Goal: Task Accomplishment & Management: Manage account settings

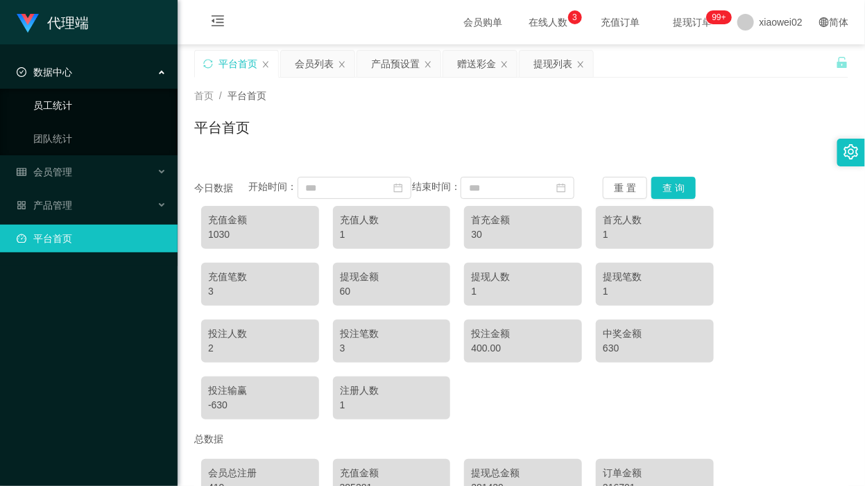
click at [97, 106] on link "员工统计" at bounding box center [99, 106] width 133 height 28
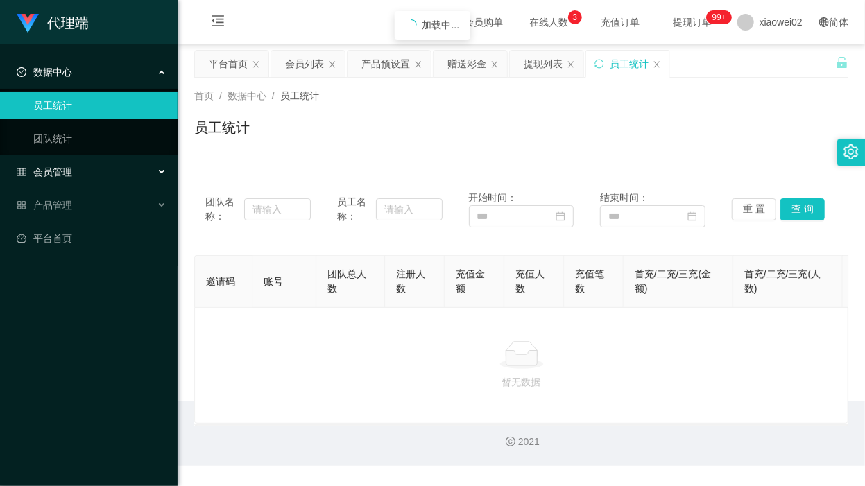
click at [92, 160] on div "会员管理" at bounding box center [89, 172] width 178 height 28
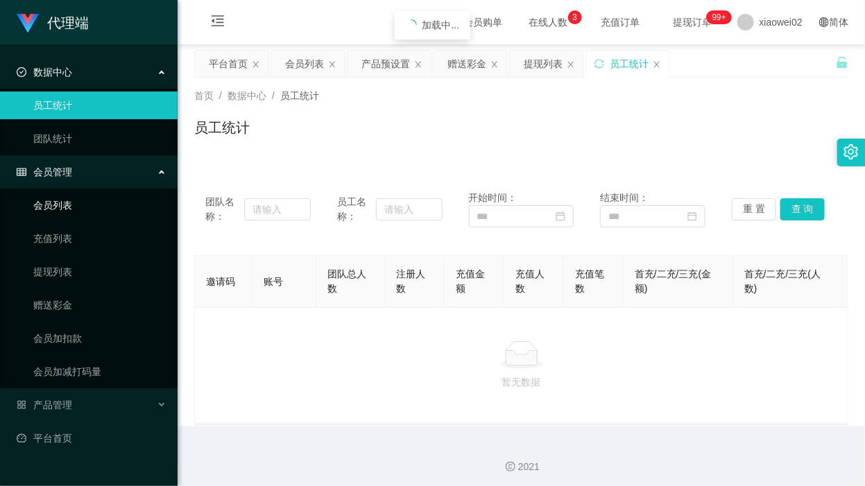
click at [83, 215] on link "会员列表" at bounding box center [99, 205] width 133 height 28
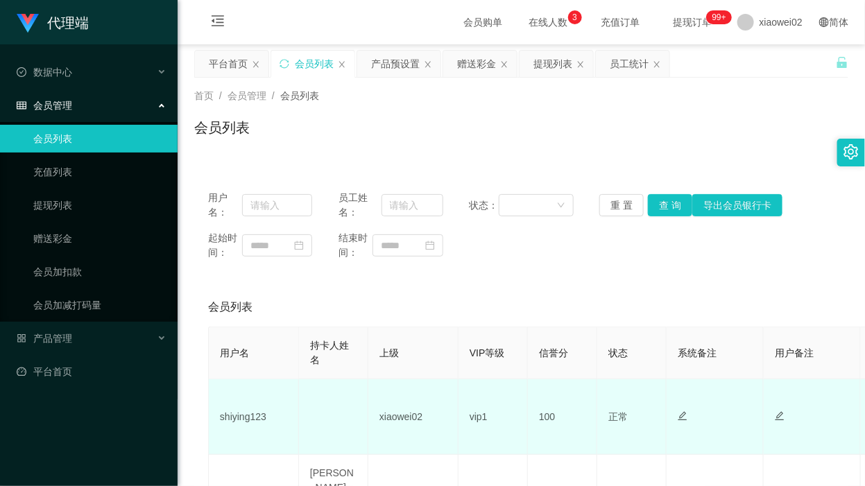
click at [260, 418] on td "shiying123" at bounding box center [254, 418] width 90 height 76
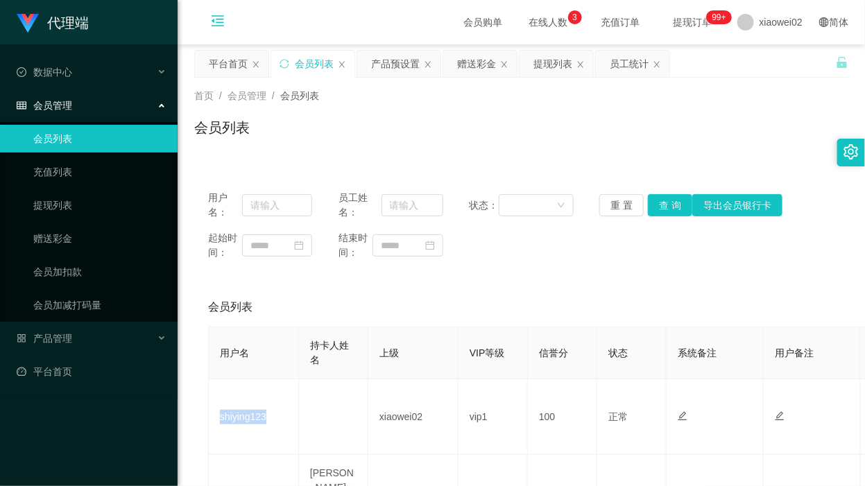
copy td "shiying123"
click at [663, 146] on div "会员列表" at bounding box center [521, 133] width 654 height 32
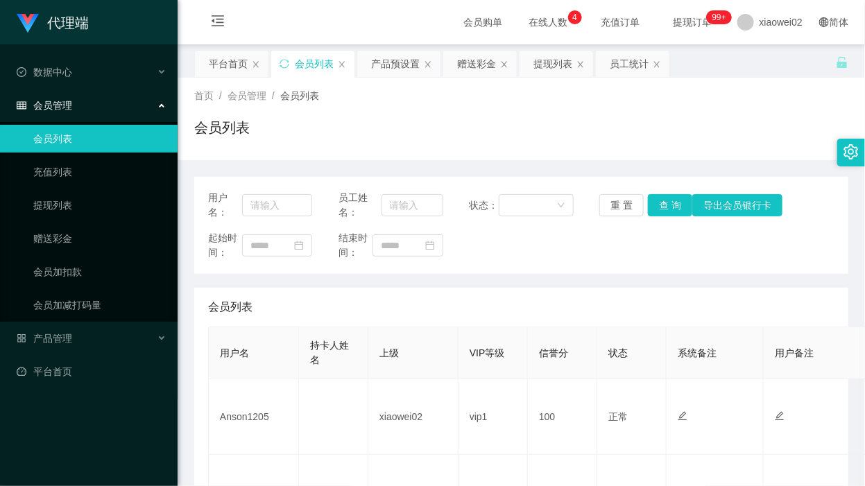
drag, startPoint x: 441, startPoint y: 143, endPoint x: 472, endPoint y: 137, distance: 32.5
click at [441, 142] on div "会员列表" at bounding box center [521, 133] width 654 height 32
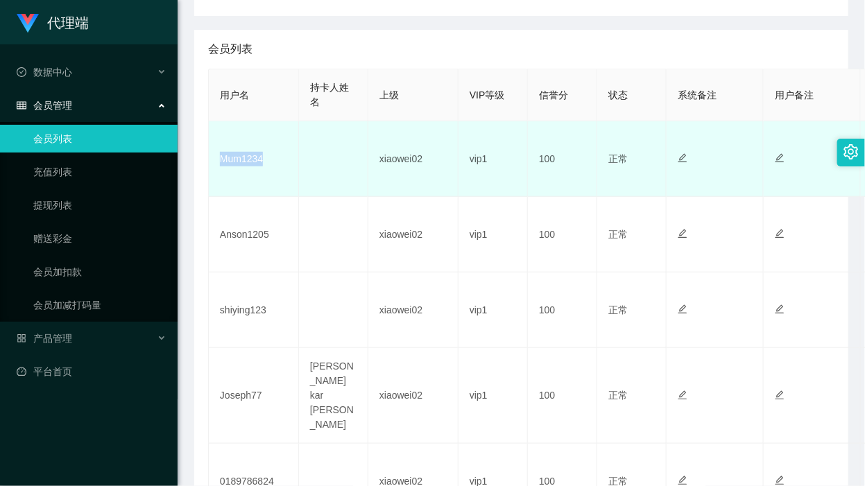
scroll to position [260, 0]
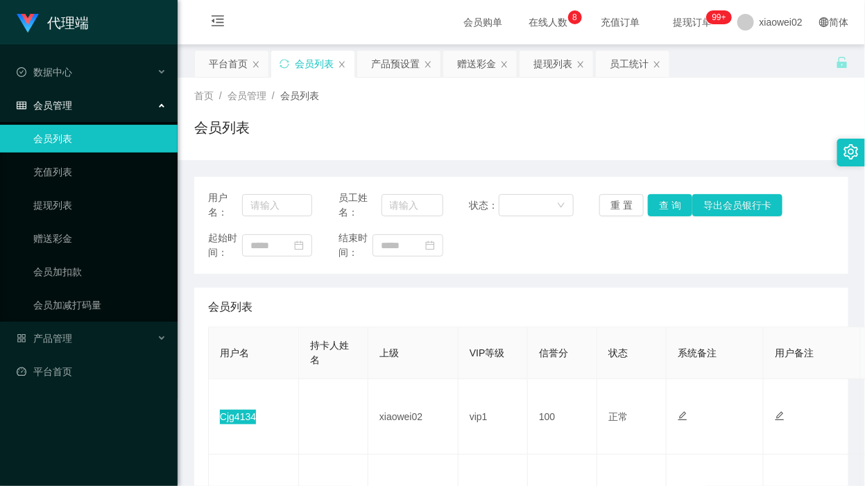
scroll to position [87, 0]
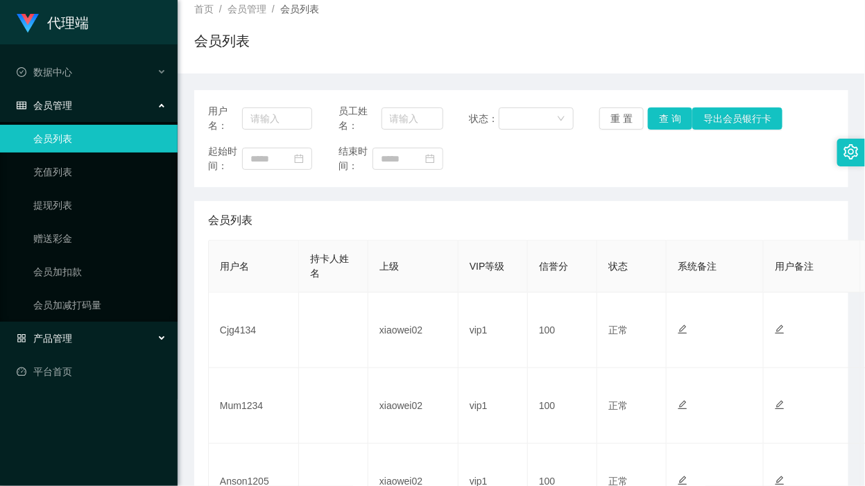
click at [85, 342] on div "产品管理" at bounding box center [89, 339] width 178 height 28
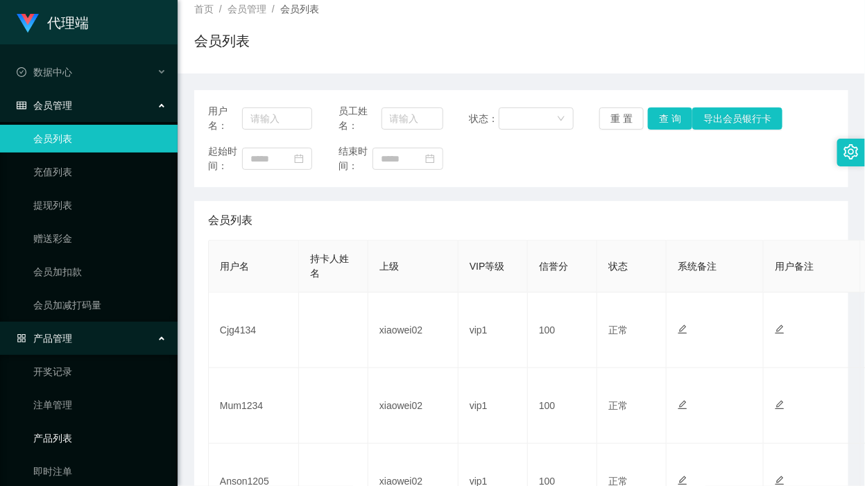
scroll to position [80, 0]
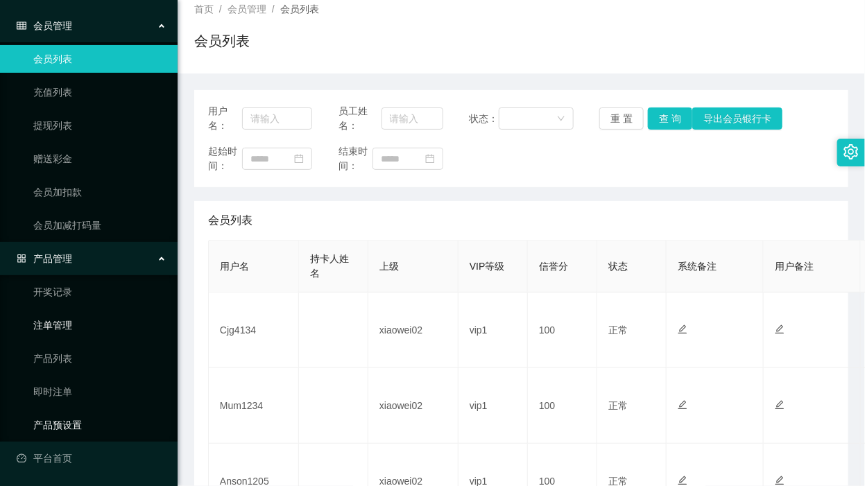
click at [84, 427] on link "产品预设置" at bounding box center [99, 425] width 133 height 28
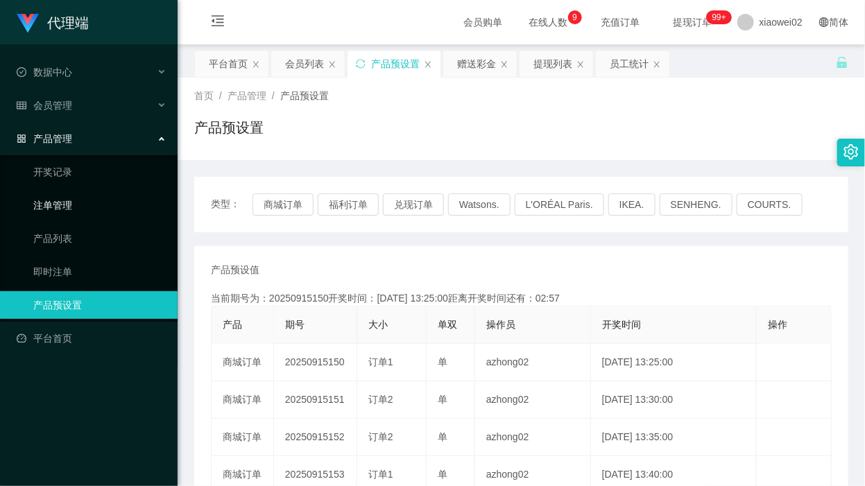
click at [101, 213] on link "注单管理" at bounding box center [99, 205] width 133 height 28
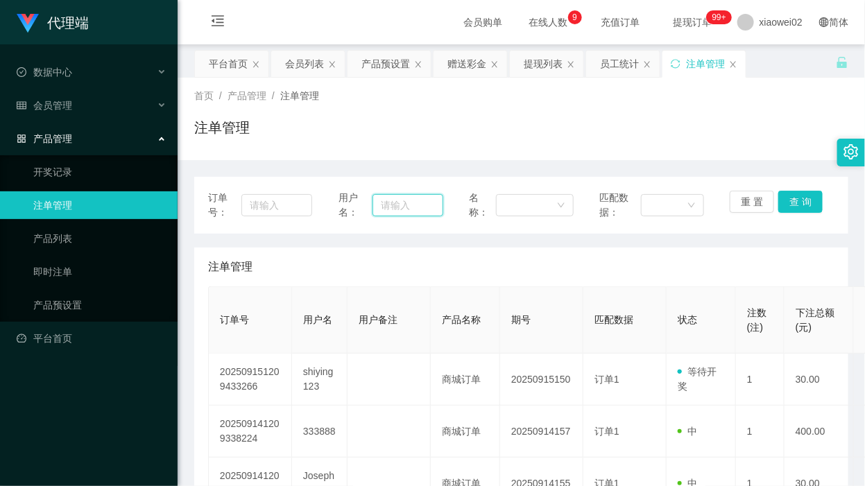
click at [418, 203] on input "text" at bounding box center [408, 205] width 70 height 22
paste input "shiying123"
type input "shiying123"
click at [797, 199] on button "查 询" at bounding box center [800, 202] width 44 height 22
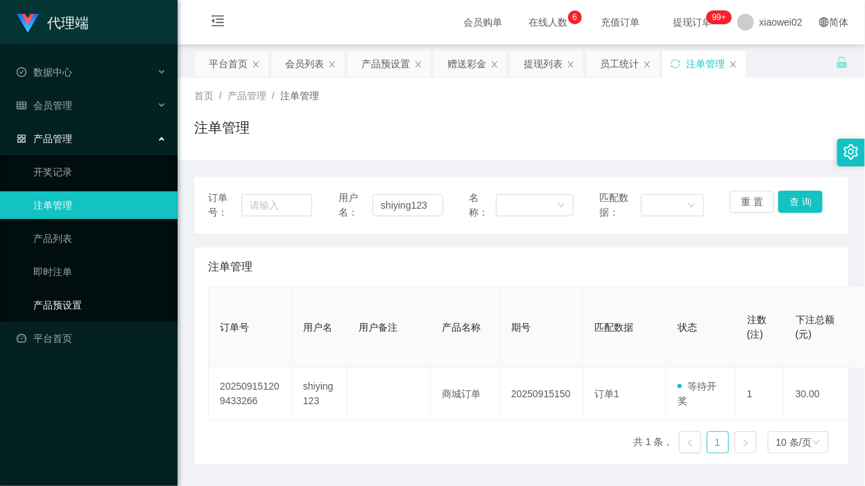
click at [96, 303] on link "产品预设置" at bounding box center [99, 305] width 133 height 28
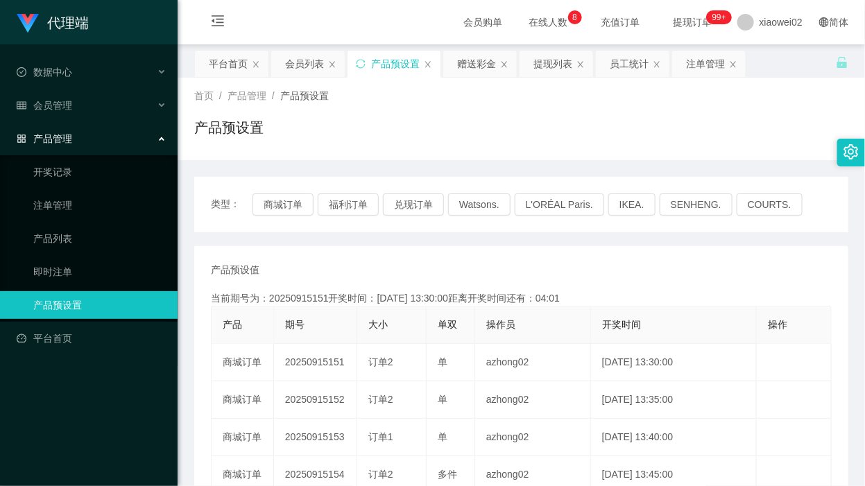
click at [77, 364] on ul "数据中心 会员管理 产品管理 开奖记录 注单管理 产品列表 即时注单 产品预设置 平台首页" at bounding box center [89, 205] width 178 height 322
click at [115, 94] on div "会员管理" at bounding box center [89, 106] width 178 height 28
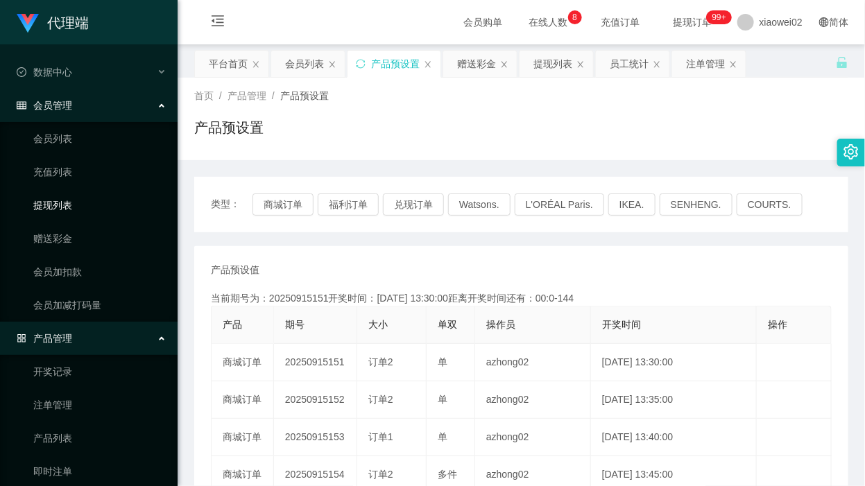
click at [81, 207] on link "提现列表" at bounding box center [99, 205] width 133 height 28
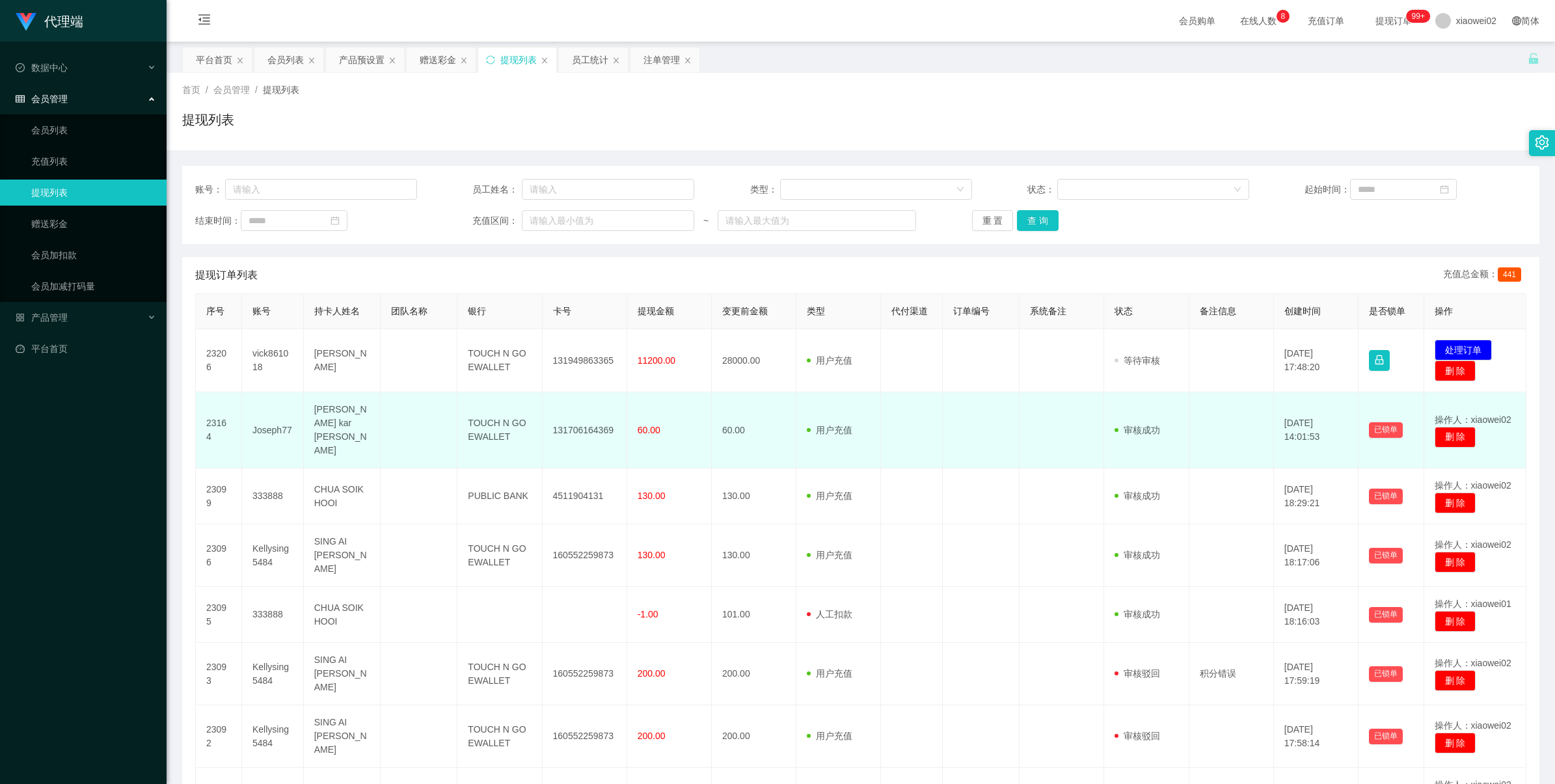
click at [586, 420] on td "131706164369" at bounding box center [585, 430] width 84 height 76
copy td "131706164369"
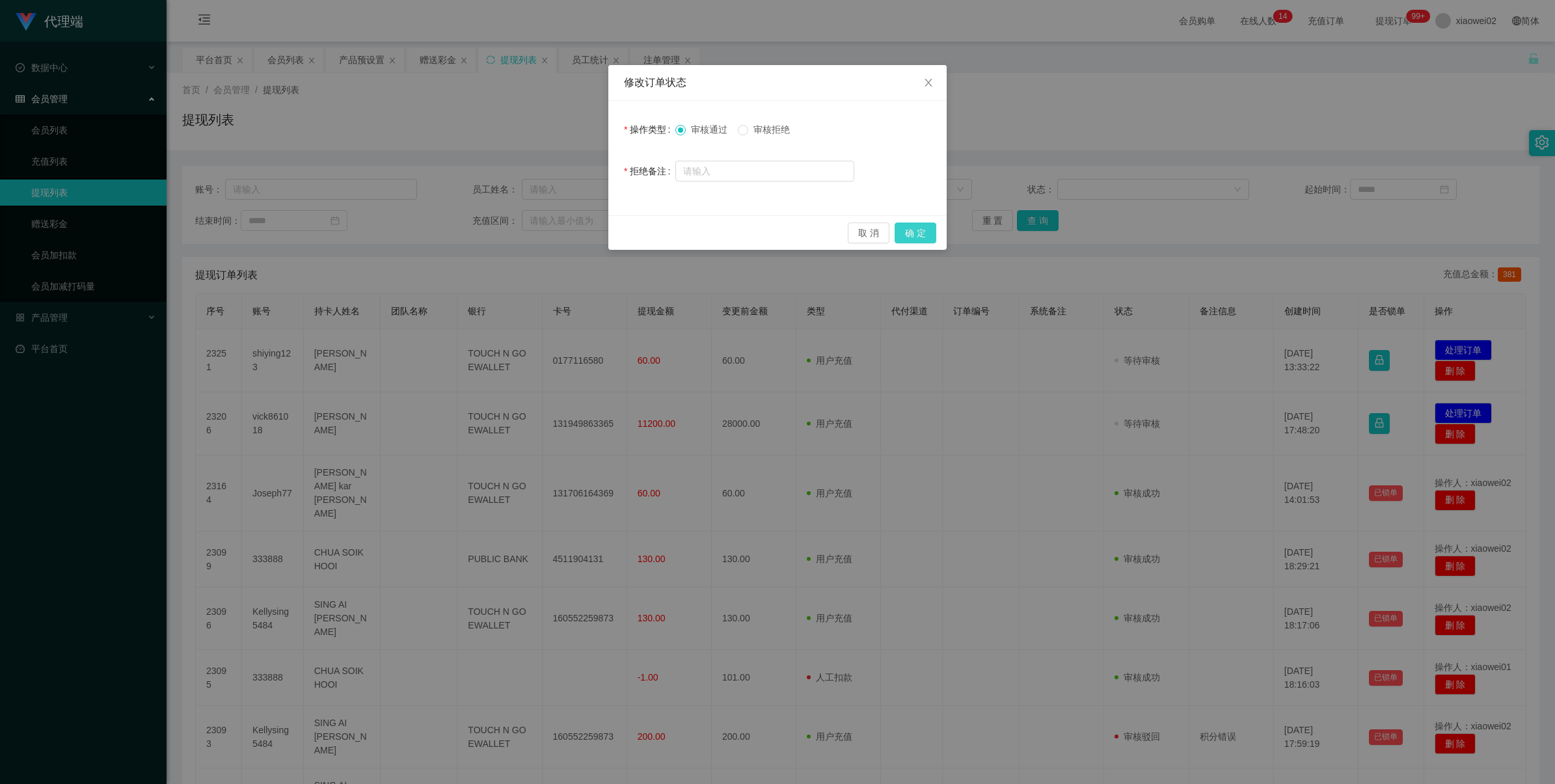
click at [921, 234] on button "确 定" at bounding box center [915, 233] width 41 height 21
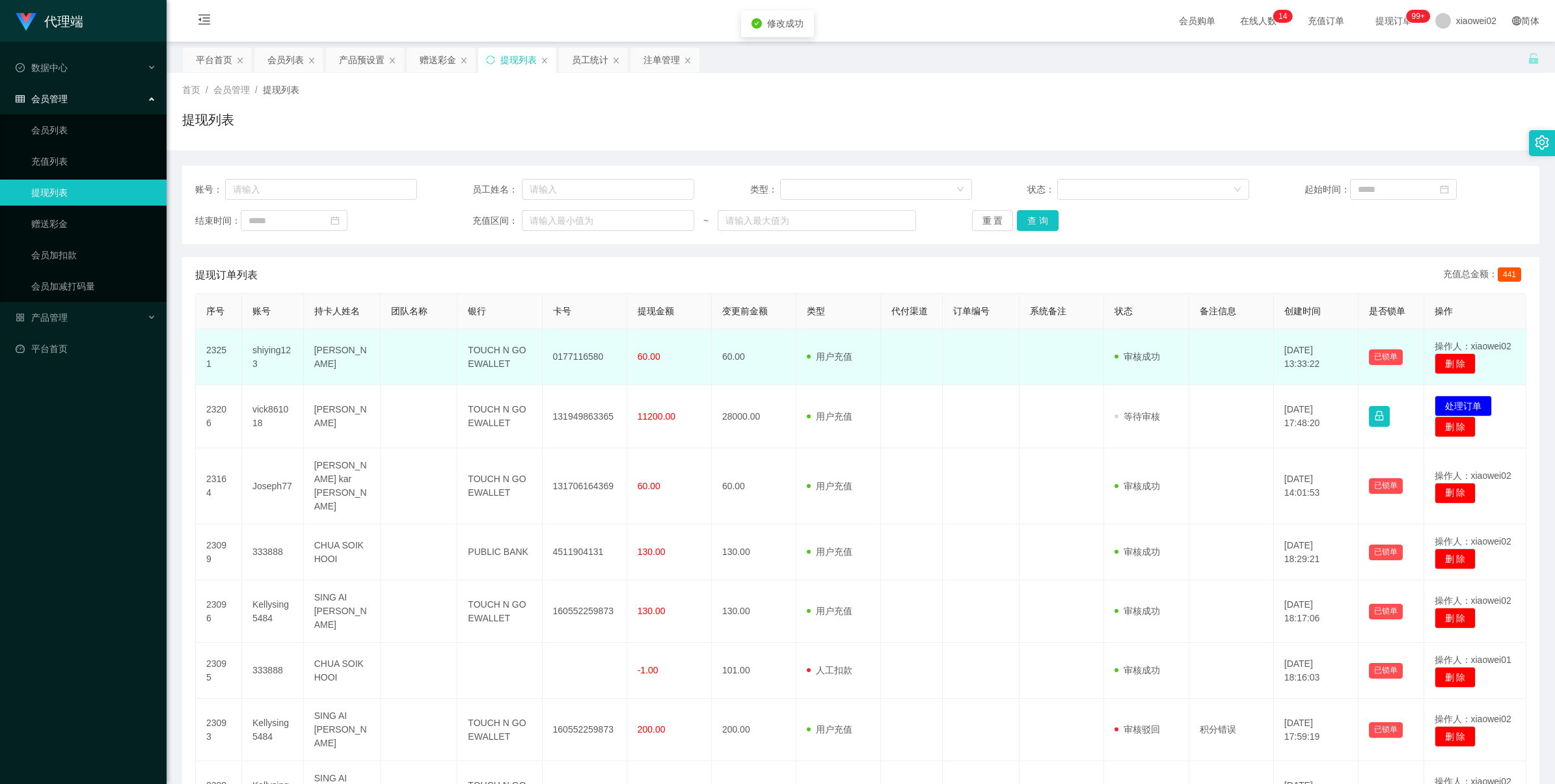
click at [578, 353] on td "0177116580" at bounding box center [585, 357] width 84 height 56
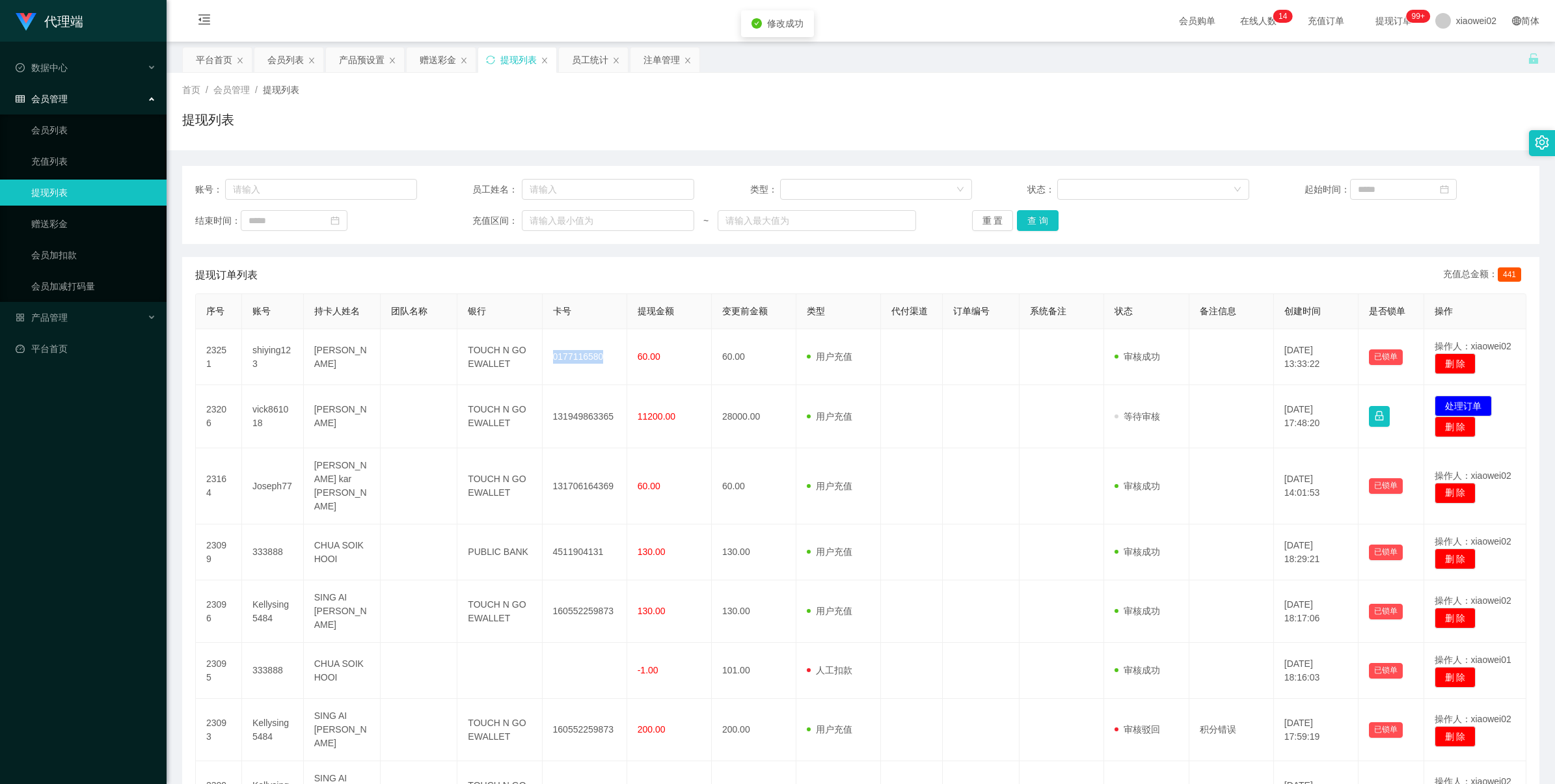
copy td "0177116580"
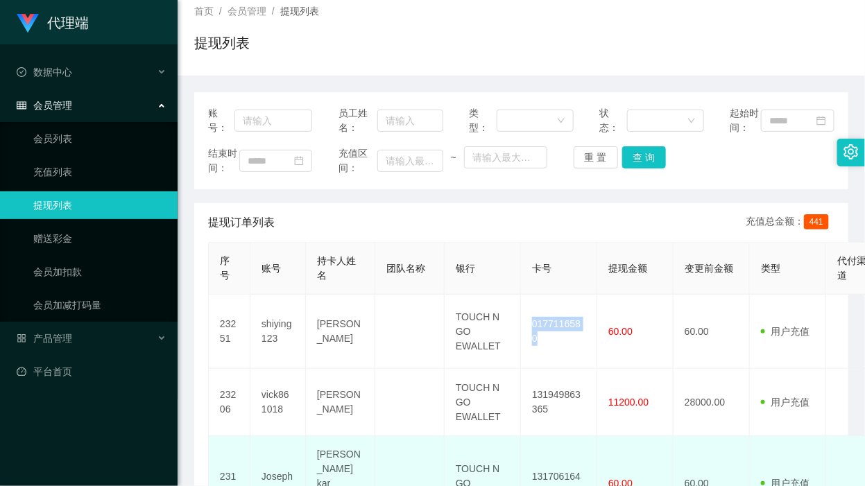
scroll to position [260, 0]
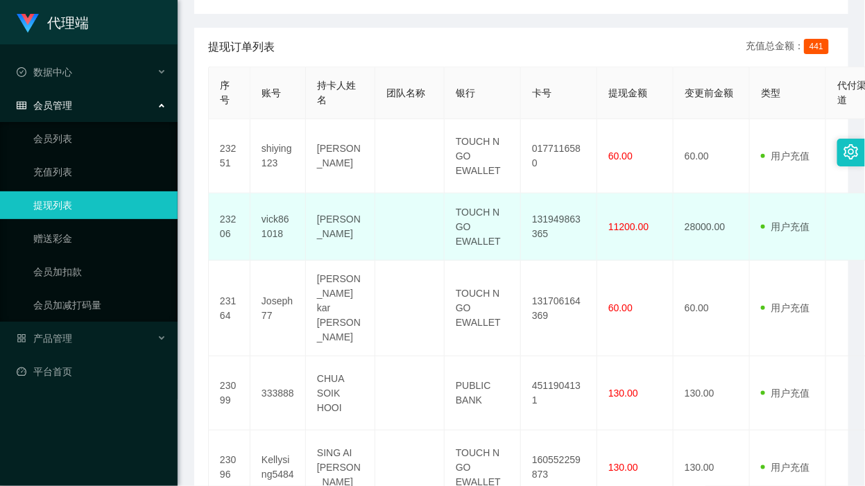
click at [285, 250] on td "vick861018" at bounding box center [278, 227] width 56 height 67
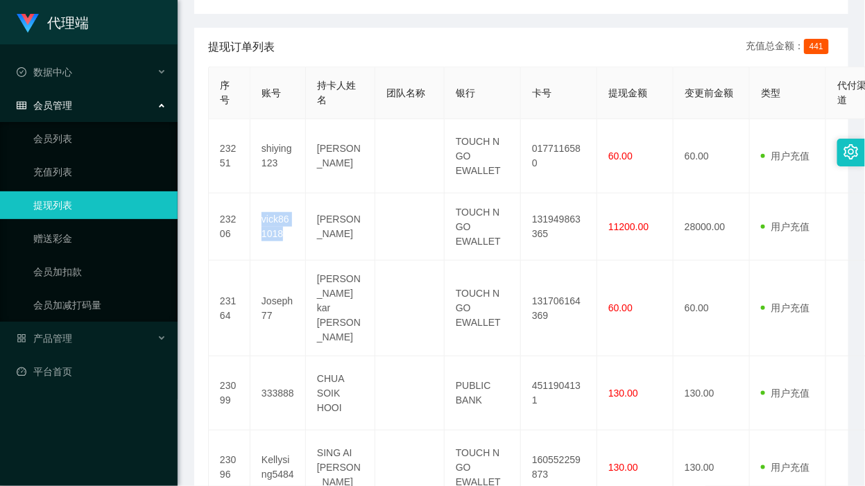
copy td "vick861018"
drag, startPoint x: 430, startPoint y: 92, endPoint x: 477, endPoint y: 92, distance: 46.5
click at [431, 67] on div "提现订单列表 充值总金额： 441" at bounding box center [521, 47] width 627 height 39
click at [70, 342] on span "产品管理" at bounding box center [45, 338] width 56 height 11
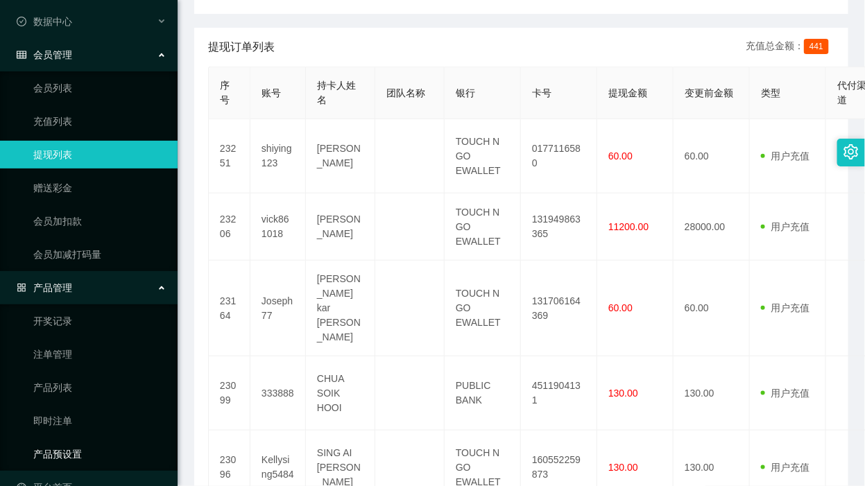
scroll to position [80, 0]
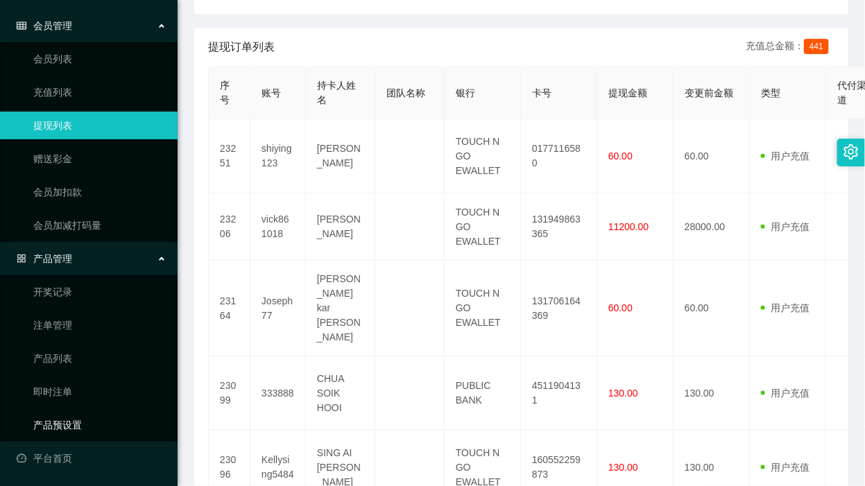
click at [63, 434] on link "产品预设置" at bounding box center [99, 425] width 133 height 28
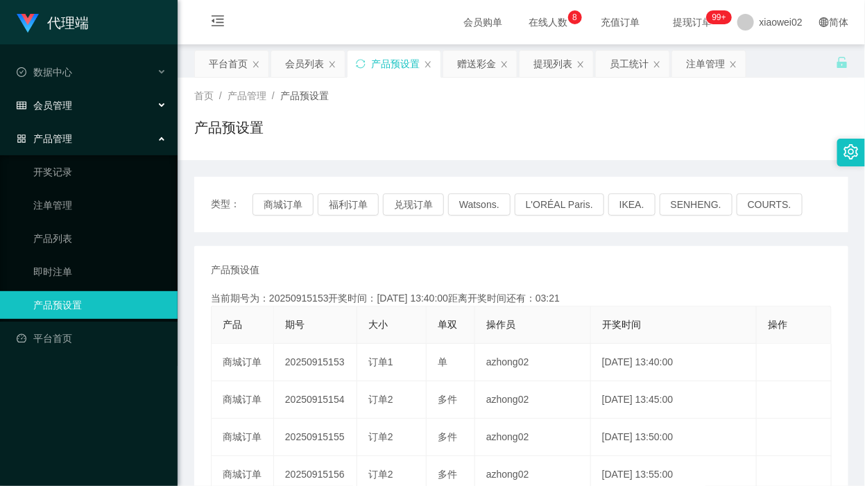
click at [82, 112] on div "会员管理" at bounding box center [89, 106] width 178 height 28
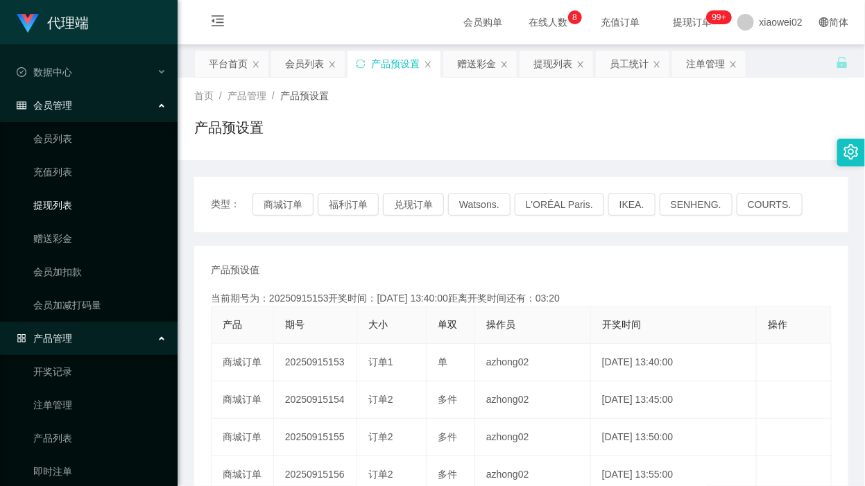
click at [49, 200] on link "提现列表" at bounding box center [99, 205] width 133 height 28
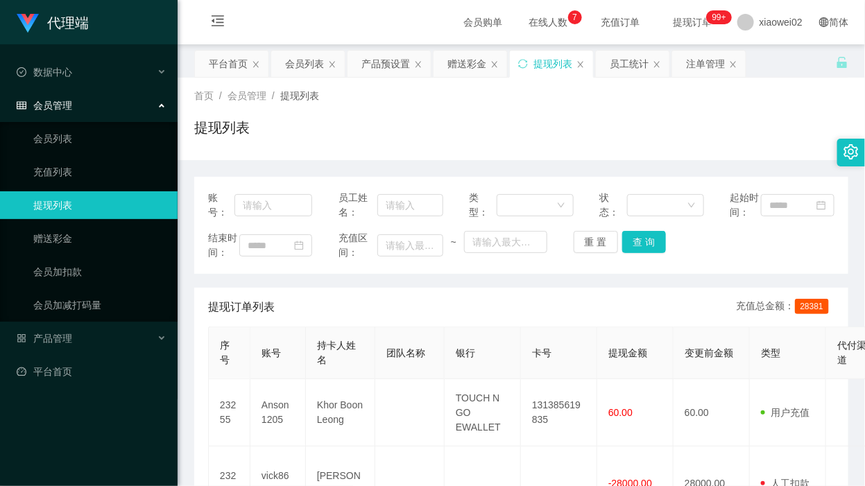
scroll to position [87, 0]
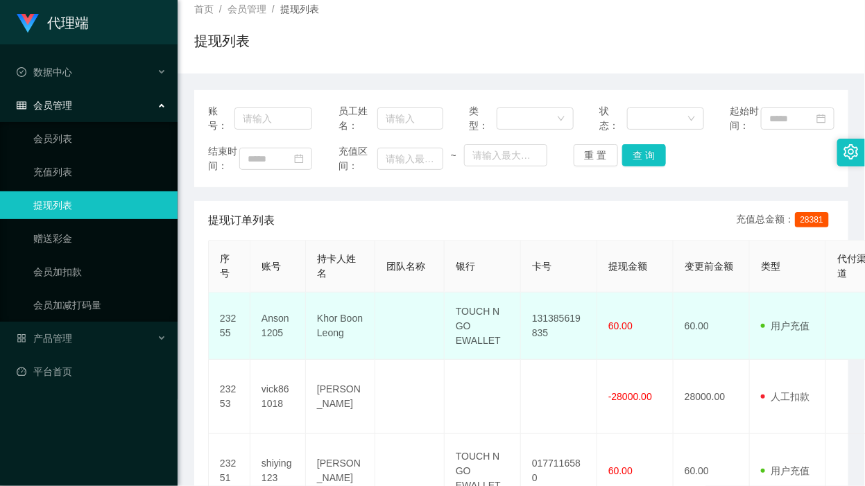
click at [550, 349] on td "131385619835" at bounding box center [559, 326] width 76 height 67
copy td "131385619835"
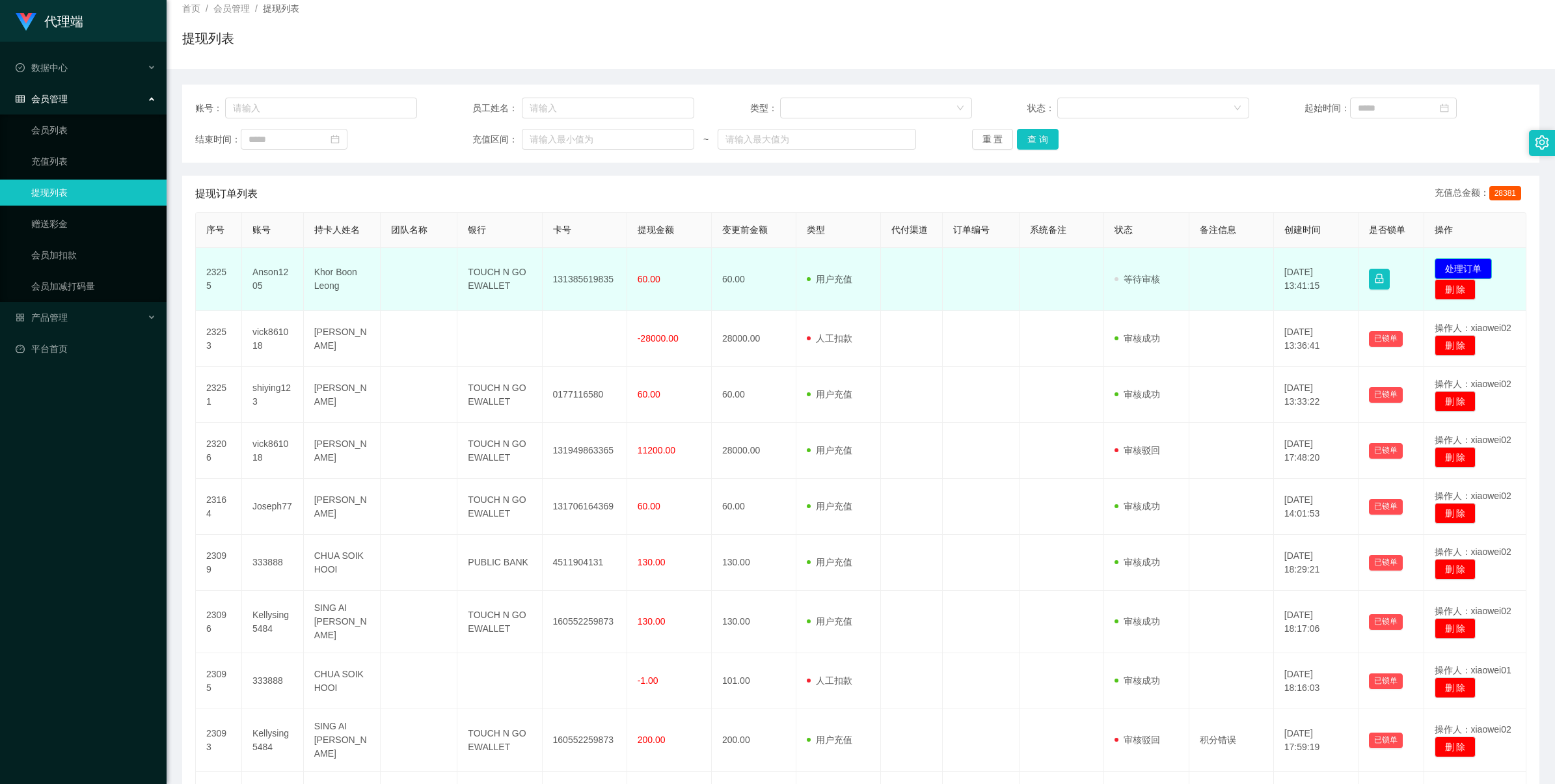
click at [810, 264] on button "处理订单" at bounding box center [1463, 268] width 57 height 21
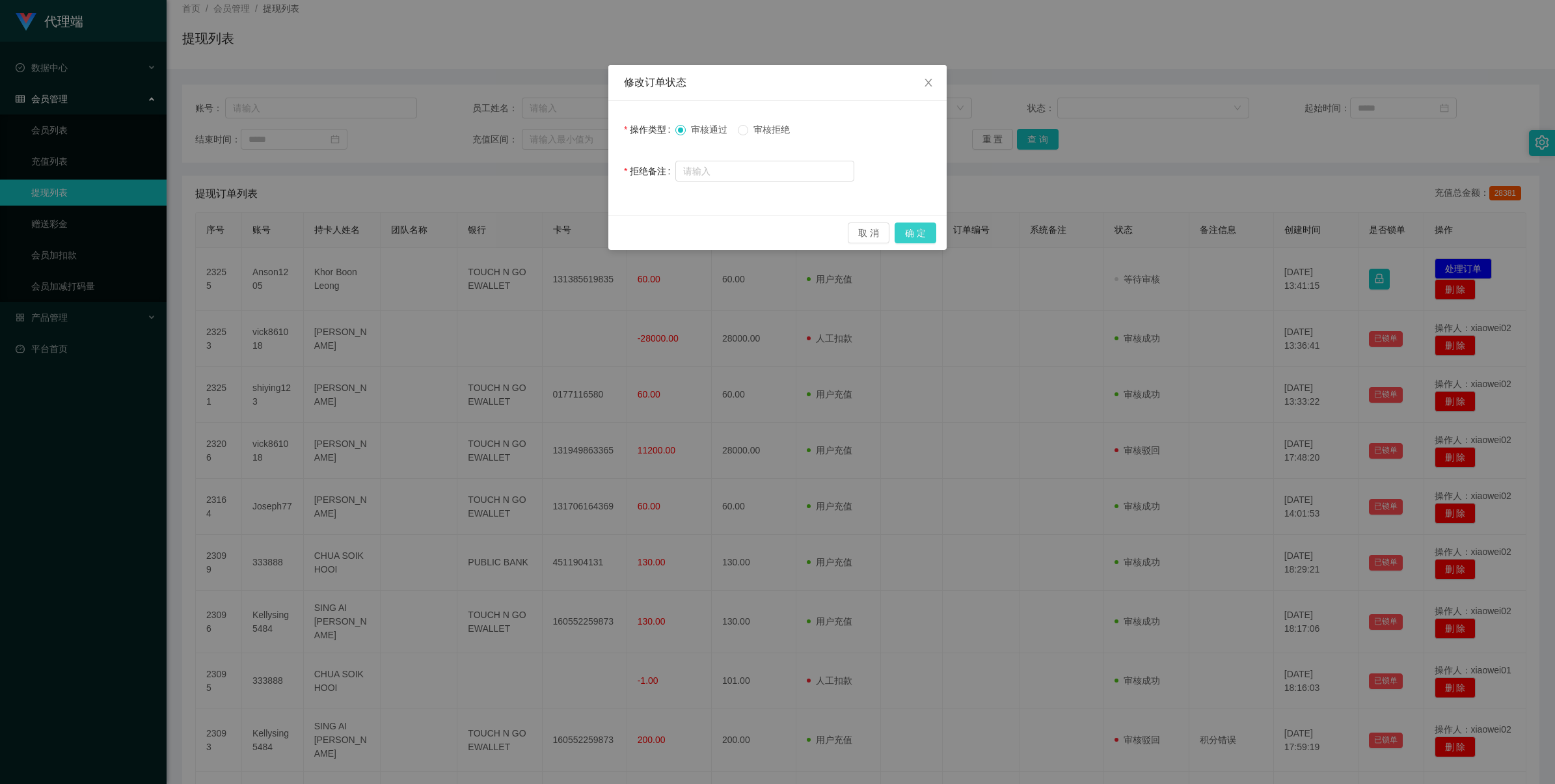
drag, startPoint x: 902, startPoint y: 230, endPoint x: 1004, endPoint y: 192, distance: 108.8
click at [810, 230] on button "确 定" at bounding box center [915, 233] width 41 height 21
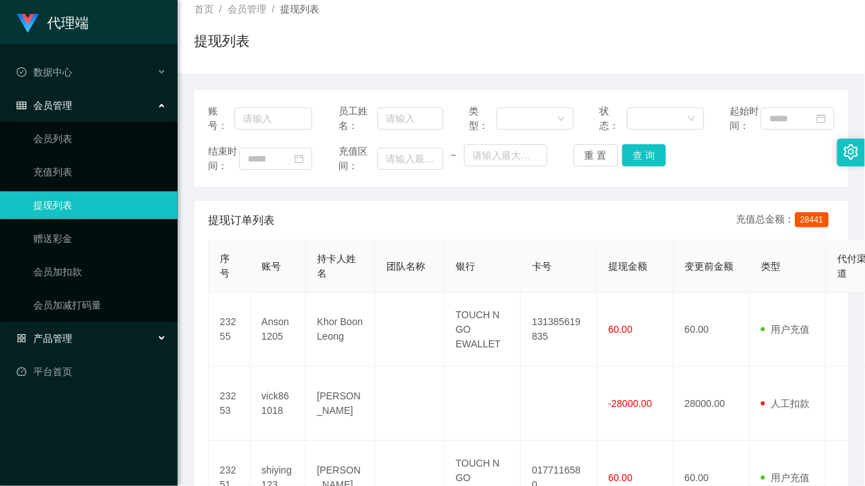
click at [74, 345] on div "产品管理" at bounding box center [89, 339] width 178 height 28
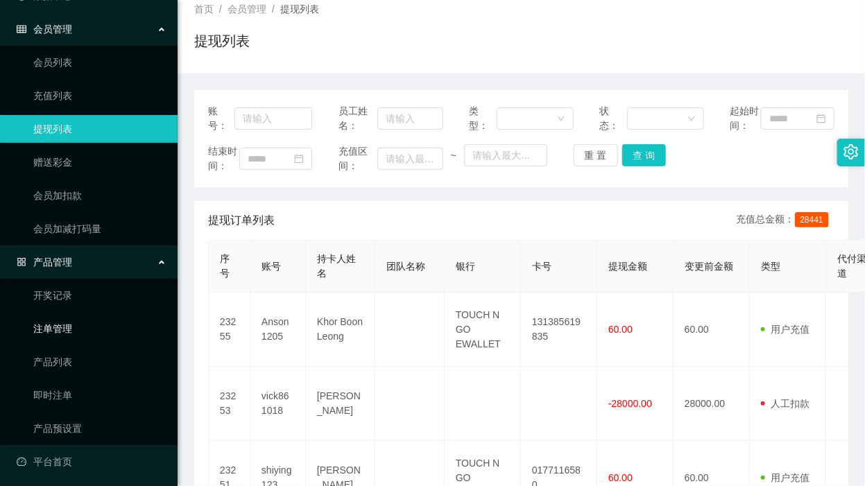
scroll to position [80, 0]
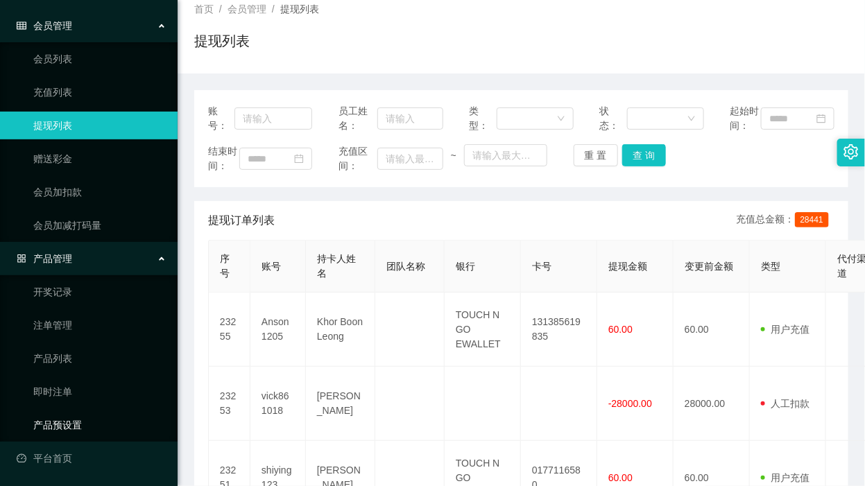
click at [65, 428] on link "产品预设置" at bounding box center [99, 425] width 133 height 28
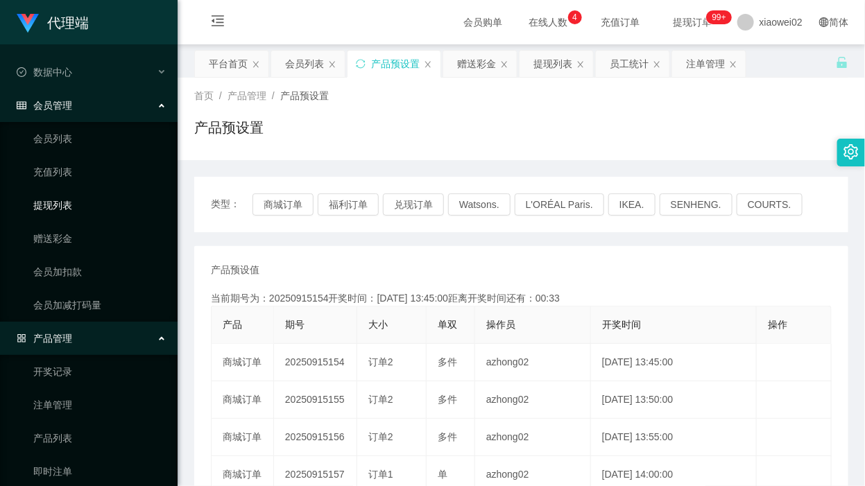
click at [85, 208] on link "提现列表" at bounding box center [99, 205] width 133 height 28
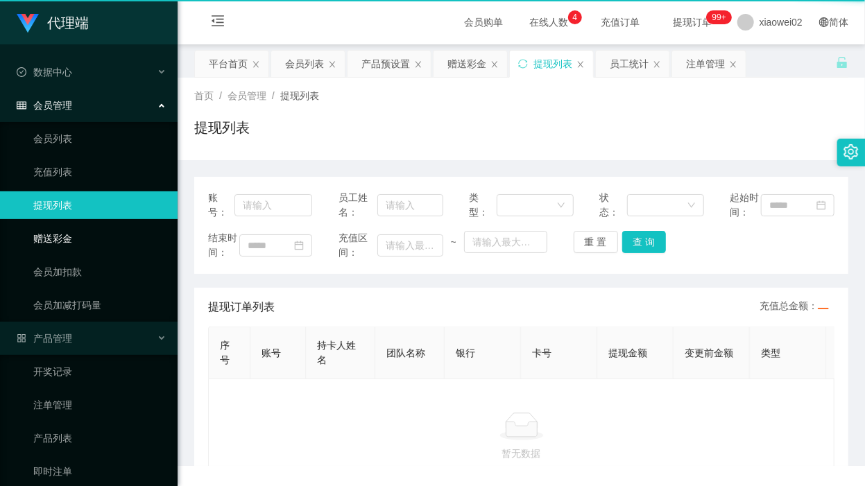
click at [89, 243] on link "赠送彩金" at bounding box center [99, 239] width 133 height 28
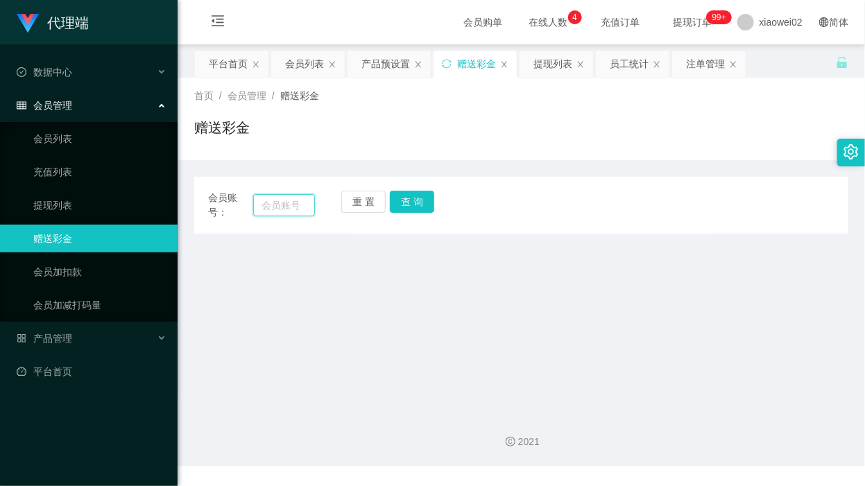
click at [289, 206] on input "text" at bounding box center [284, 205] width 62 height 22
paste input "Mum1234"
type input "Mum1234"
click at [421, 203] on button "查 询" at bounding box center [412, 202] width 44 height 22
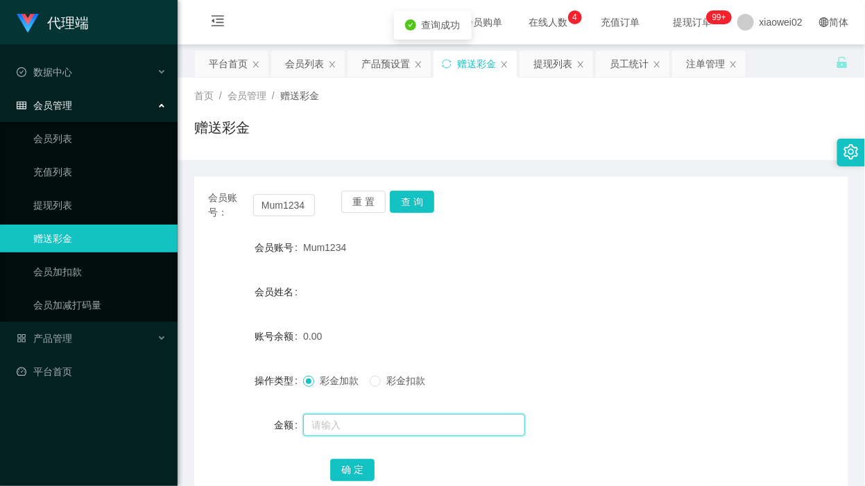
click at [354, 423] on input "text" at bounding box center [414, 425] width 222 height 22
type input "60"
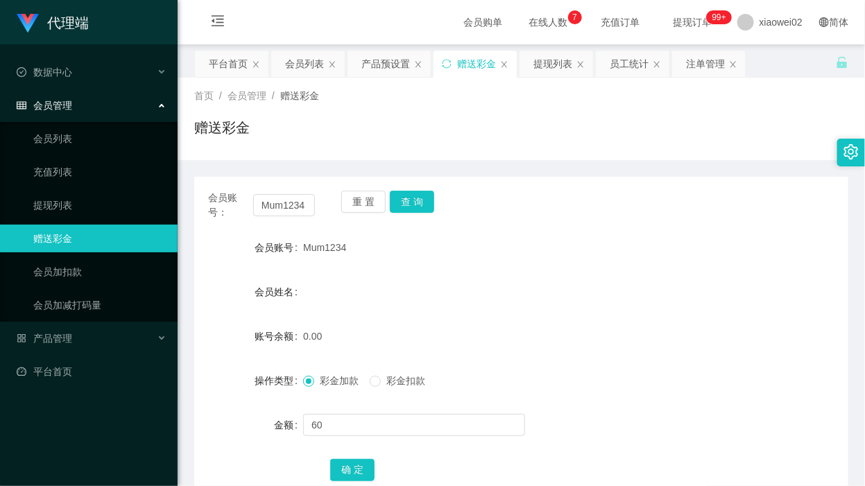
drag, startPoint x: 559, startPoint y: 278, endPoint x: 451, endPoint y: 313, distance: 113.2
click at [557, 278] on div at bounding box center [494, 278] width 382 height 1
click at [355, 466] on button "确 定" at bounding box center [352, 470] width 44 height 22
drag, startPoint x: 59, startPoint y: 198, endPoint x: 71, endPoint y: 95, distance: 104.1
click at [58, 198] on link "提现列表" at bounding box center [99, 205] width 133 height 28
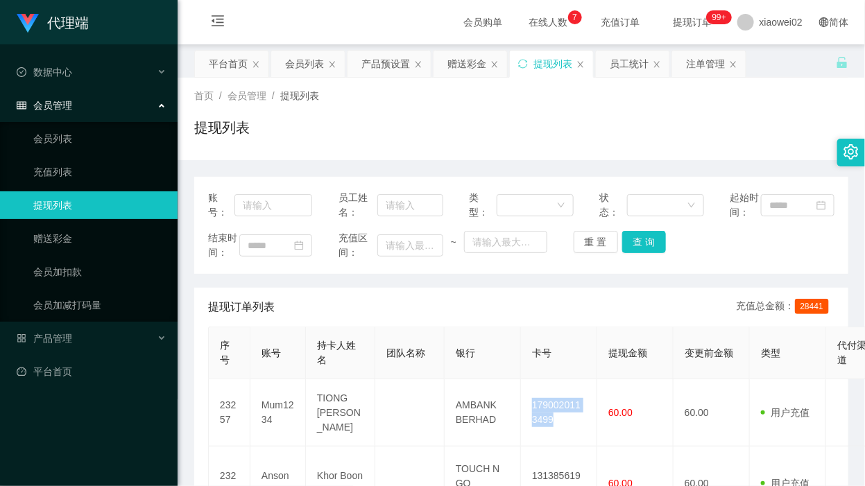
scroll to position [87, 0]
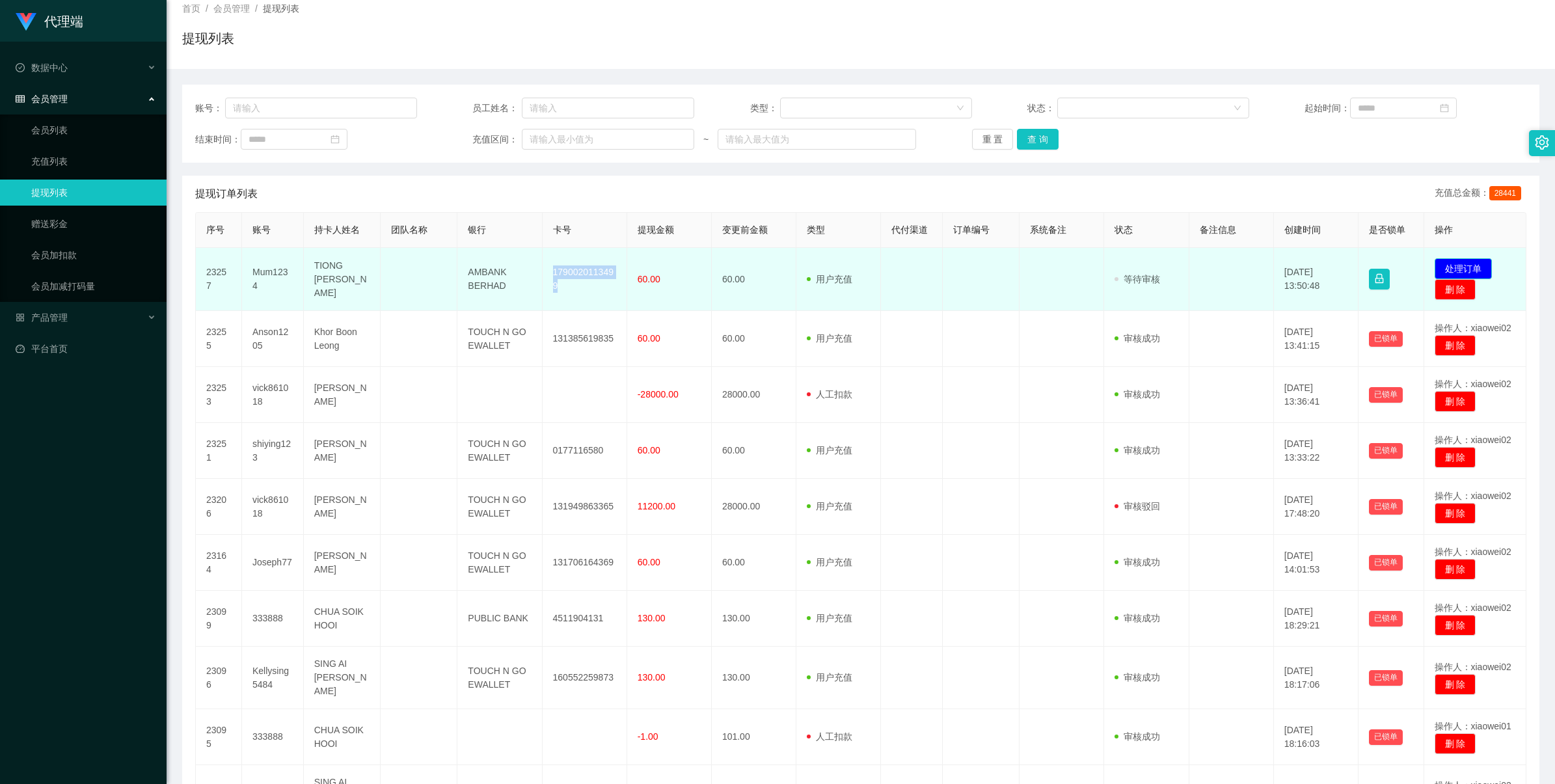
click at [810, 263] on button "处理订单" at bounding box center [1463, 268] width 57 height 21
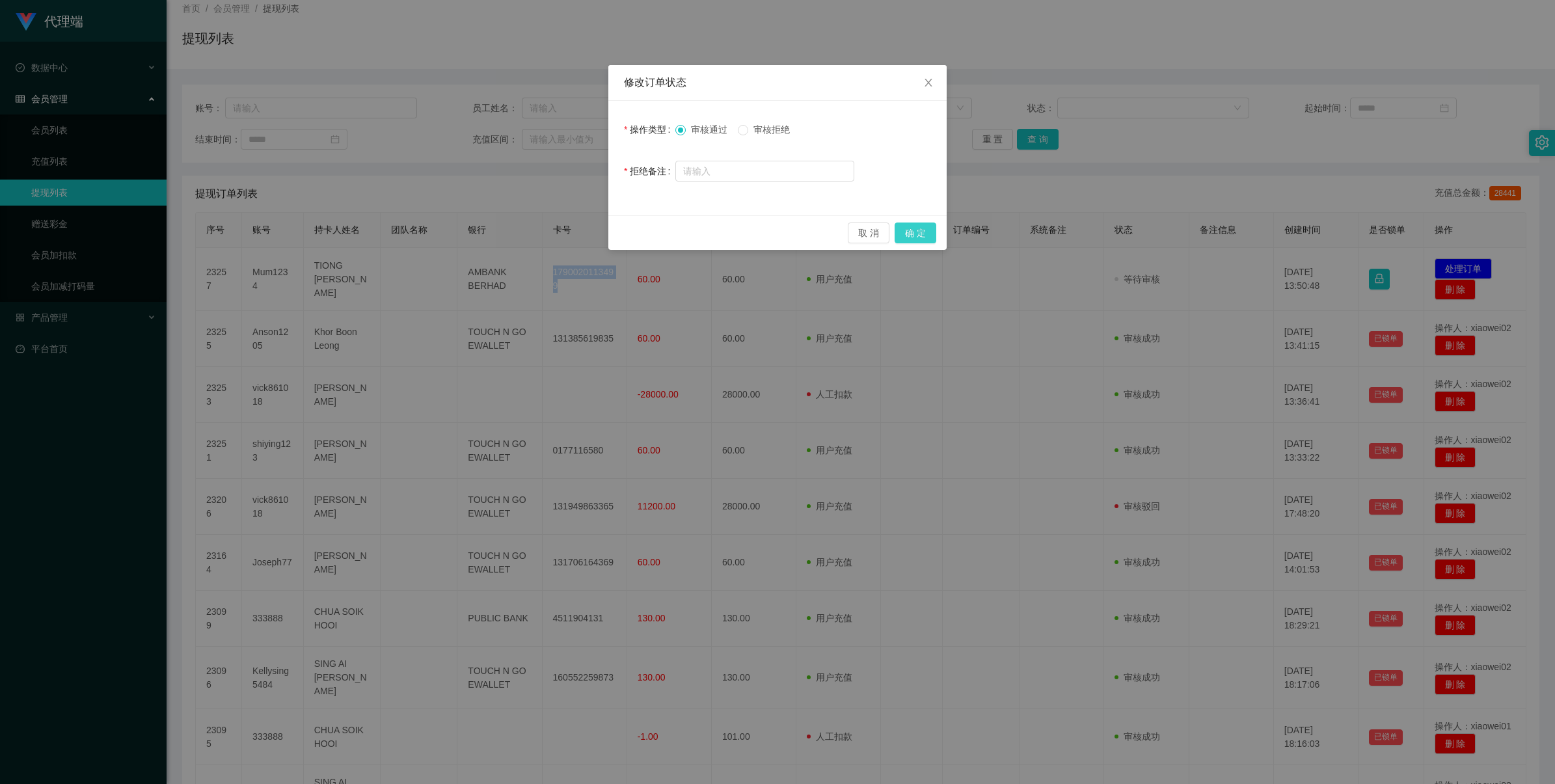
click at [810, 226] on button "确 定" at bounding box center [915, 233] width 41 height 21
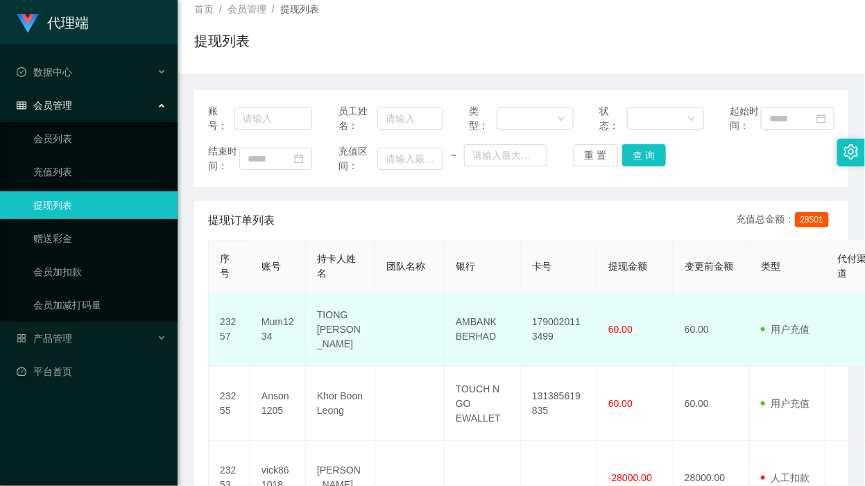
click at [460, 345] on td "AMBANK BERHAD" at bounding box center [483, 330] width 76 height 74
copy td "AMBANK BERHAD"
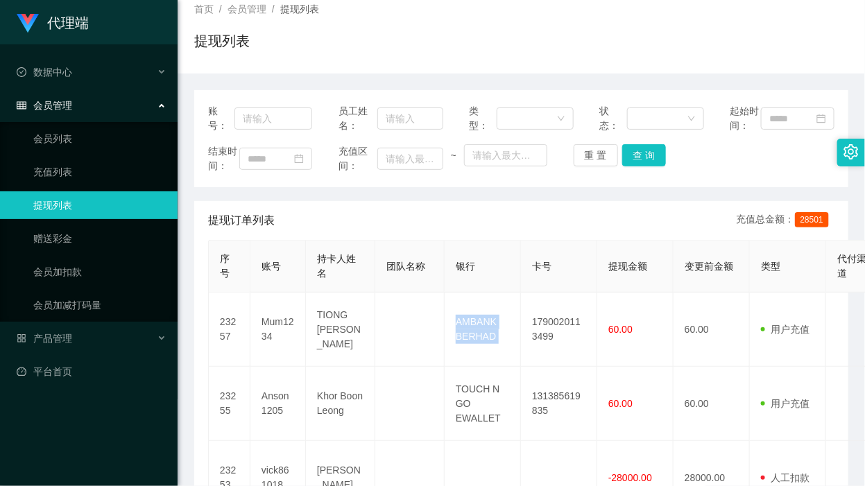
click at [203, 486] on html "代理端 数据中心 会员管理 会员列表 充值列表 提现列表 赠送彩金 会员加扣款 会员加减打码量 产品管理 平台首页 保存配置 重置配置 整体风格设置 主题色 …" at bounding box center [432, 243] width 865 height 486
click at [40, 133] on link "会员列表" at bounding box center [99, 139] width 133 height 28
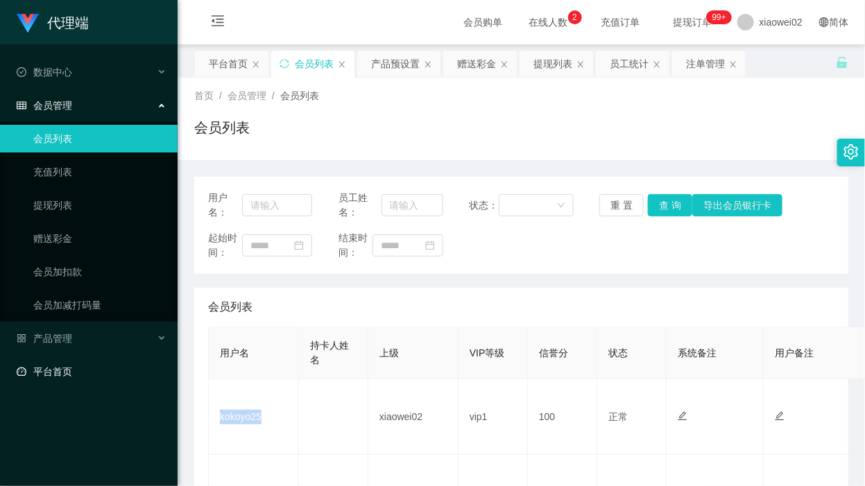
click at [74, 384] on link "平台首页" at bounding box center [92, 372] width 150 height 28
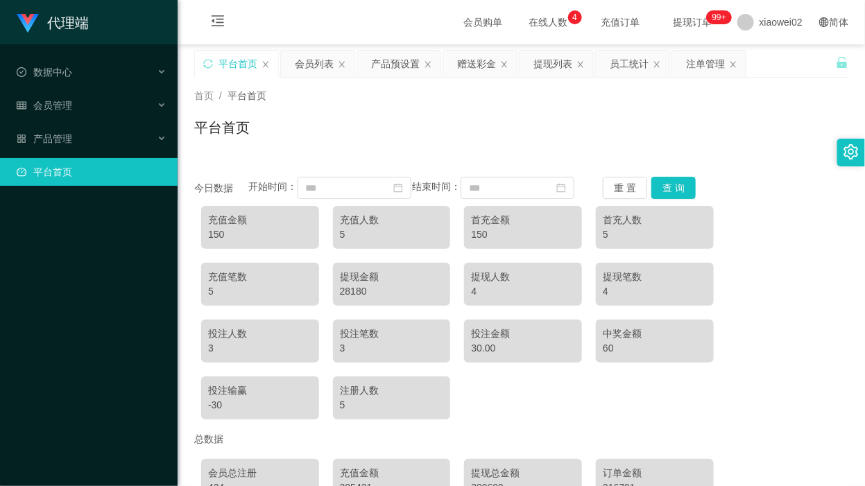
click at [487, 126] on div "平台首页" at bounding box center [521, 133] width 654 height 32
click at [70, 140] on span "产品管理" at bounding box center [45, 138] width 56 height 11
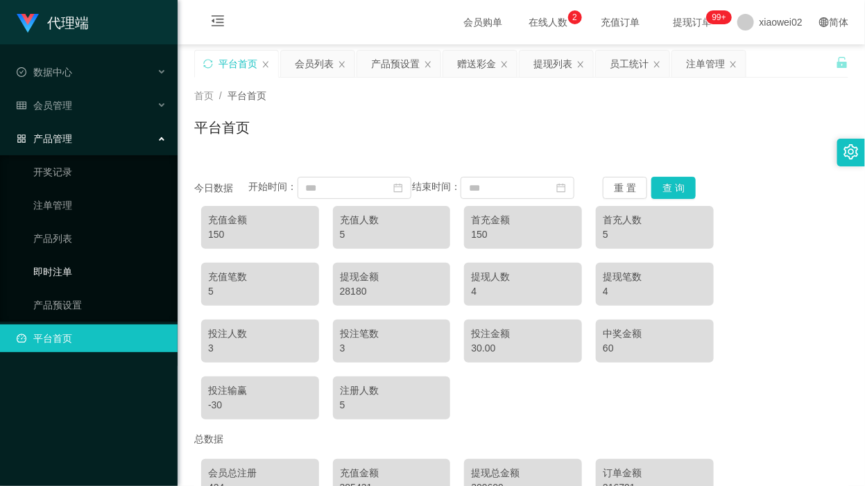
drag, startPoint x: 103, startPoint y: 314, endPoint x: 104, endPoint y: 269, distance: 45.1
click at [103, 313] on link "产品预设置" at bounding box center [99, 305] width 133 height 28
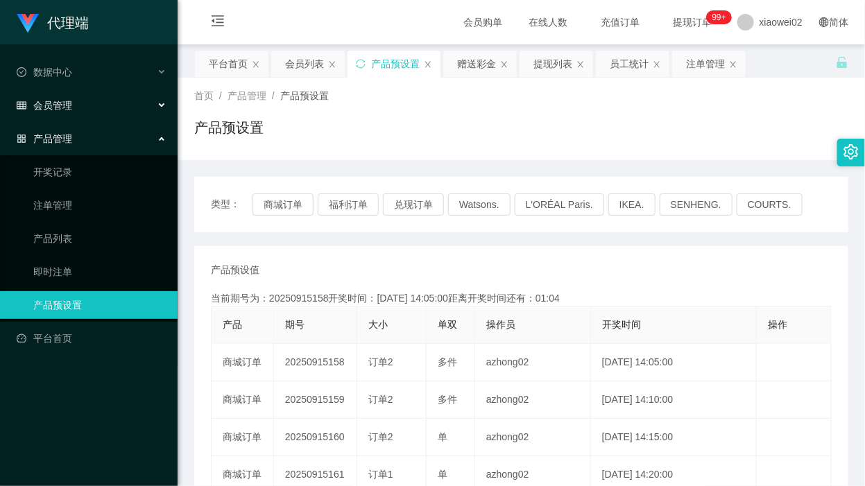
click at [113, 110] on div "会员管理" at bounding box center [89, 106] width 178 height 28
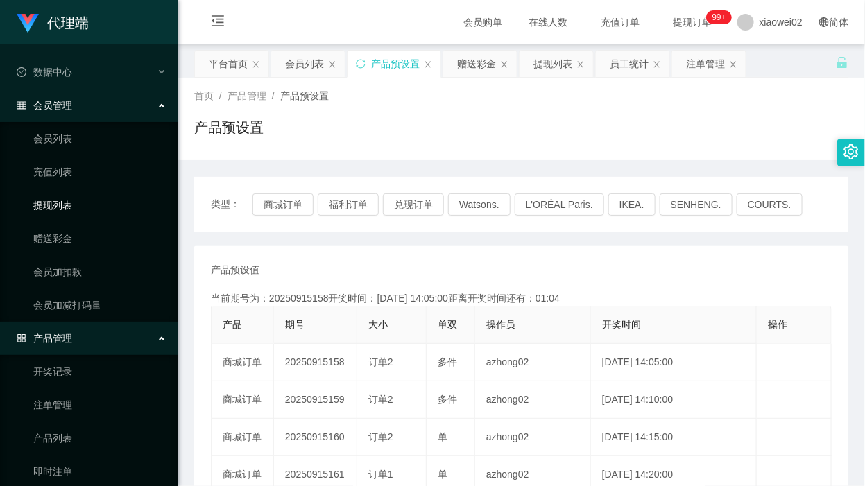
click at [94, 212] on link "提现列表" at bounding box center [99, 205] width 133 height 28
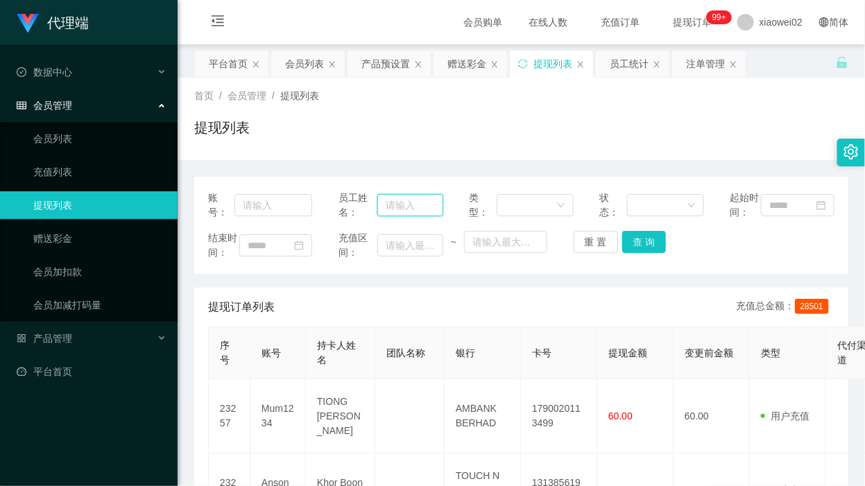
drag, startPoint x: 406, startPoint y: 210, endPoint x: 341, endPoint y: 223, distance: 66.0
click at [406, 210] on input "text" at bounding box center [410, 205] width 66 height 22
click at [112, 134] on link "会员列表" at bounding box center [99, 139] width 133 height 28
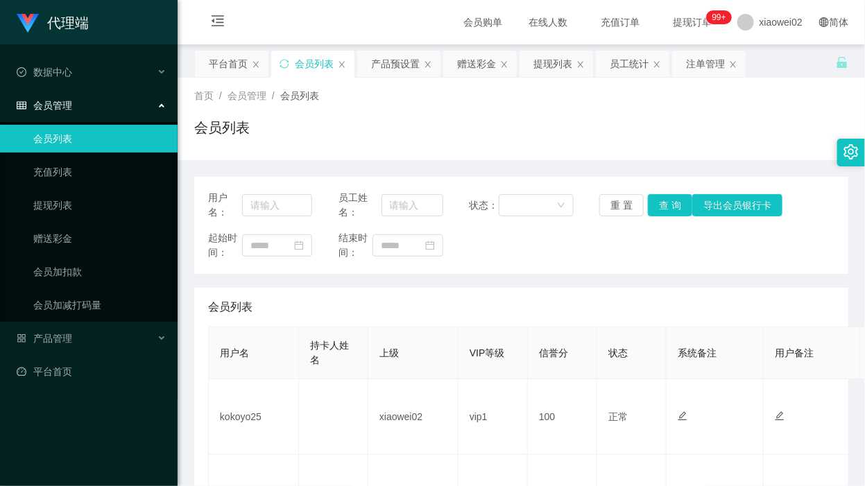
click at [376, 205] on span "员工姓名：" at bounding box center [360, 205] width 43 height 29
drag, startPoint x: 296, startPoint y: 216, endPoint x: 233, endPoint y: 196, distance: 65.4
click at [293, 216] on div "用户名：" at bounding box center [260, 205] width 104 height 29
paste input "Nyambar"
type input "Nyambar"
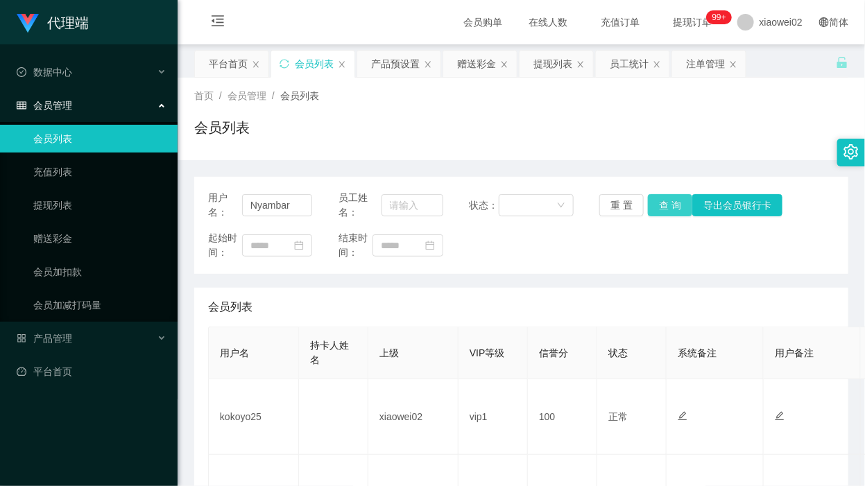
click at [656, 205] on button "查 询" at bounding box center [670, 205] width 44 height 22
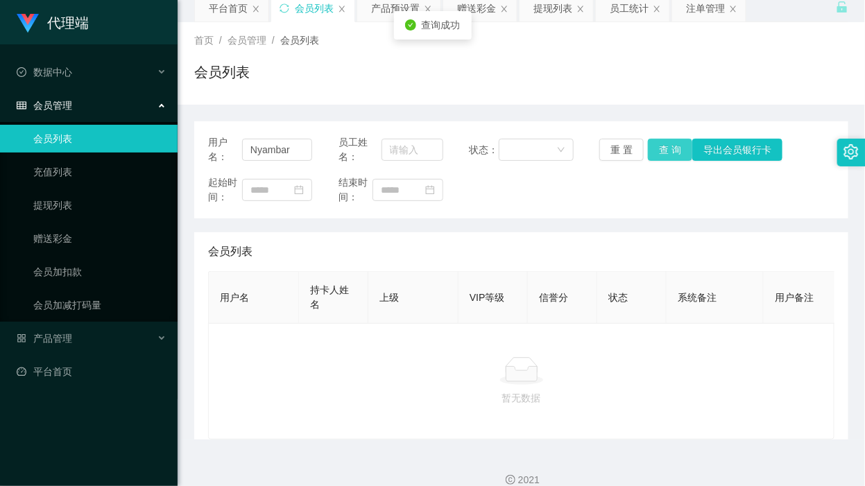
scroll to position [87, 0]
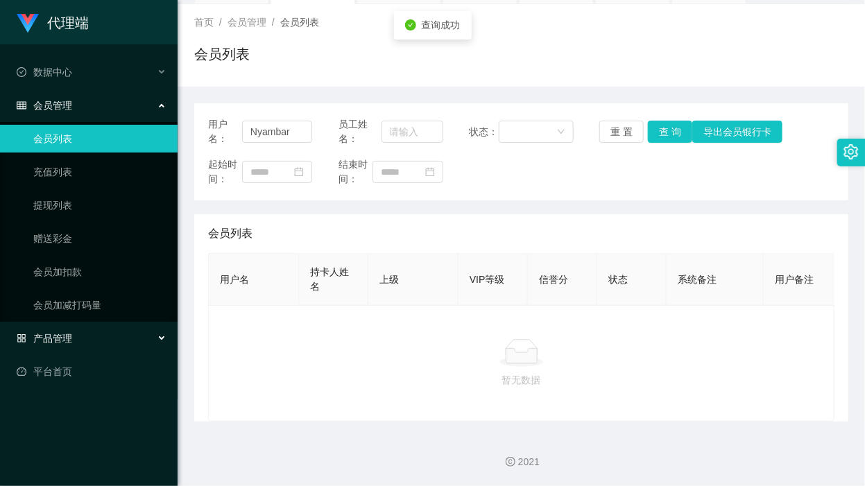
click at [92, 339] on div "产品管理" at bounding box center [89, 339] width 178 height 28
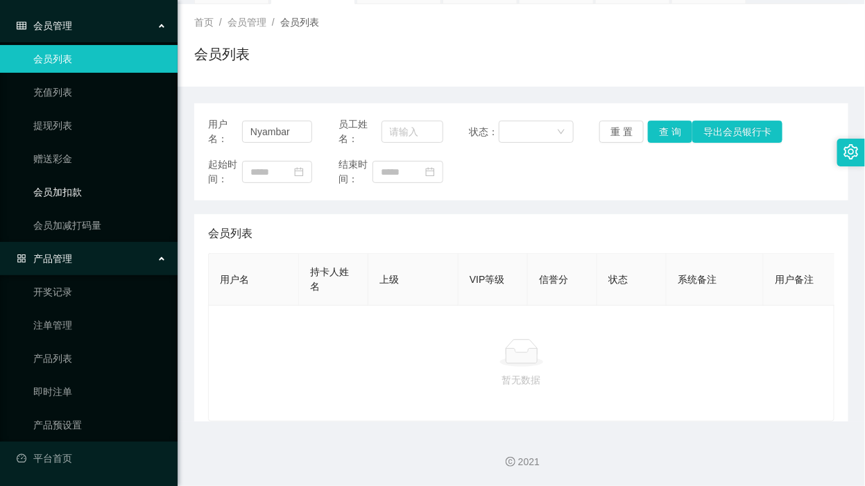
scroll to position [0, 0]
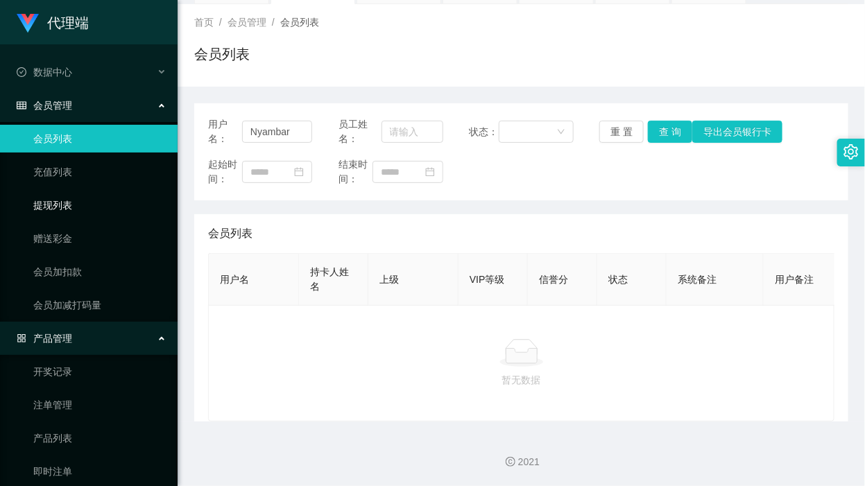
click at [101, 207] on link "提现列表" at bounding box center [99, 205] width 133 height 28
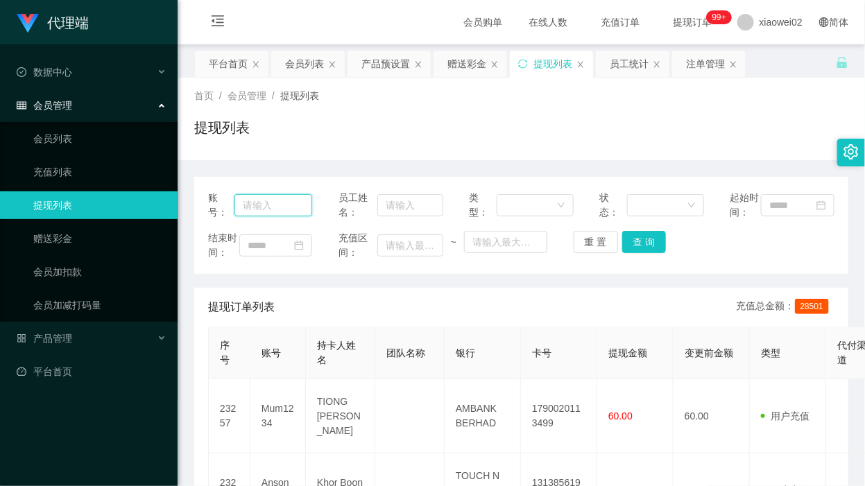
drag, startPoint x: 272, startPoint y: 213, endPoint x: 283, endPoint y: 215, distance: 11.3
click at [272, 214] on input "text" at bounding box center [274, 205] width 78 height 22
paste input "Nyambar"
type input "Nyambar"
click at [627, 253] on button "查 询" at bounding box center [644, 242] width 44 height 22
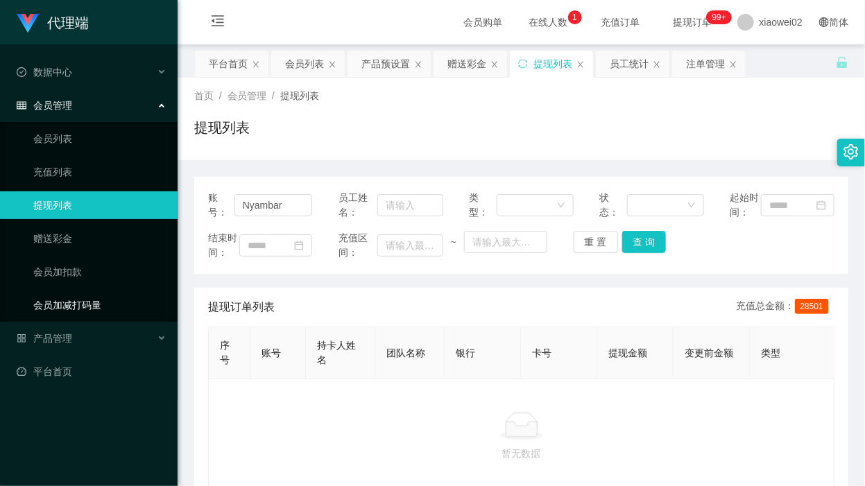
click at [91, 300] on link "会员加减打码量" at bounding box center [99, 305] width 133 height 28
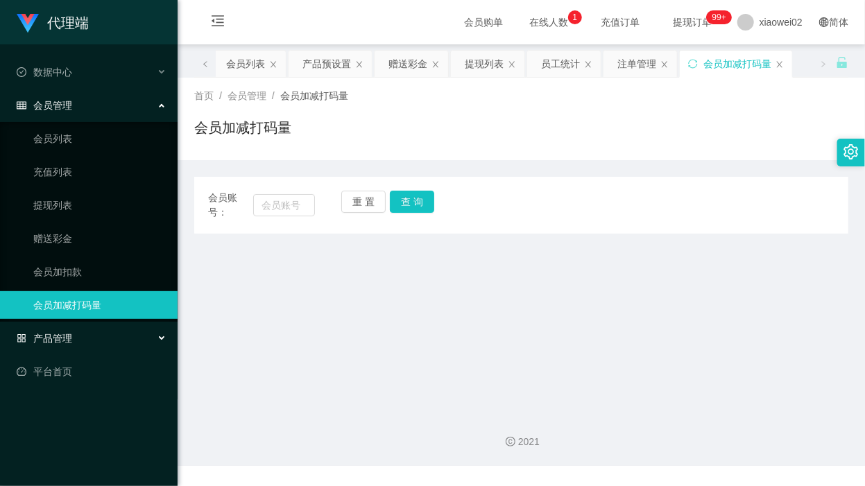
click at [67, 334] on span "产品管理" at bounding box center [45, 338] width 56 height 11
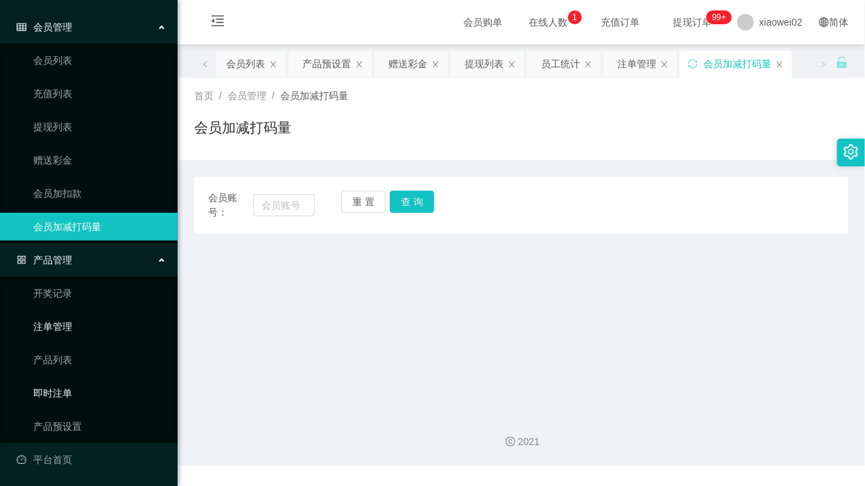
scroll to position [80, 0]
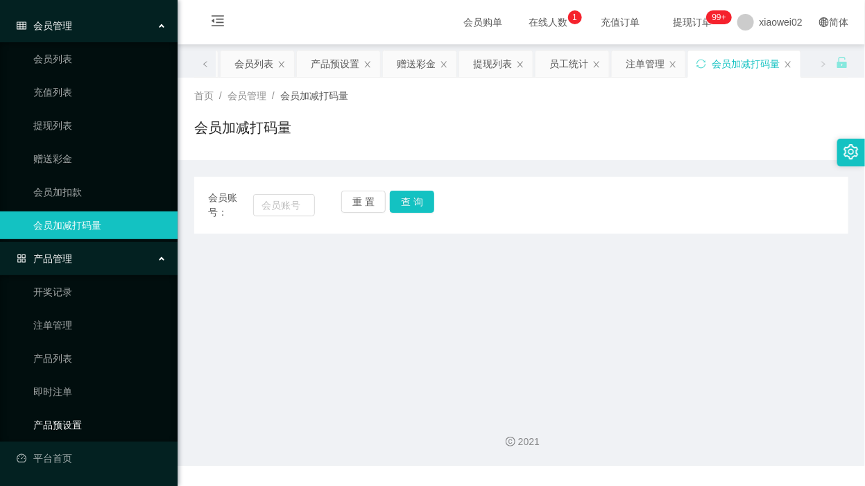
click at [78, 424] on link "产品预设置" at bounding box center [99, 425] width 133 height 28
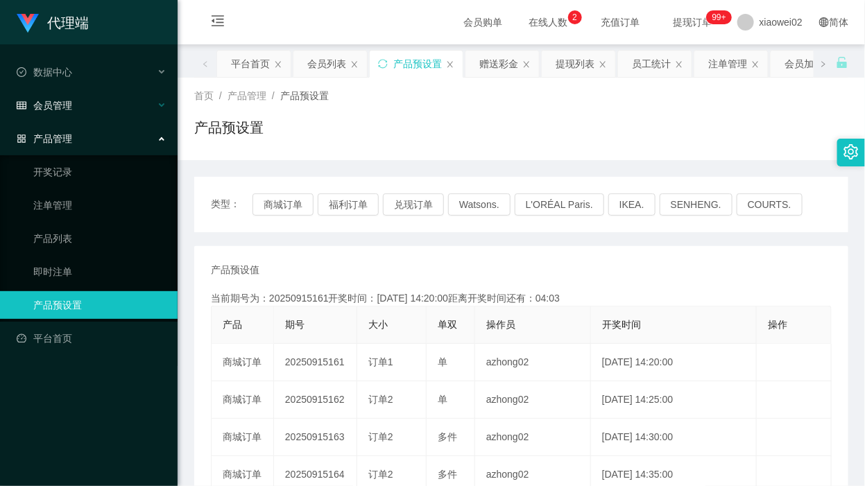
click at [85, 108] on div "会员管理" at bounding box center [89, 106] width 178 height 28
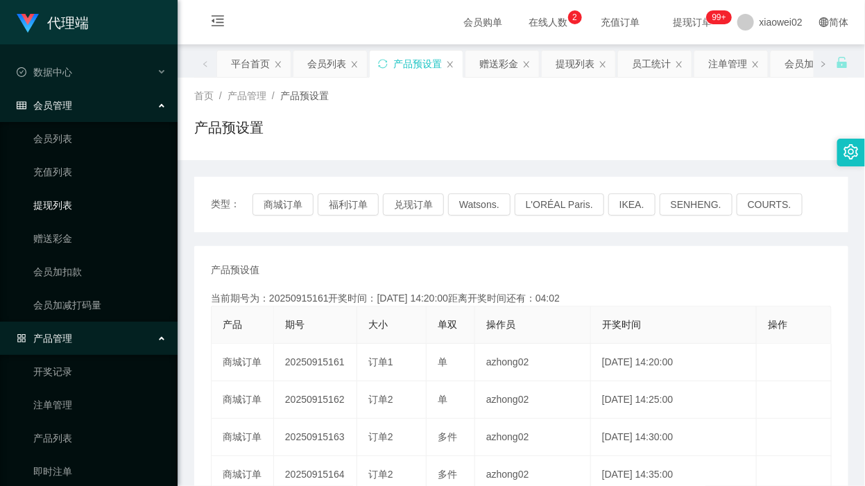
click at [69, 206] on link "提现列表" at bounding box center [99, 205] width 133 height 28
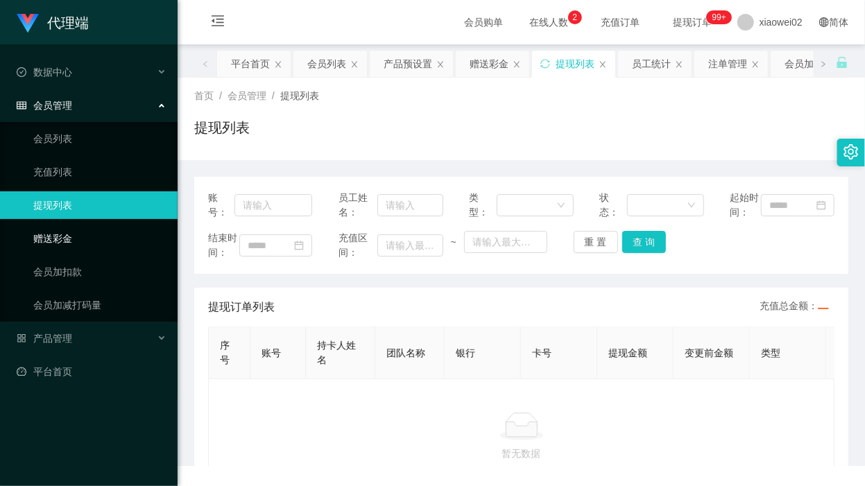
click at [69, 233] on link "赠送彩金" at bounding box center [99, 239] width 133 height 28
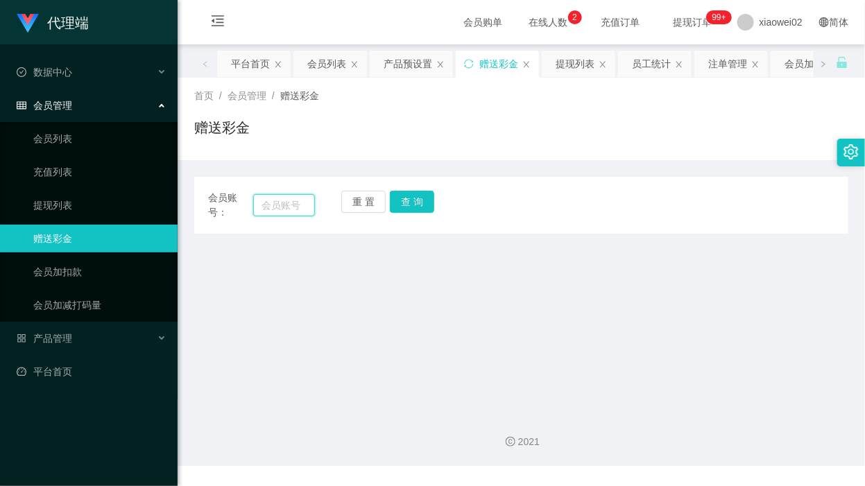
click at [286, 205] on input "text" at bounding box center [284, 205] width 62 height 22
paste input "140830110367"
type input "140830110367"
click at [399, 201] on button "查 询" at bounding box center [412, 202] width 44 height 22
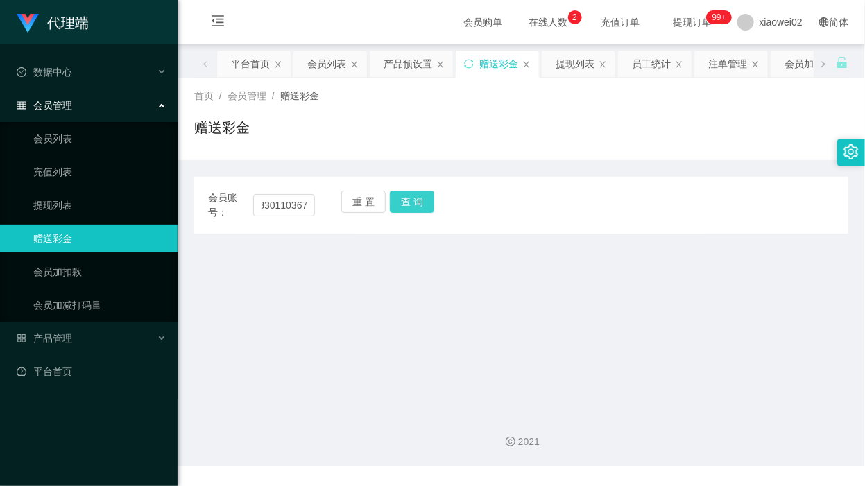
scroll to position [0, 0]
click at [430, 191] on button "查 询" at bounding box center [412, 202] width 44 height 22
drag, startPoint x: 406, startPoint y: 333, endPoint x: 380, endPoint y: 303, distance: 39.8
click at [406, 333] on main "关闭左侧 关闭右侧 关闭其它 刷新页面 平台首页 会员列表 产品预设置 赠送彩金 提现列表 员工统计 注单管理 会员加减打码量 首页 / 会员管理 / 赠送彩…" at bounding box center [522, 222] width 688 height 357
click at [359, 205] on button "重 置" at bounding box center [363, 202] width 44 height 22
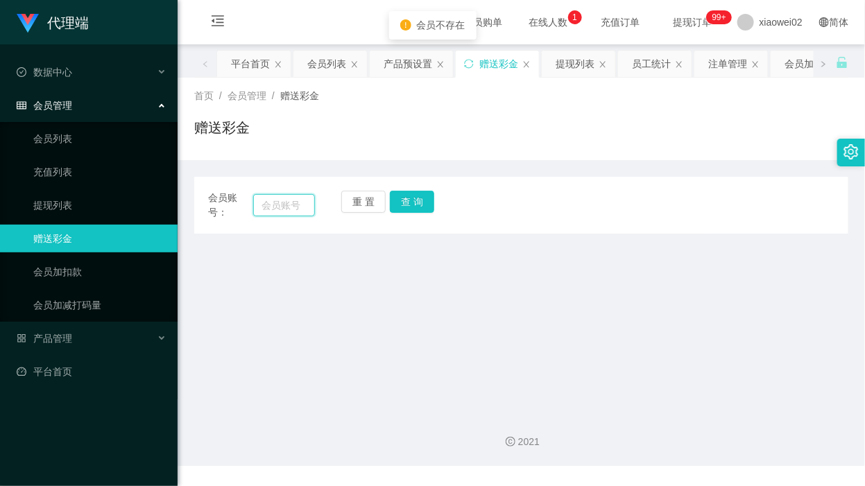
drag, startPoint x: 267, startPoint y: 209, endPoint x: 281, endPoint y: 207, distance: 14.0
click at [266, 209] on input "text" at bounding box center [284, 205] width 62 height 22
paste input "Cjg4134"
type input "Cjg4134"
click at [398, 203] on button "查 询" at bounding box center [412, 202] width 44 height 22
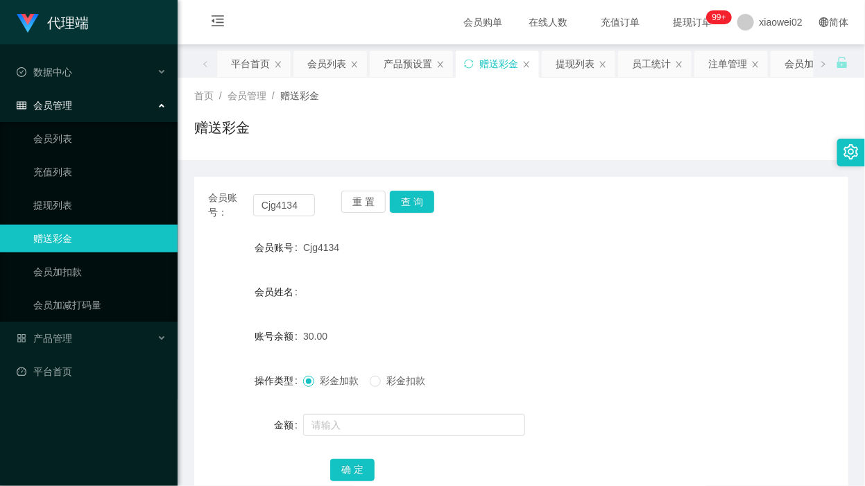
click at [480, 139] on div "赠送彩金" at bounding box center [521, 133] width 654 height 32
click at [401, 196] on button "查 询" at bounding box center [412, 202] width 44 height 22
click at [355, 199] on button "重 置" at bounding box center [363, 202] width 44 height 22
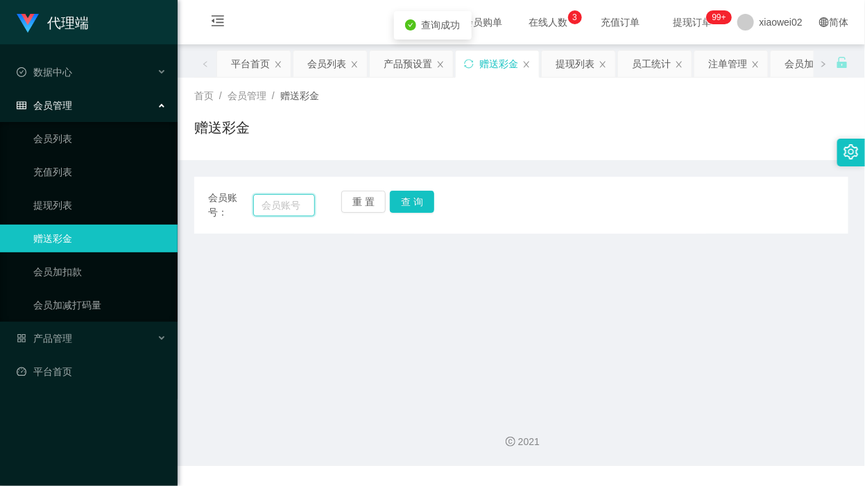
click at [288, 206] on input "text" at bounding box center [284, 205] width 62 height 22
paste input "Cjg4134"
type input "Cjg4134"
click at [400, 199] on button "查 询" at bounding box center [412, 202] width 44 height 22
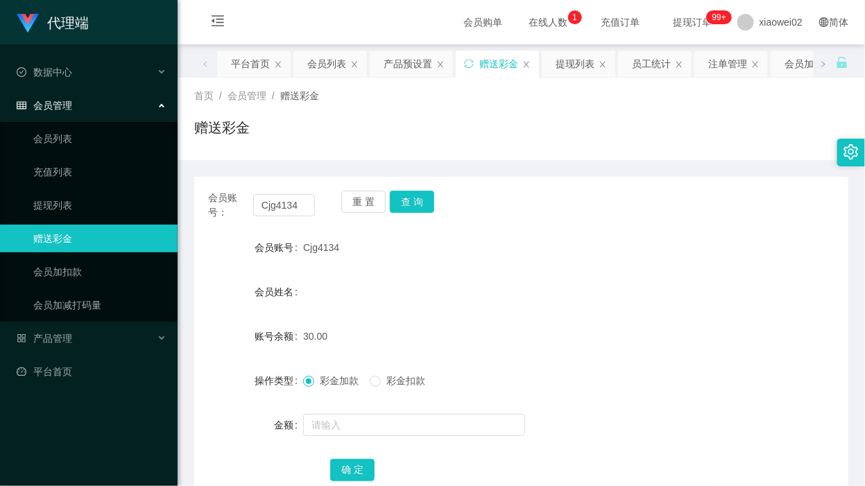
drag, startPoint x: 604, startPoint y: 264, endPoint x: 594, endPoint y: 261, distance: 10.8
click at [594, 261] on form "会员账号 Cjg4134 会员姓名 账号余额 30.00 操作类型 彩金加款 彩金扣款 金额 确 定" at bounding box center [521, 359] width 654 height 250
click at [407, 196] on button "查 询" at bounding box center [412, 202] width 44 height 22
click at [407, 196] on div "重 置 查 询" at bounding box center [394, 205] width 107 height 29
click at [296, 205] on input "Cjg4134" at bounding box center [284, 205] width 62 height 22
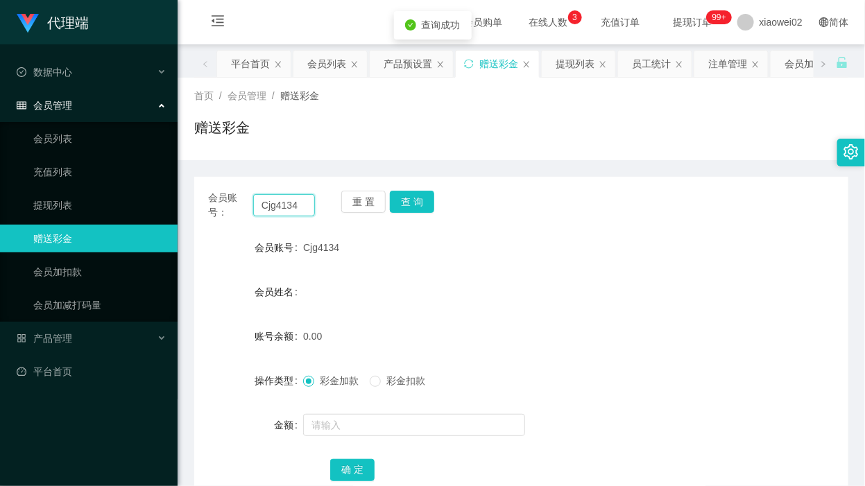
click at [296, 205] on input "Cjg4134" at bounding box center [284, 205] width 62 height 22
drag, startPoint x: 366, startPoint y: 206, endPoint x: 358, endPoint y: 206, distance: 8.3
click at [366, 206] on button "重 置" at bounding box center [363, 202] width 44 height 22
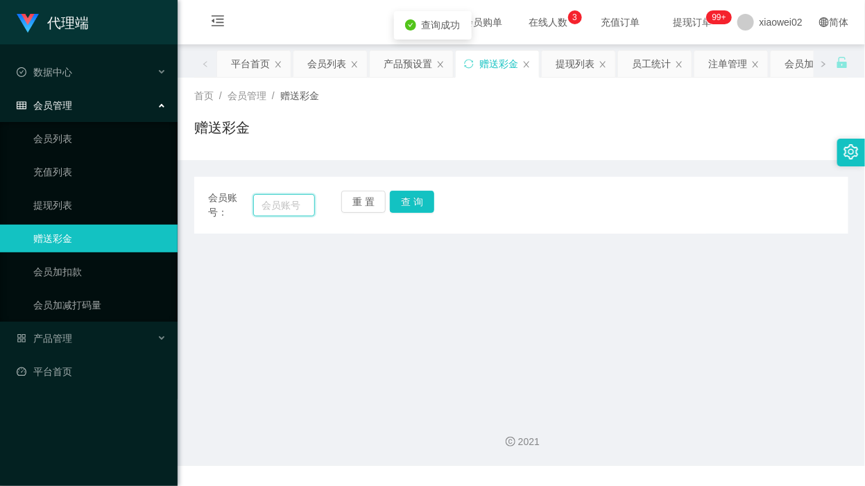
click at [290, 206] on input "text" at bounding box center [284, 205] width 62 height 22
paste input "Cjg4134"
type input "Cjg4134"
click at [407, 199] on button "查 询" at bounding box center [412, 202] width 44 height 22
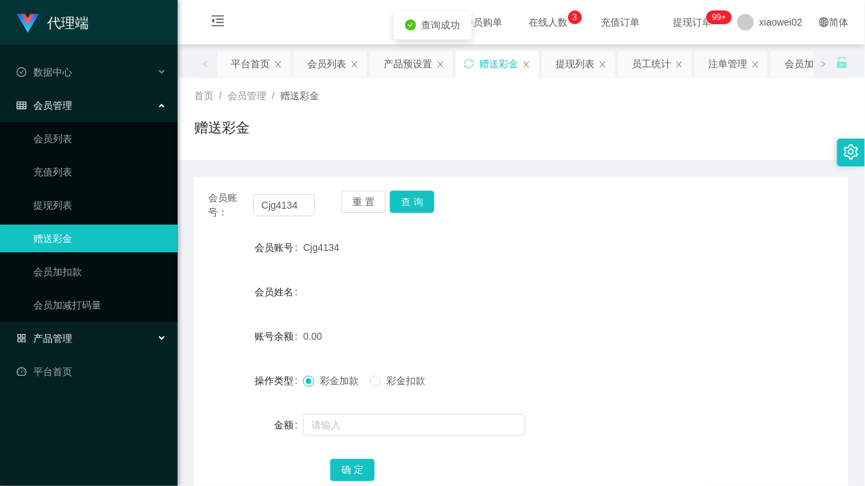
click at [71, 334] on span "产品管理" at bounding box center [45, 338] width 56 height 11
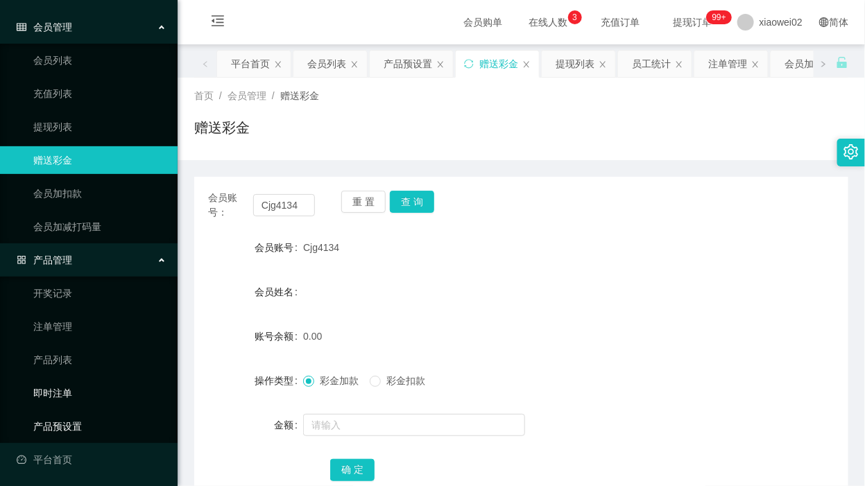
scroll to position [80, 0]
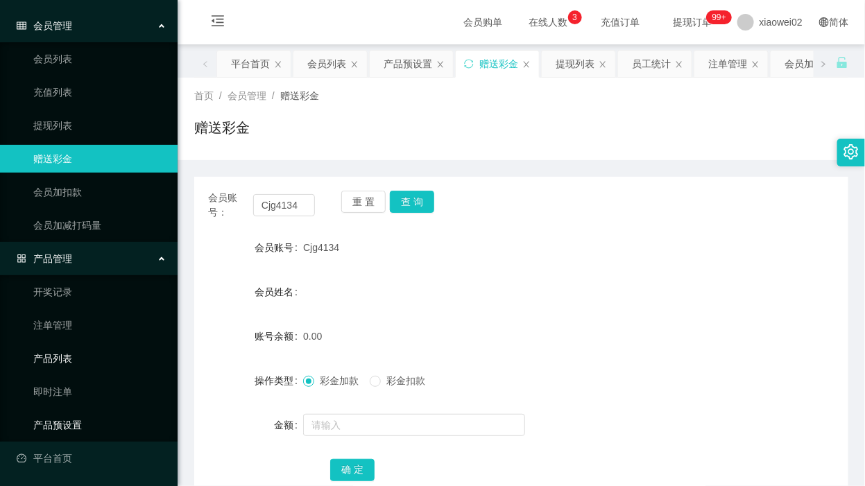
drag, startPoint x: 88, startPoint y: 425, endPoint x: 84, endPoint y: 355, distance: 69.5
click at [88, 425] on link "产品预设置" at bounding box center [99, 425] width 133 height 28
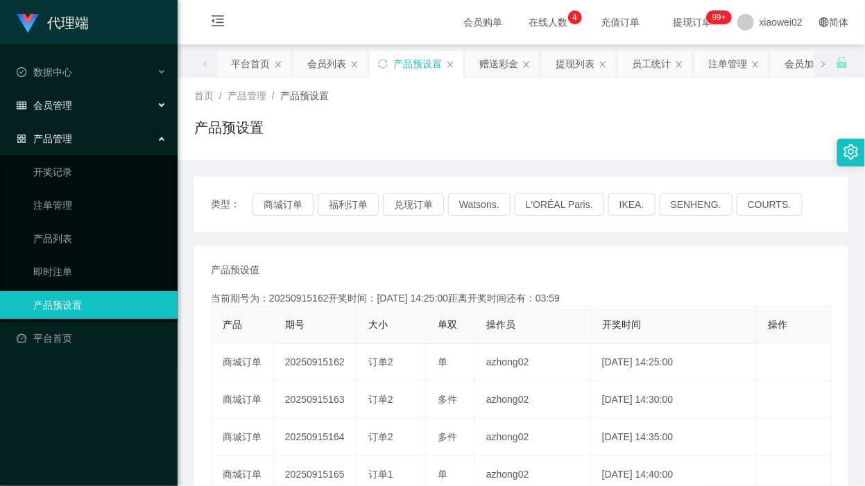
click at [83, 110] on div "会员管理" at bounding box center [89, 106] width 178 height 28
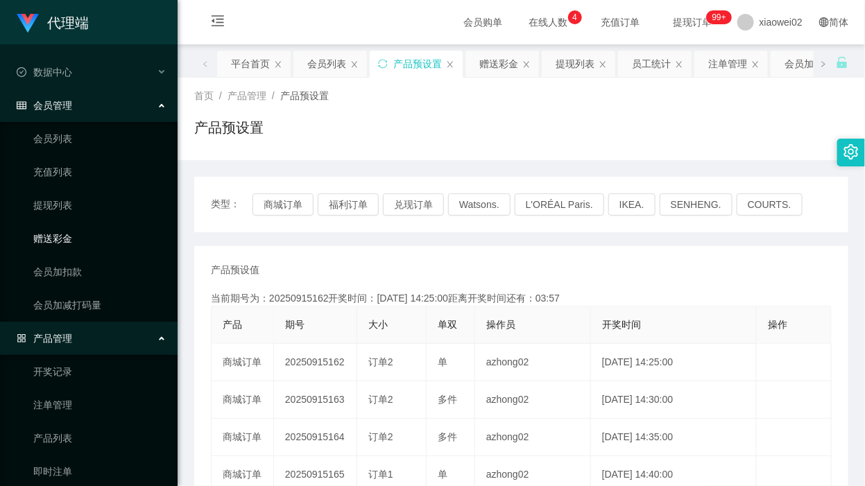
click at [58, 237] on link "赠送彩金" at bounding box center [99, 239] width 133 height 28
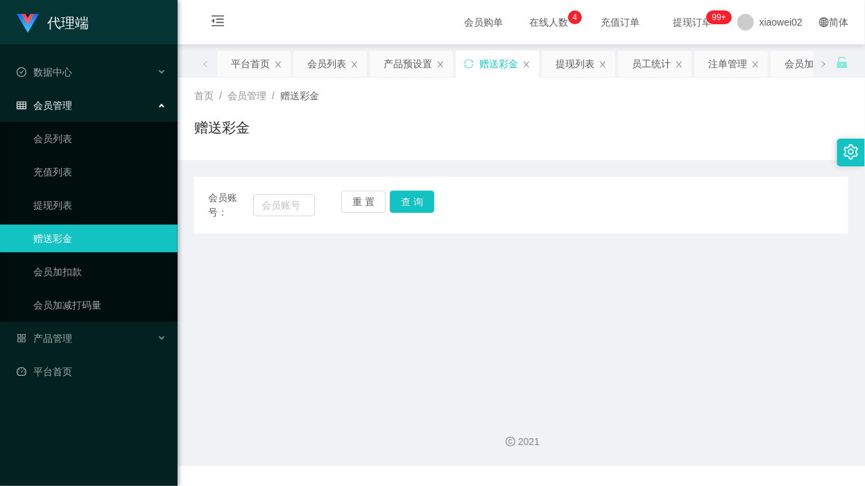
click at [269, 216] on div "会员账号：" at bounding box center [261, 205] width 107 height 29
click at [282, 215] on input "text" at bounding box center [284, 205] width 62 height 22
paste input "Cjg4134"
type input "Cjg4134"
click at [432, 203] on button "查 询" at bounding box center [412, 202] width 44 height 22
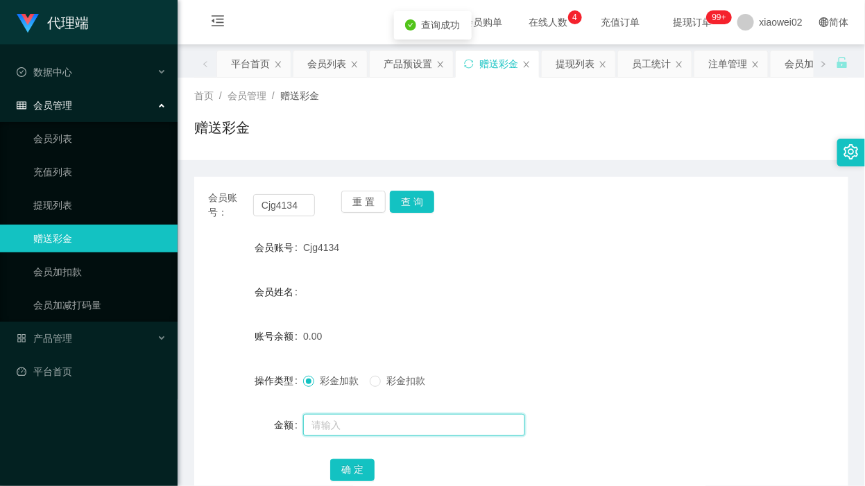
click at [341, 420] on input "text" at bounding box center [414, 425] width 222 height 22
type input "60"
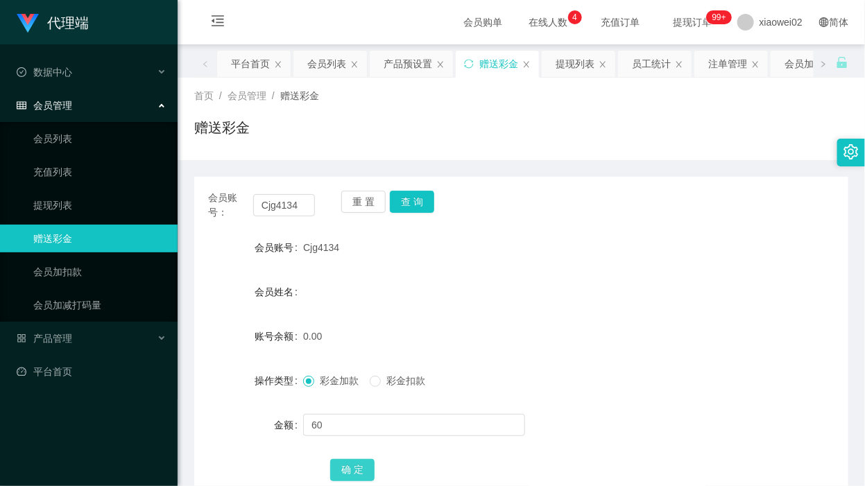
click at [355, 466] on button "确 定" at bounding box center [352, 470] width 44 height 22
click at [214, 414] on div "金额" at bounding box center [248, 425] width 109 height 28
click at [283, 205] on input "Cjg4134" at bounding box center [284, 205] width 62 height 22
drag, startPoint x: 358, startPoint y: 203, endPoint x: 311, endPoint y: 205, distance: 47.2
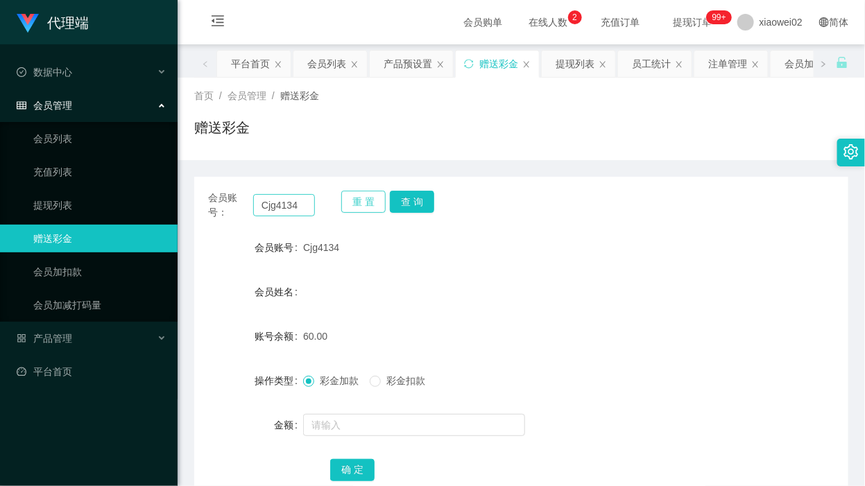
click at [358, 203] on button "重 置" at bounding box center [363, 202] width 44 height 22
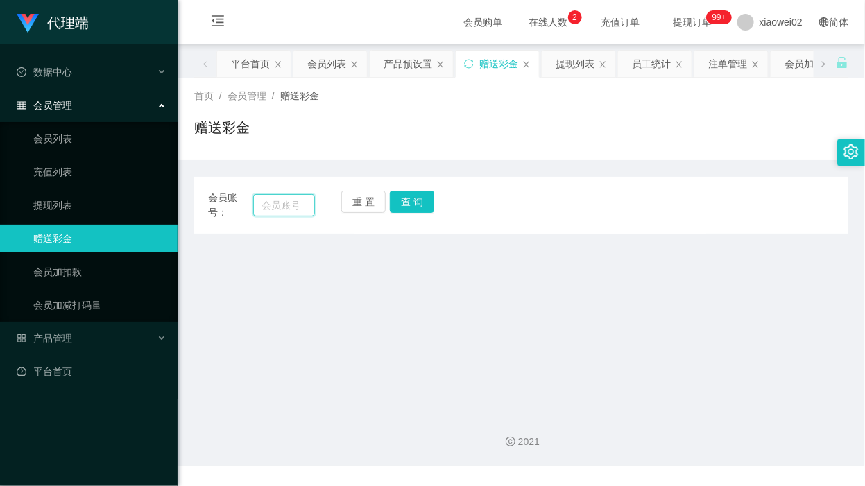
click at [306, 206] on input "text" at bounding box center [284, 205] width 62 height 22
paste input "Cjg4134"
type input "Cjg4134"
click at [425, 201] on button "查 询" at bounding box center [412, 202] width 44 height 22
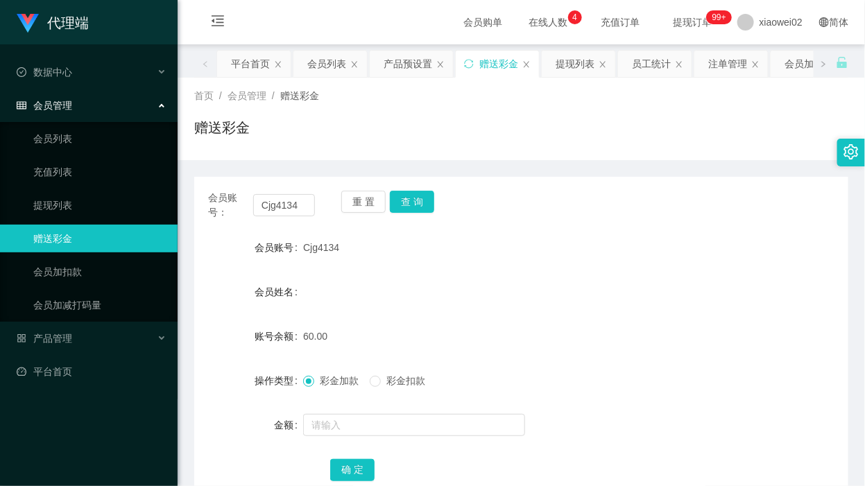
click at [565, 162] on div "会员账号： Cjg4134 重 置 查 询 会员账号 Cjg4134 会员姓名 账号余额 60.00 操作类型 彩金加款 彩金扣款 金额 确 定" at bounding box center [521, 337] width 654 height 354
click at [101, 130] on link "会员列表" at bounding box center [99, 139] width 133 height 28
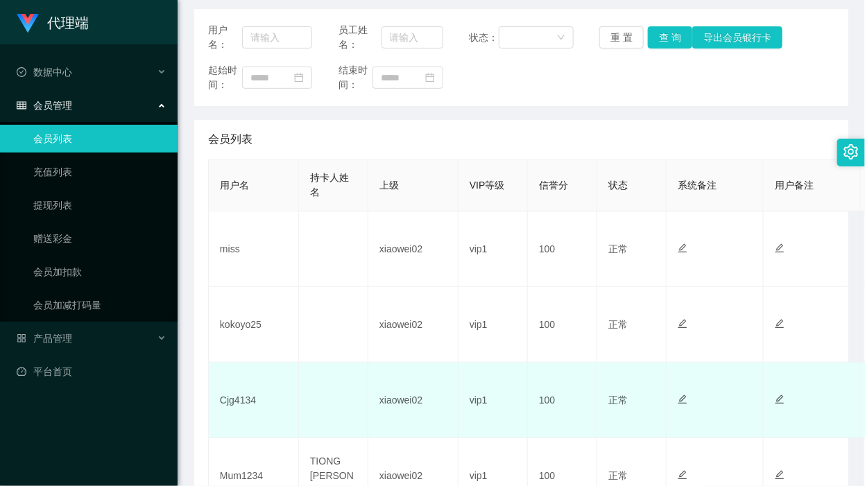
scroll to position [173, 0]
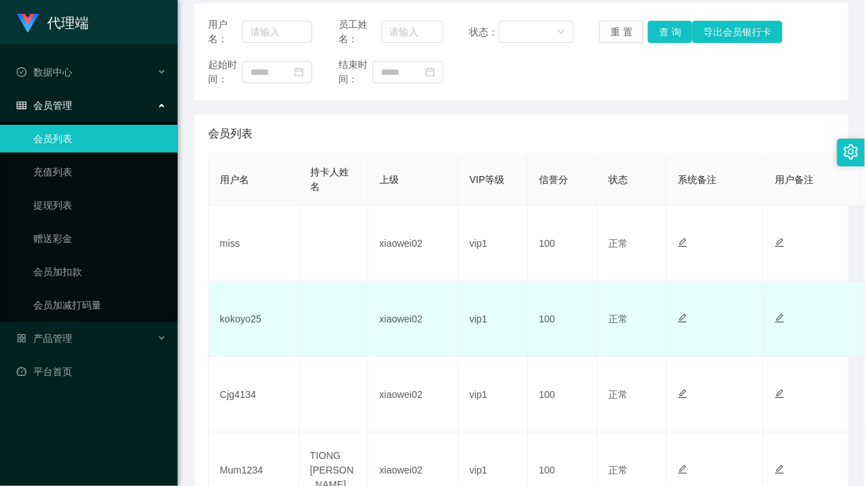
click at [238, 320] on td "kokoyo25" at bounding box center [254, 320] width 90 height 76
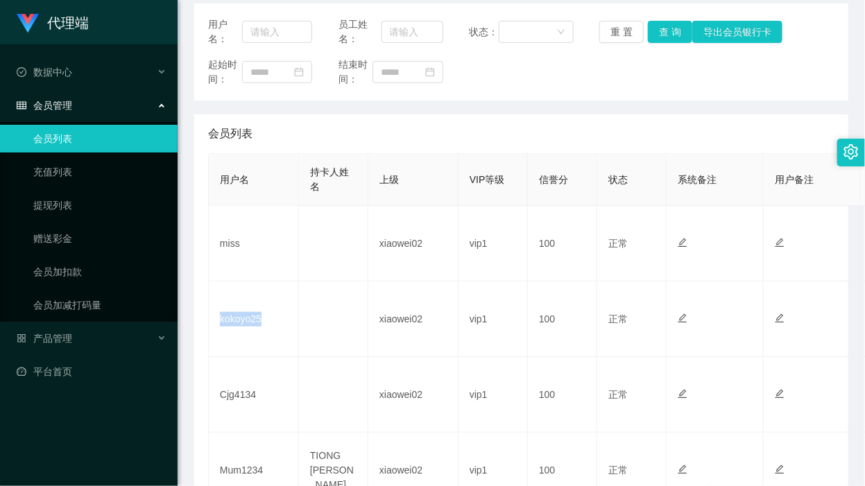
copy td "kokoyo25"
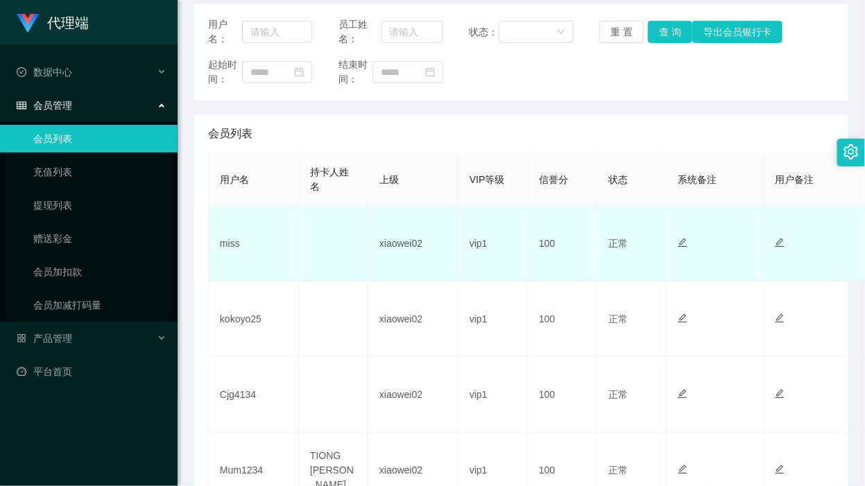
click at [281, 257] on td "miss" at bounding box center [254, 244] width 90 height 76
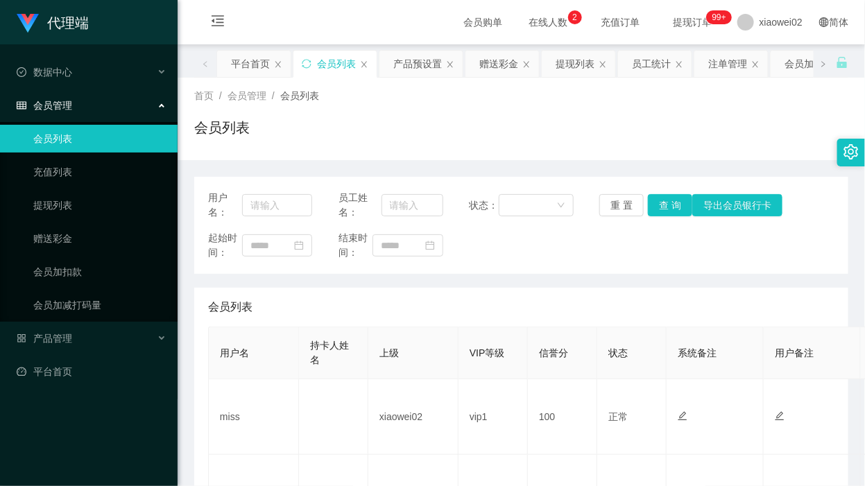
scroll to position [173, 0]
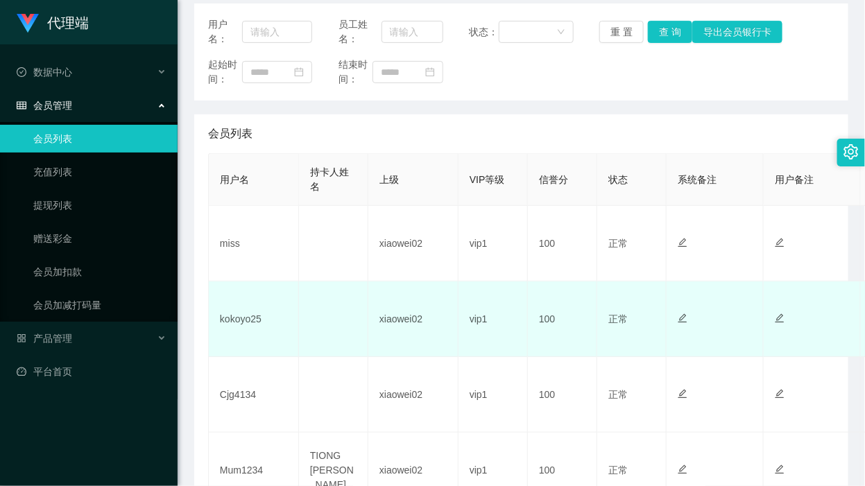
click at [239, 316] on td "kokoyo25" at bounding box center [254, 320] width 90 height 76
click at [238, 316] on td "kokoyo25" at bounding box center [254, 320] width 90 height 76
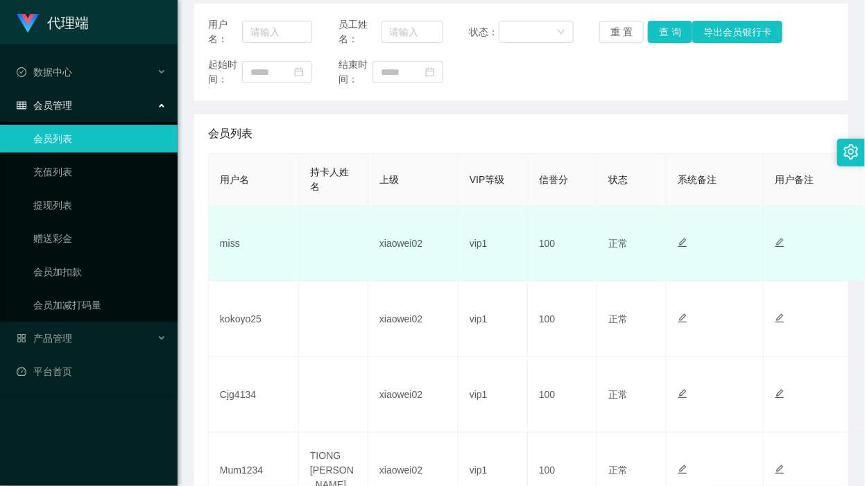
drag, startPoint x: 588, startPoint y: 168, endPoint x: 466, endPoint y: 207, distance: 127.5
click at [585, 168] on th "信誉分" at bounding box center [562, 180] width 69 height 52
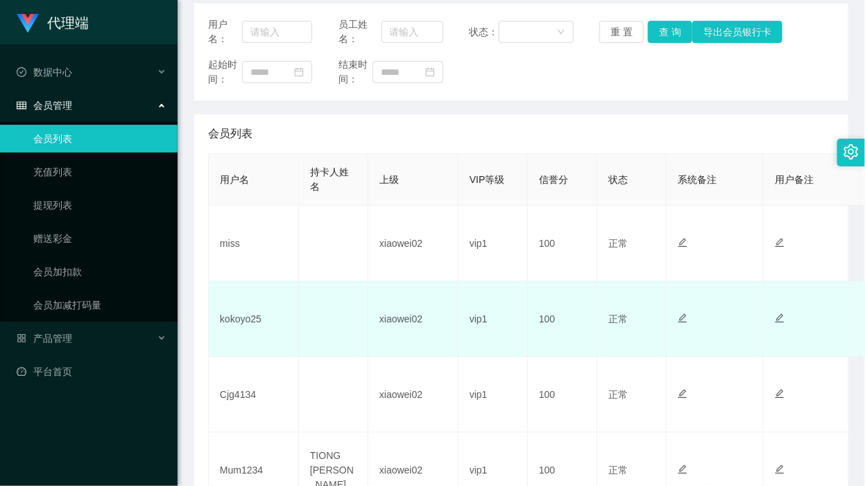
click at [244, 314] on td "kokoyo25" at bounding box center [254, 320] width 90 height 76
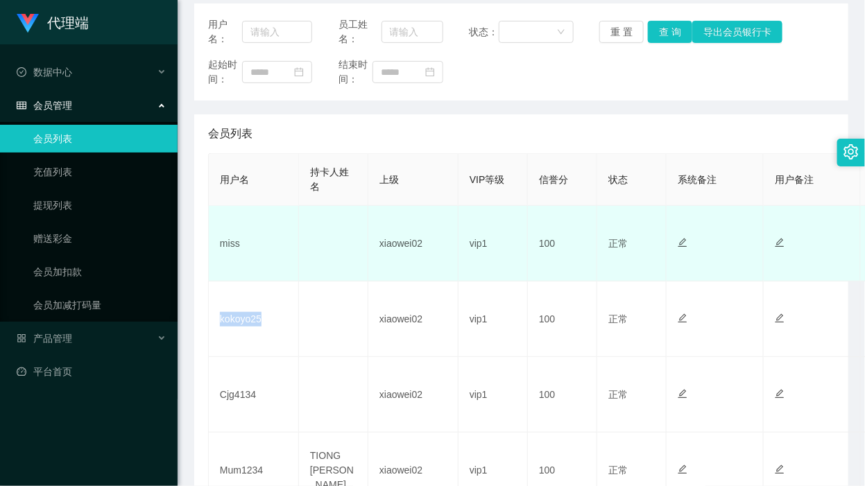
copy td "kokoyo25"
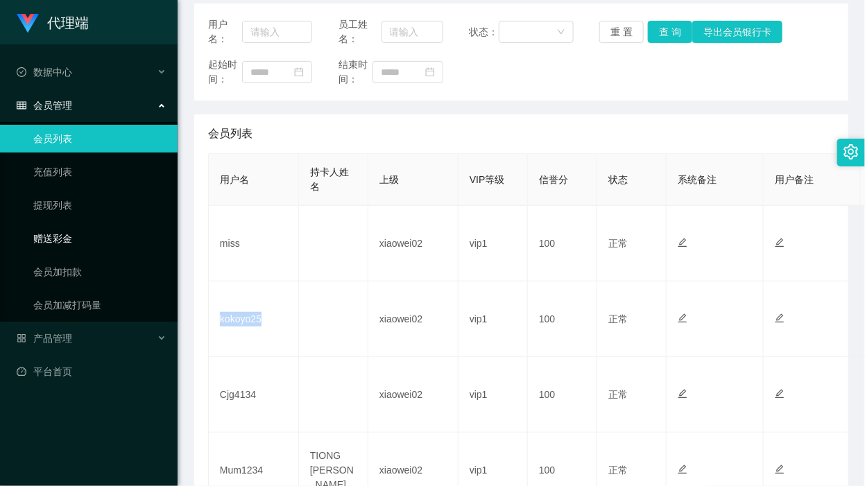
click at [81, 233] on link "赠送彩金" at bounding box center [99, 239] width 133 height 28
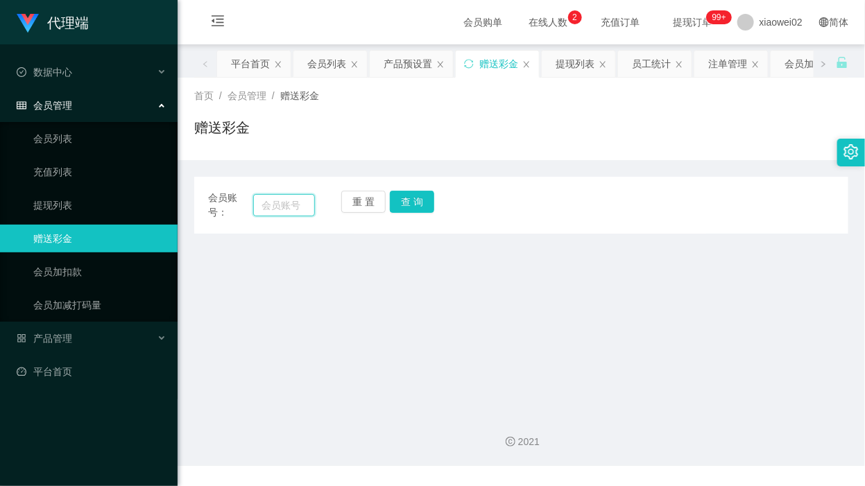
click at [302, 205] on input "text" at bounding box center [284, 205] width 62 height 22
paste input "kokoyo25"
type input "kokoyo25"
click at [395, 205] on button "查 询" at bounding box center [412, 202] width 44 height 22
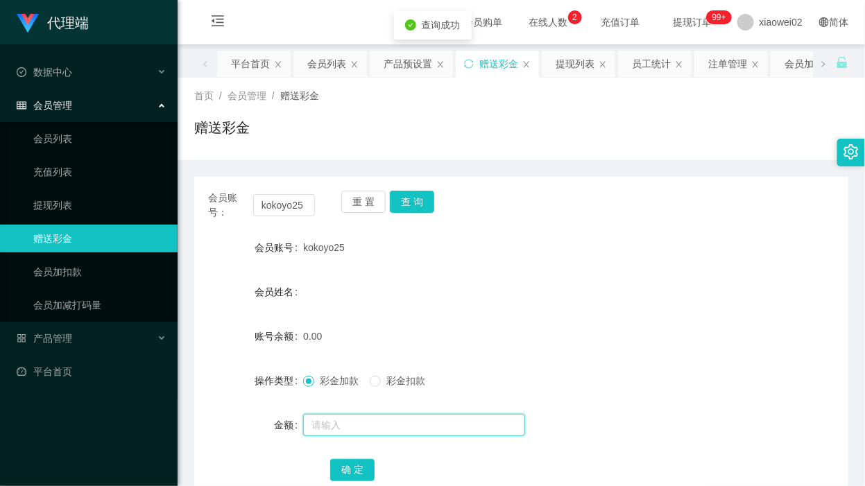
click at [398, 421] on input "text" at bounding box center [414, 425] width 222 height 22
type input "60"
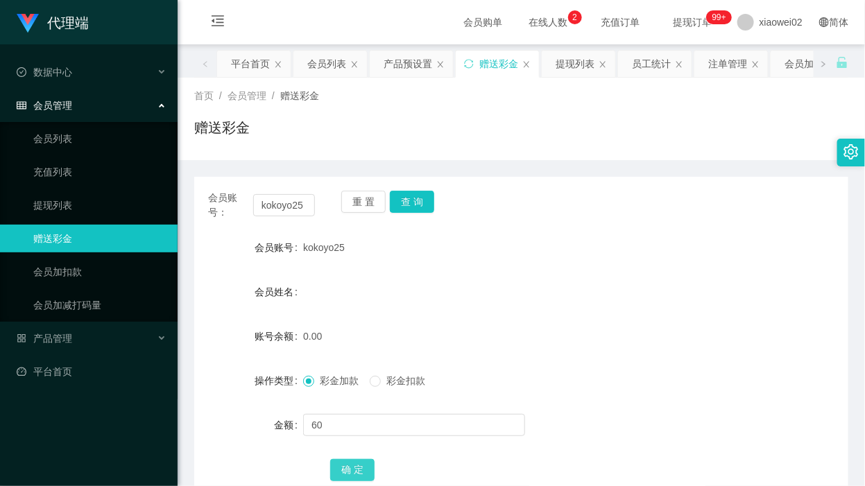
click at [364, 469] on button "确 定" at bounding box center [352, 470] width 44 height 22
click at [75, 438] on div "代理端 数据中心 会员管理 会员列表 充值列表 提现列表 赠送彩金 会员加扣款 会员加减打码量 产品管理 平台首页" at bounding box center [89, 243] width 178 height 486
click at [352, 202] on button "重 置" at bounding box center [363, 202] width 44 height 22
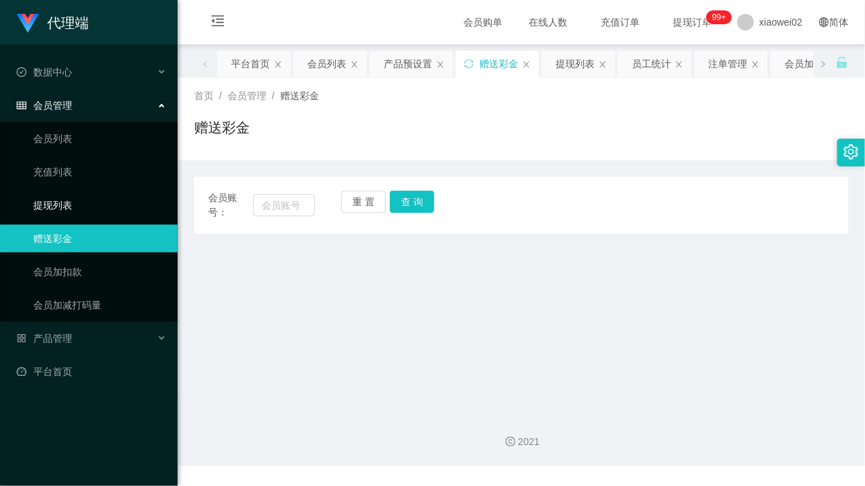
click at [133, 206] on link "提现列表" at bounding box center [99, 205] width 133 height 28
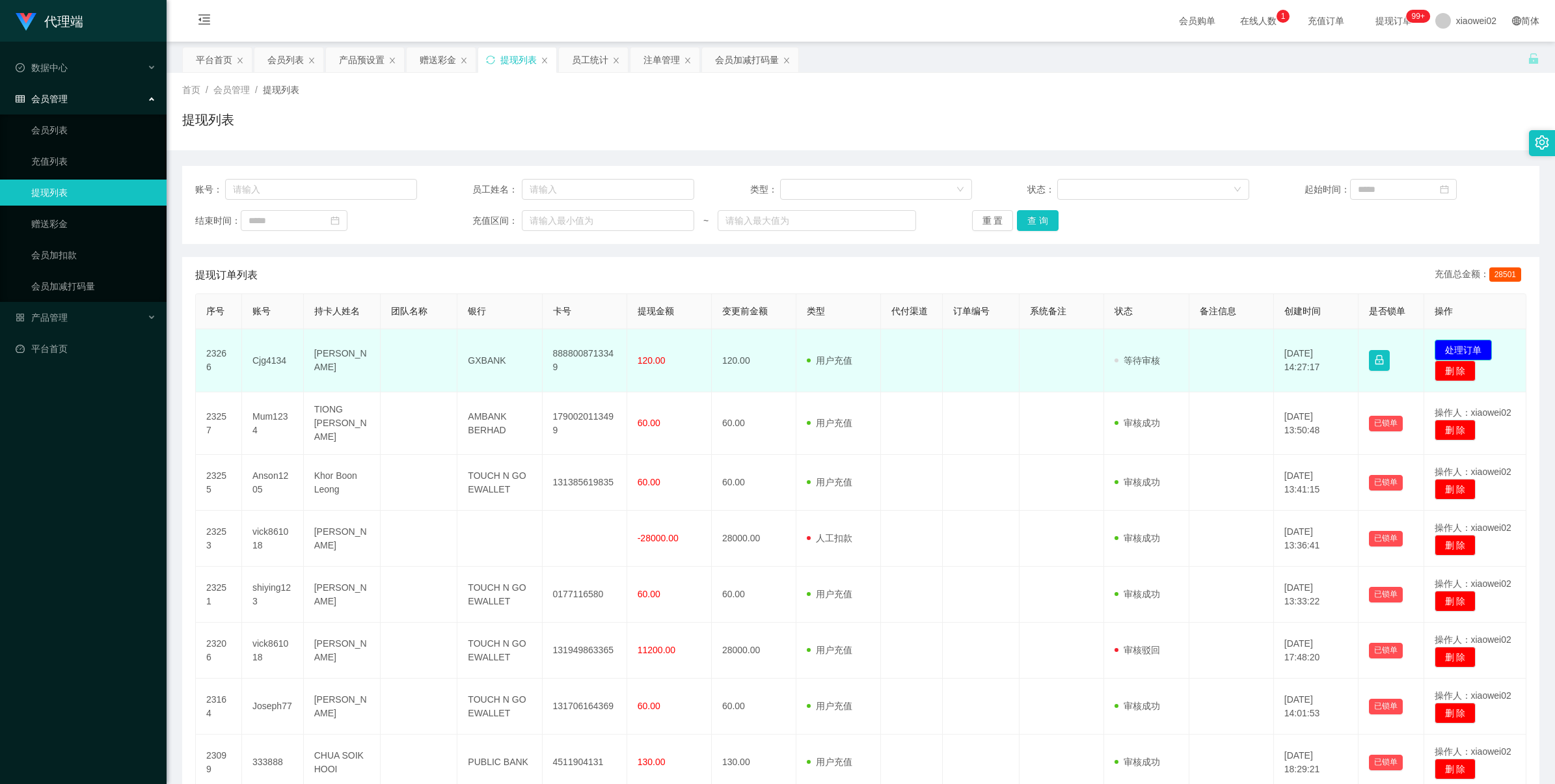
click at [810, 343] on button "处理订单" at bounding box center [1463, 350] width 57 height 21
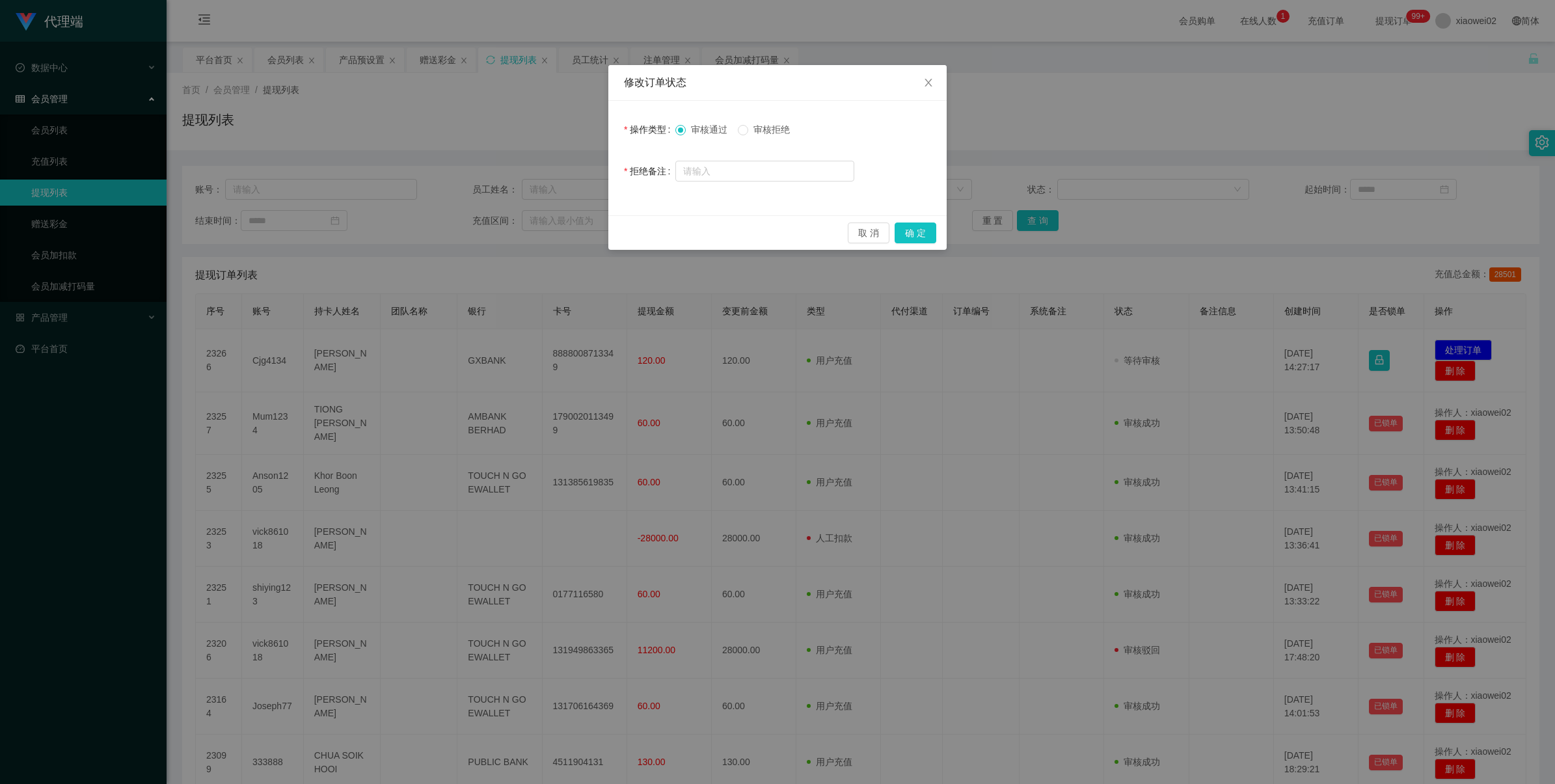
click at [765, 132] on span "审核拒绝" at bounding box center [772, 129] width 47 height 10
click at [810, 226] on button "确 定" at bounding box center [915, 233] width 41 height 21
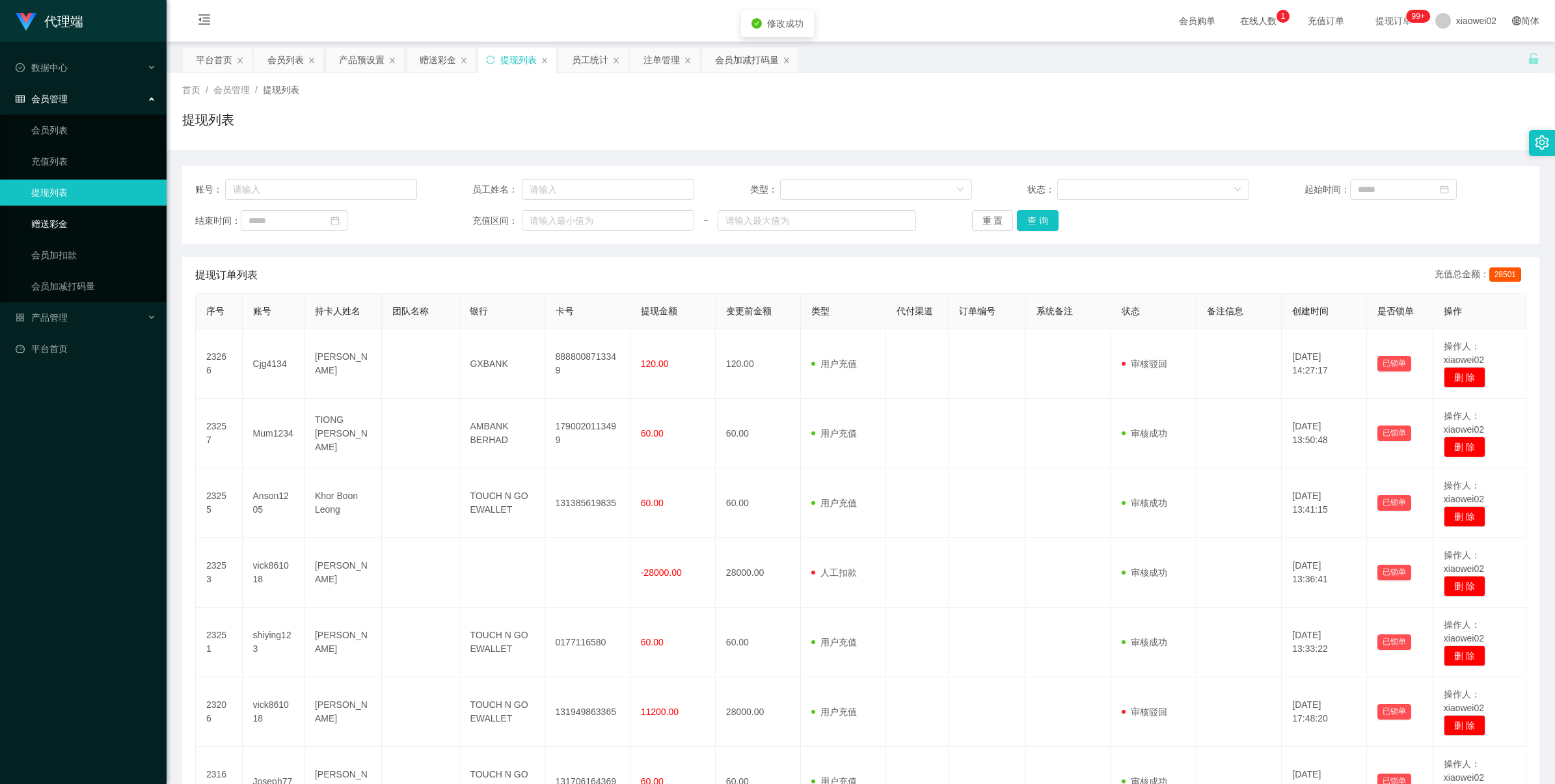
click at [76, 217] on link "赠送彩金" at bounding box center [93, 224] width 125 height 26
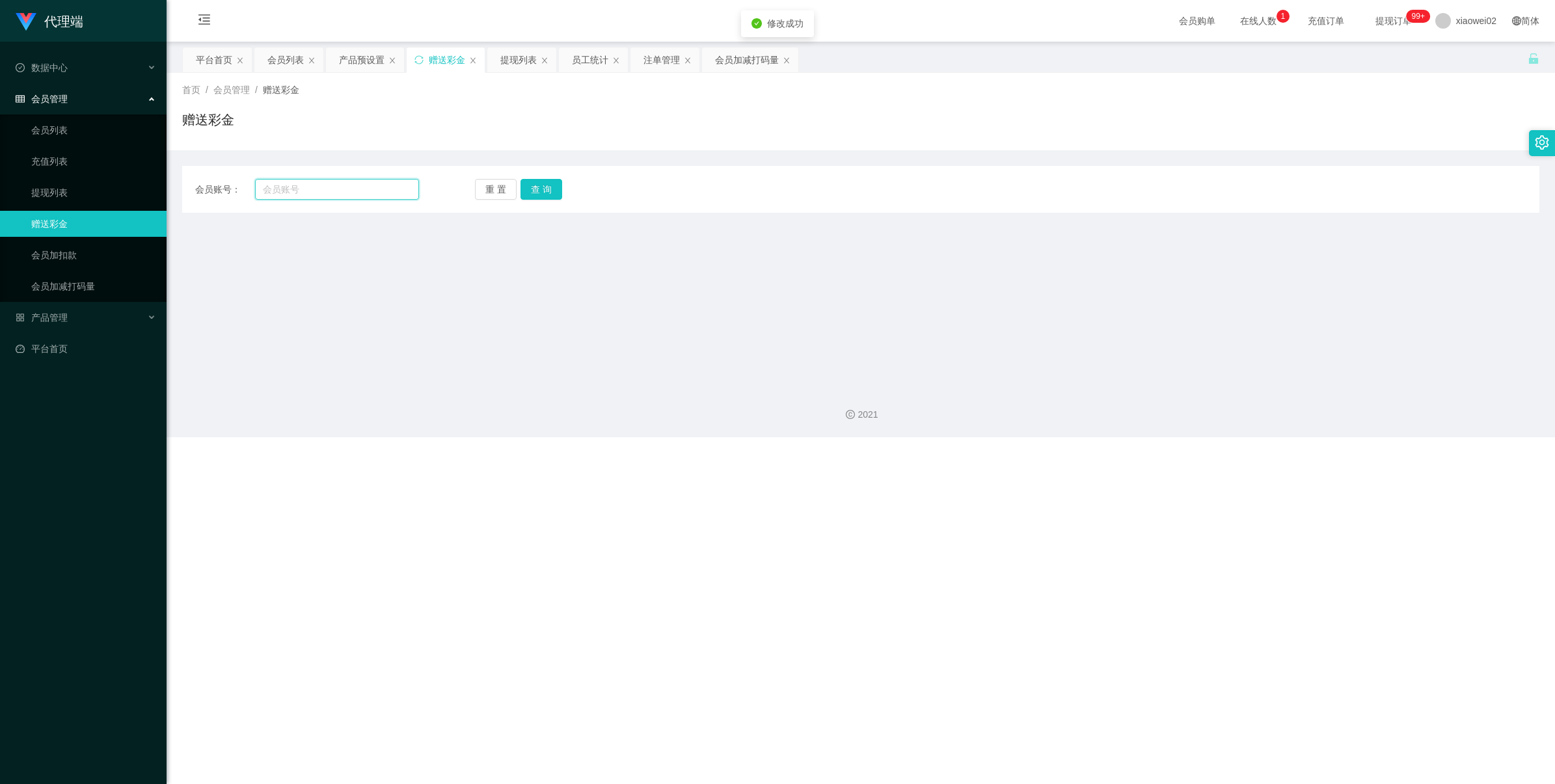
click at [320, 190] on input "text" at bounding box center [337, 189] width 164 height 21
paste input "Cjg4134"
type input "Cjg4134"
click at [518, 184] on div "重 置 查 询" at bounding box center [586, 189] width 224 height 21
click at [541, 190] on button "查 询" at bounding box center [541, 189] width 41 height 21
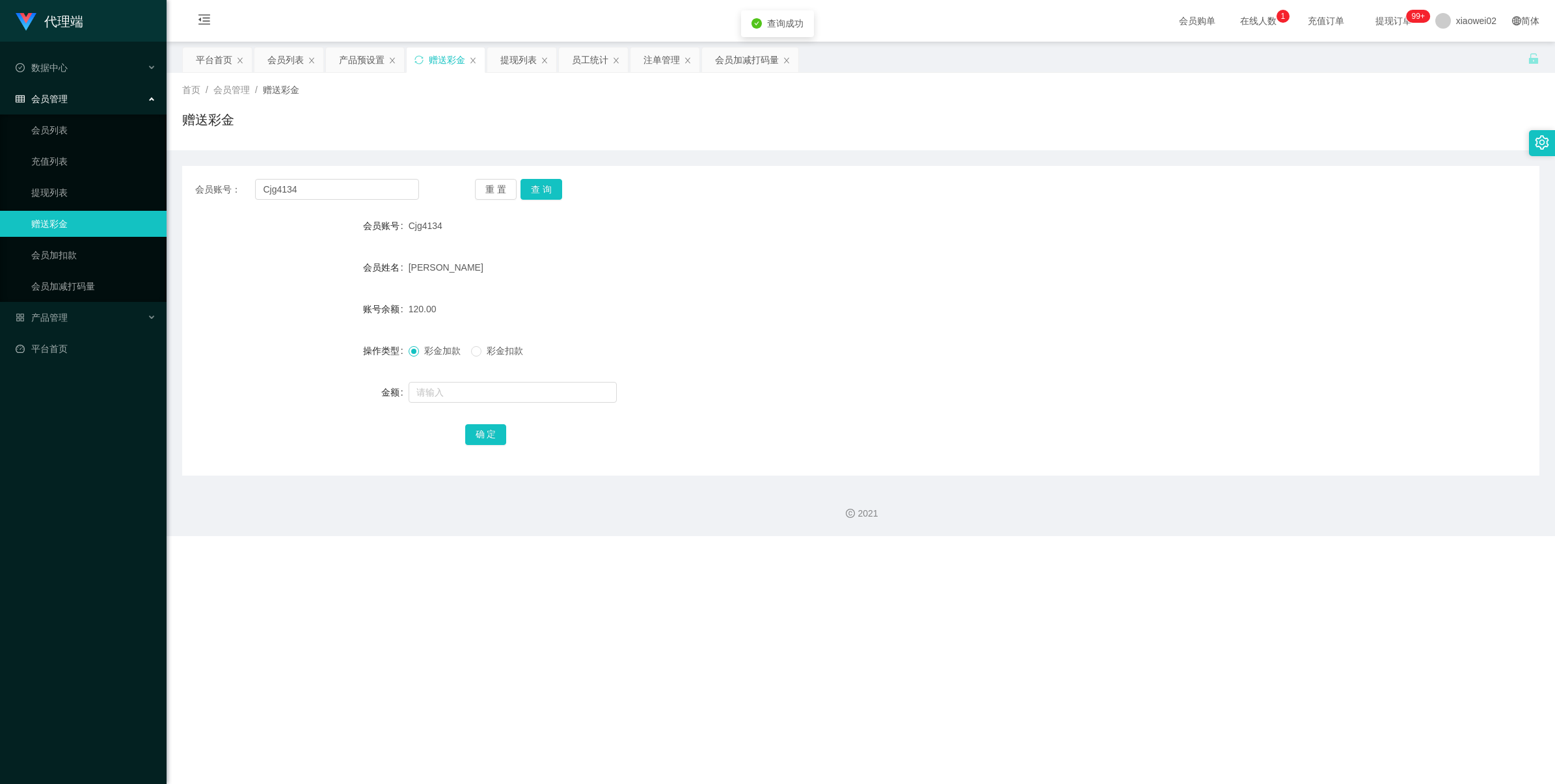
click at [529, 402] on div at bounding box center [805, 392] width 792 height 26
click at [536, 378] on form "会员账号 Cjg4134 会员姓名 Chan Joo Guan 账号余额 120.00 操作类型 彩金加款 彩金扣款 金额 确 定" at bounding box center [860, 330] width 1357 height 234
click at [535, 388] on input "text" at bounding box center [513, 392] width 208 height 21
type input "60"
click at [499, 350] on span "彩金扣款" at bounding box center [505, 350] width 47 height 10
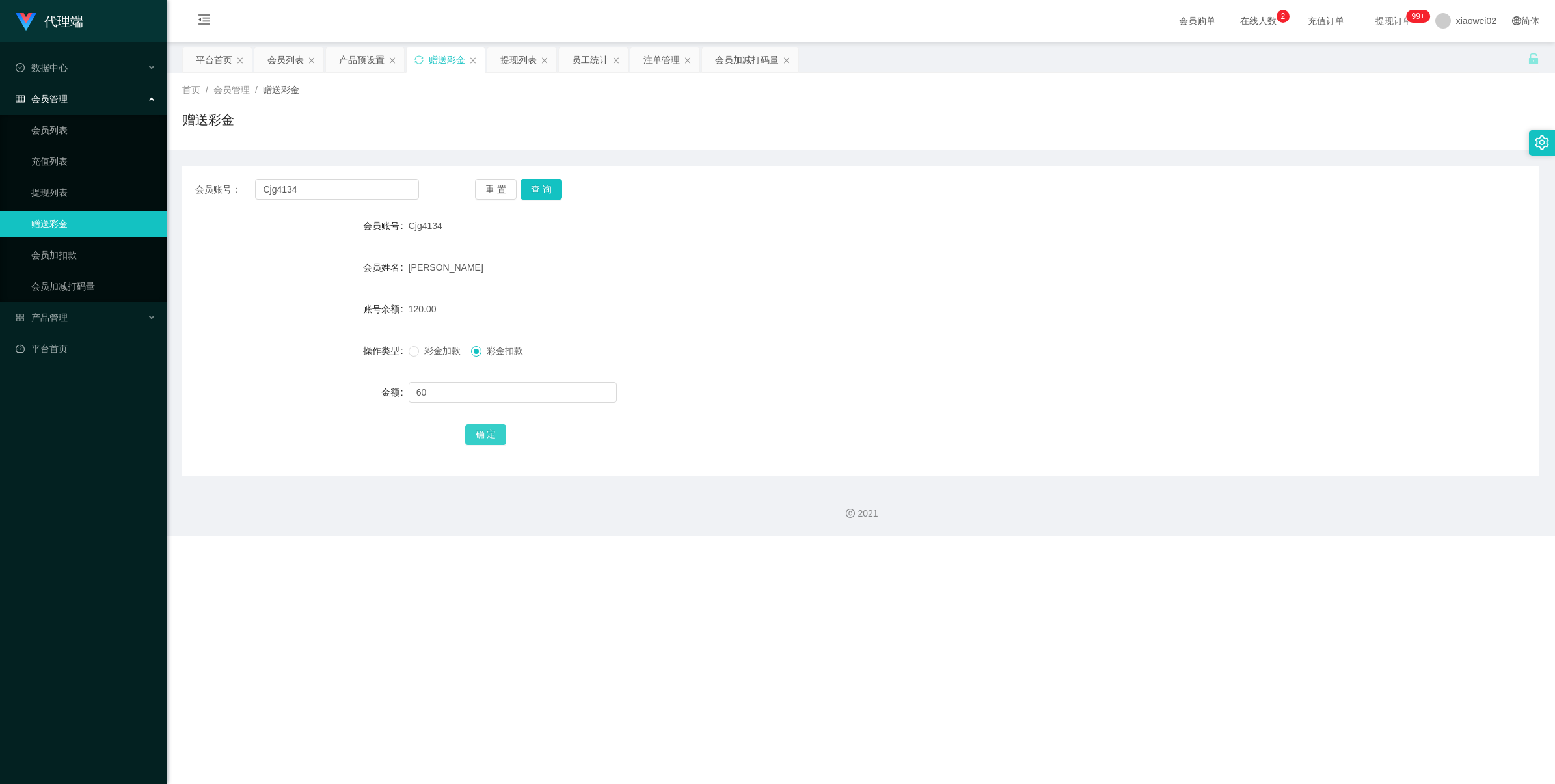
click at [486, 425] on button "确 定" at bounding box center [486, 434] width 41 height 21
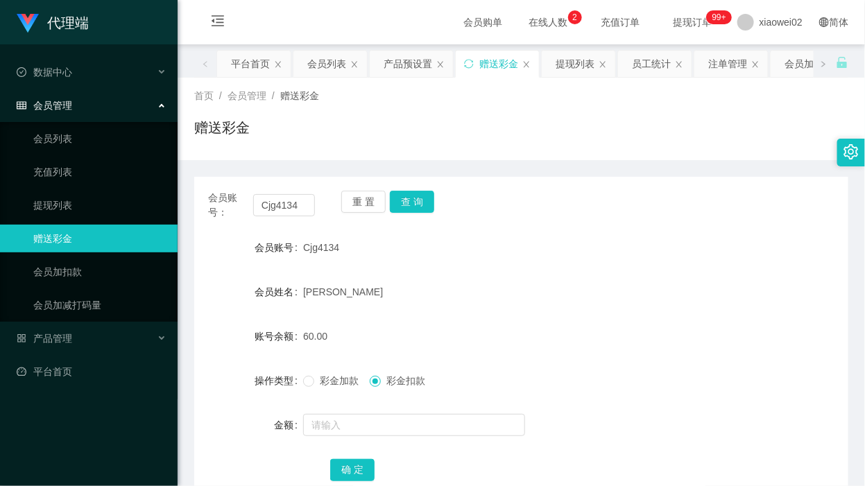
drag, startPoint x: 623, startPoint y: 137, endPoint x: 532, endPoint y: 142, distance: 91.1
click at [611, 140] on div "赠送彩金" at bounding box center [521, 133] width 654 height 32
click at [51, 205] on link "提现列表" at bounding box center [99, 205] width 133 height 28
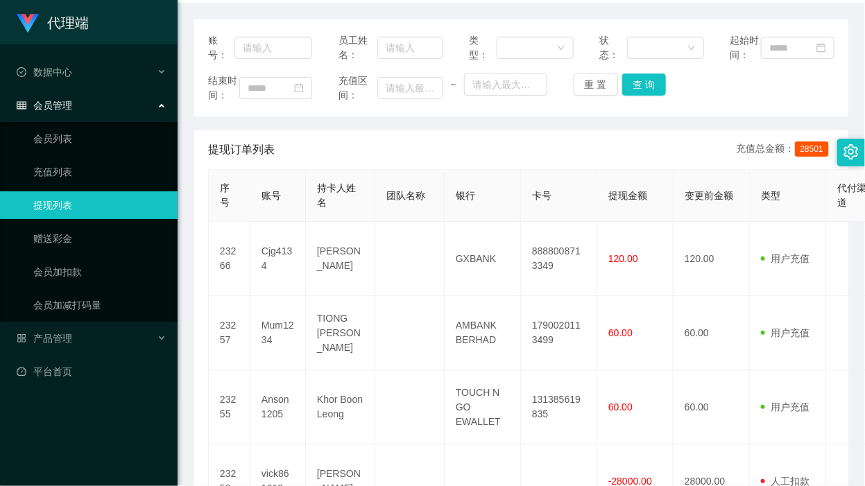
scroll to position [173, 0]
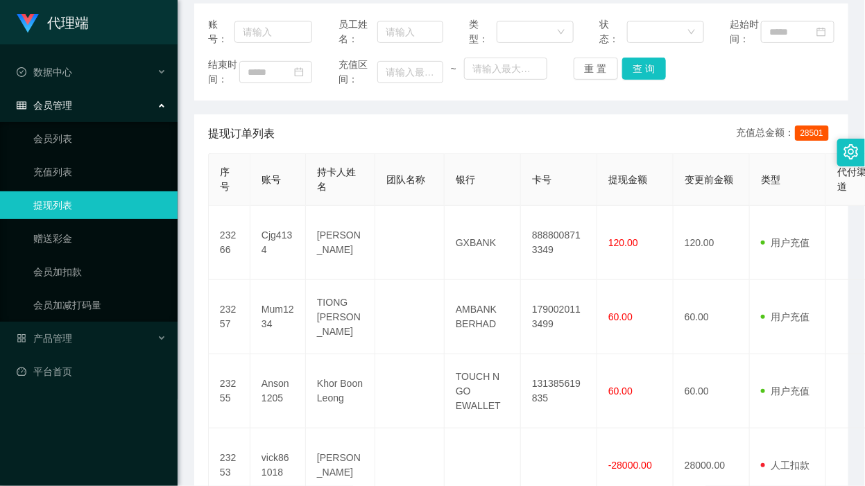
click at [494, 153] on div "提现订单列表 充值总金额： 28501" at bounding box center [521, 133] width 627 height 39
click at [62, 241] on link "赠送彩金" at bounding box center [99, 239] width 133 height 28
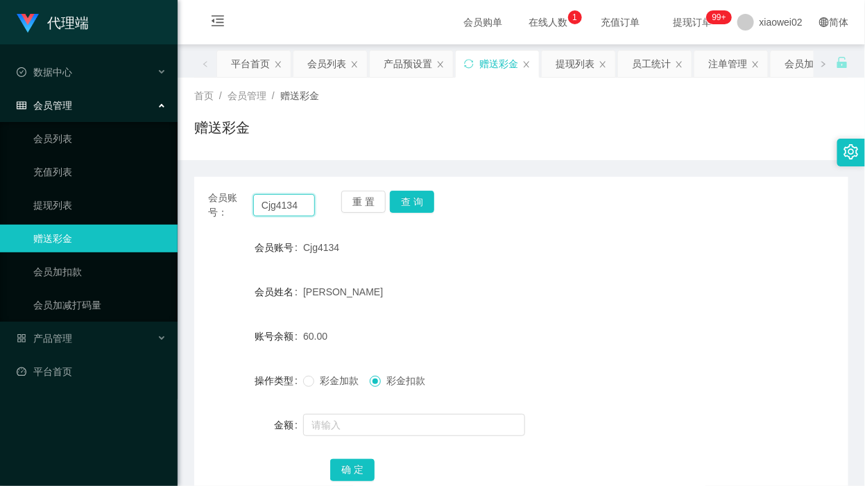
click at [300, 198] on input "Cjg4134" at bounding box center [284, 205] width 62 height 22
drag, startPoint x: 361, startPoint y: 198, endPoint x: 352, endPoint y: 198, distance: 8.4
click at [361, 198] on button "重 置" at bounding box center [363, 202] width 44 height 22
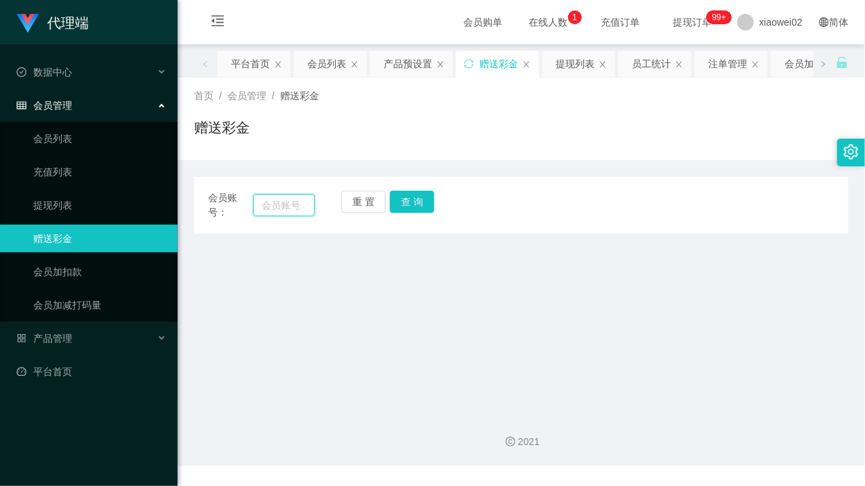
click at [259, 205] on input "text" at bounding box center [284, 205] width 62 height 22
paste input "kokoyo25"
type input "kokoyo25"
click at [404, 193] on button "查 询" at bounding box center [412, 202] width 44 height 22
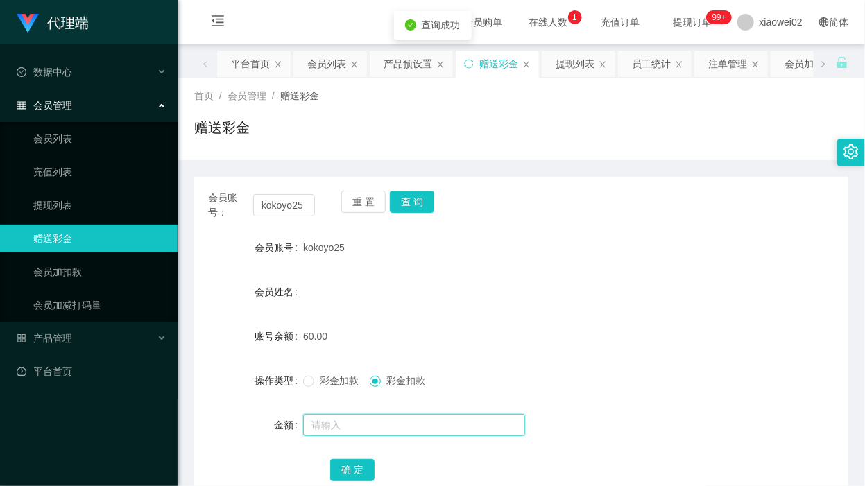
click at [375, 417] on input "text" at bounding box center [414, 425] width 222 height 22
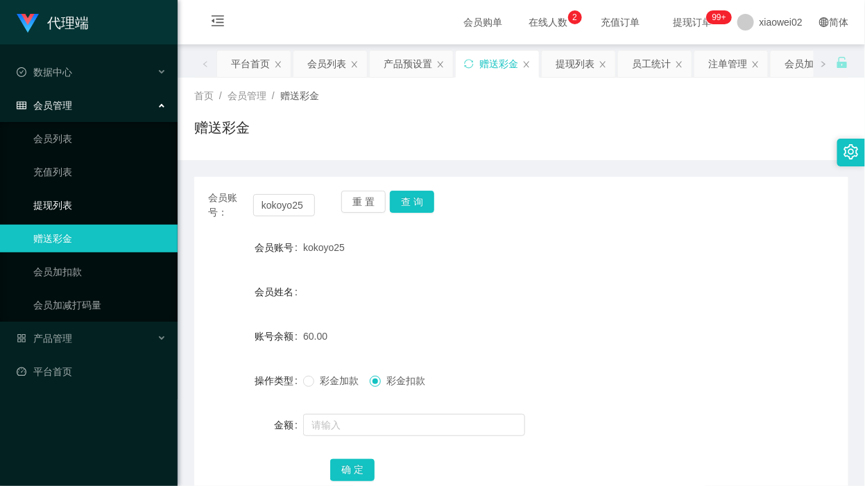
click at [65, 213] on link "提现列表" at bounding box center [99, 205] width 133 height 28
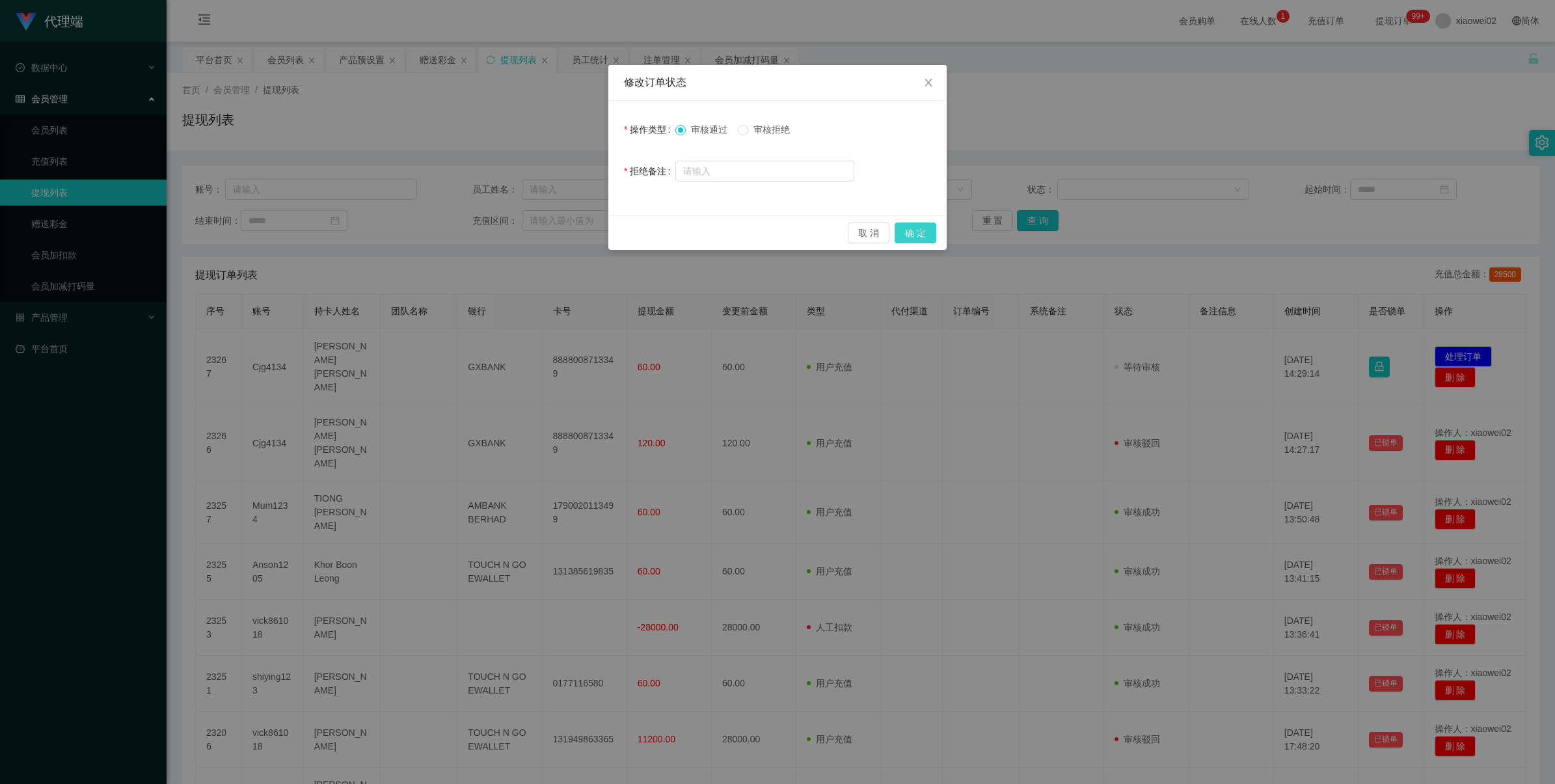
click at [903, 222] on button "确 定" at bounding box center [915, 233] width 41 height 21
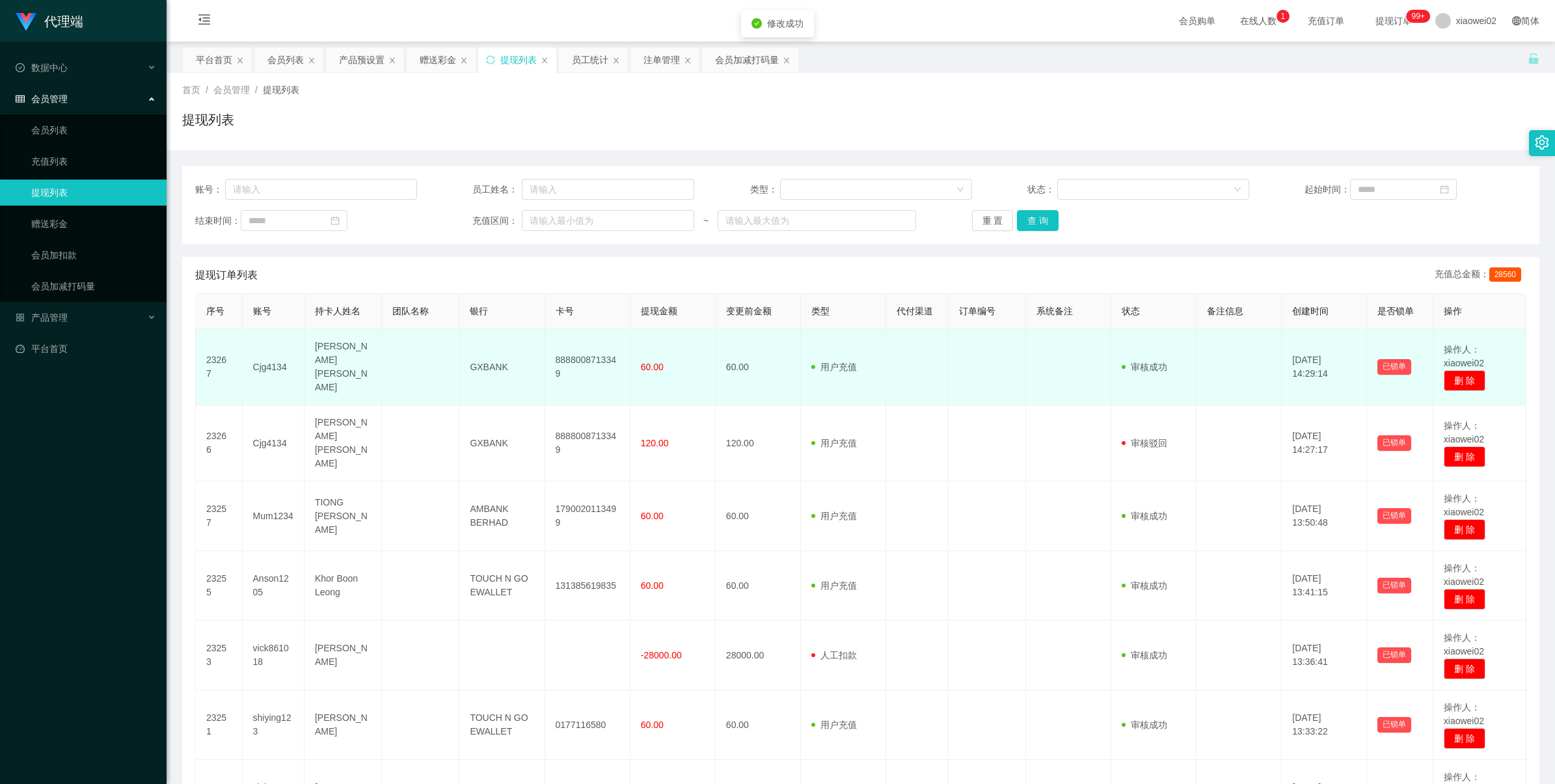
click at [570, 355] on td "8888008713349" at bounding box center [587, 367] width 85 height 76
click at [576, 354] on td "8888008713349" at bounding box center [587, 367] width 85 height 76
copy td "8888008713349"
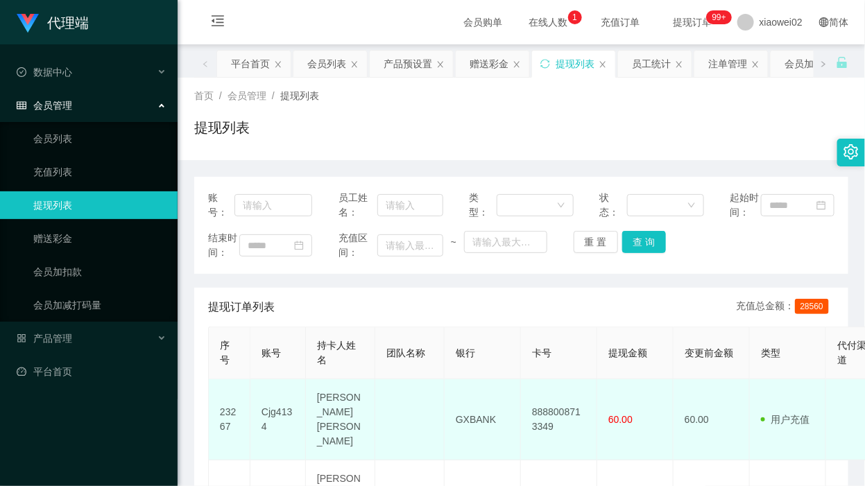
click at [469, 438] on td "GXBANK" at bounding box center [483, 420] width 76 height 81
copy td "GXBANK"
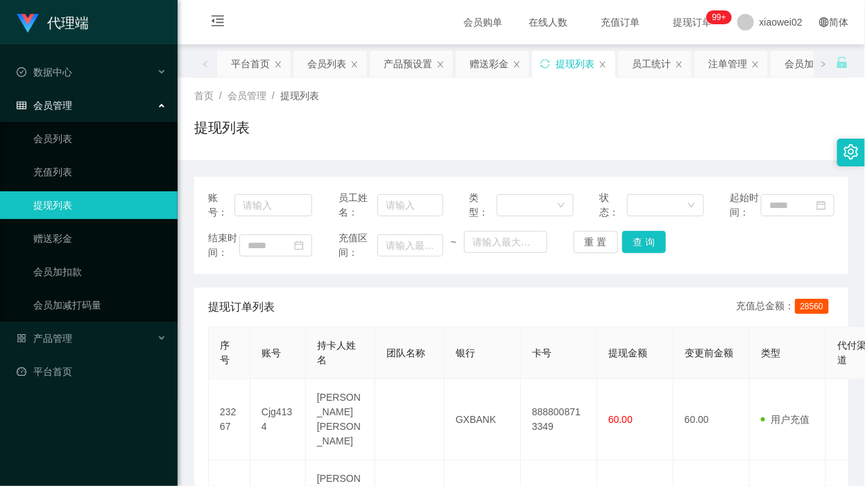
scroll to position [173, 0]
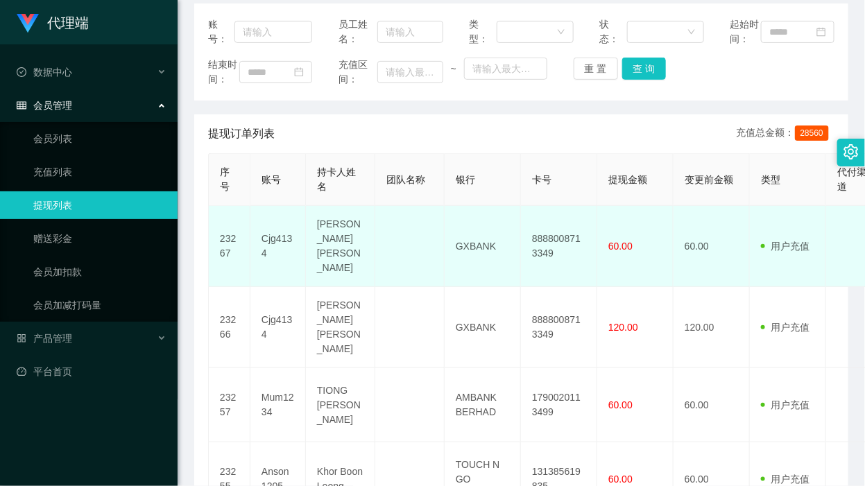
drag, startPoint x: 511, startPoint y: 262, endPoint x: 505, endPoint y: 237, distance: 25.7
click at [511, 260] on td "GXBANK" at bounding box center [483, 246] width 76 height 81
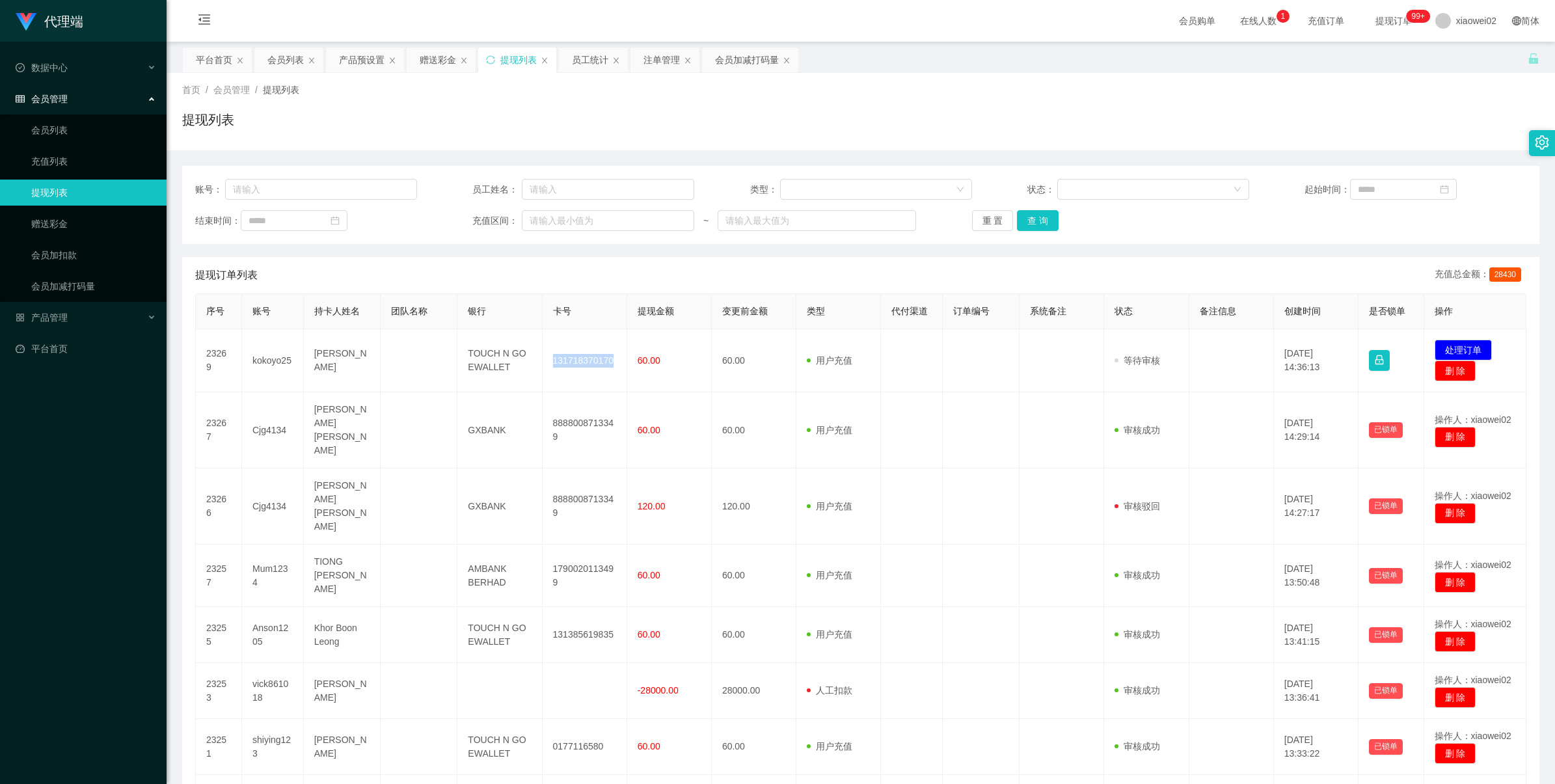
click at [560, 360] on td "131718370170" at bounding box center [585, 360] width 84 height 63
copy td "131718370170"
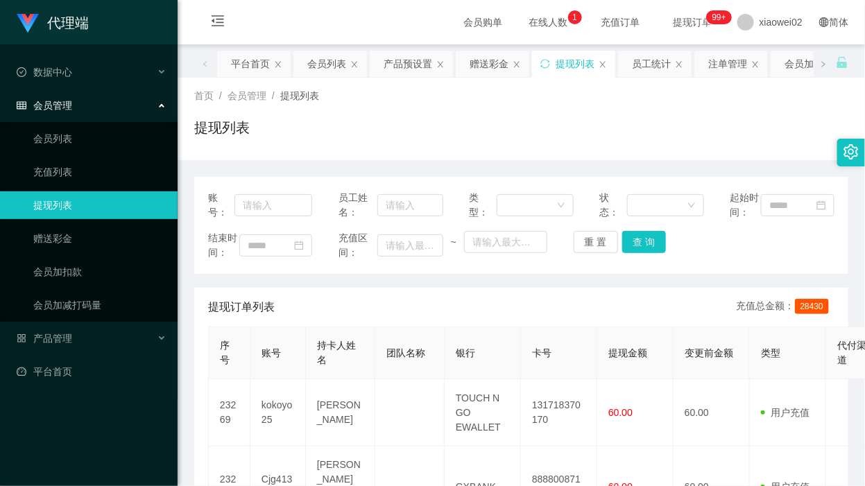
click at [595, 113] on div "首页 / 会员管理 / 提现列表 / 提现列表" at bounding box center [521, 119] width 654 height 60
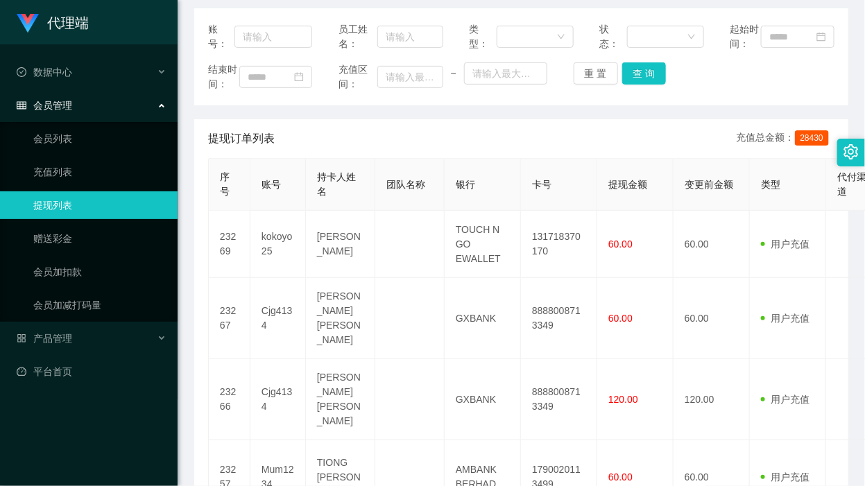
scroll to position [173, 0]
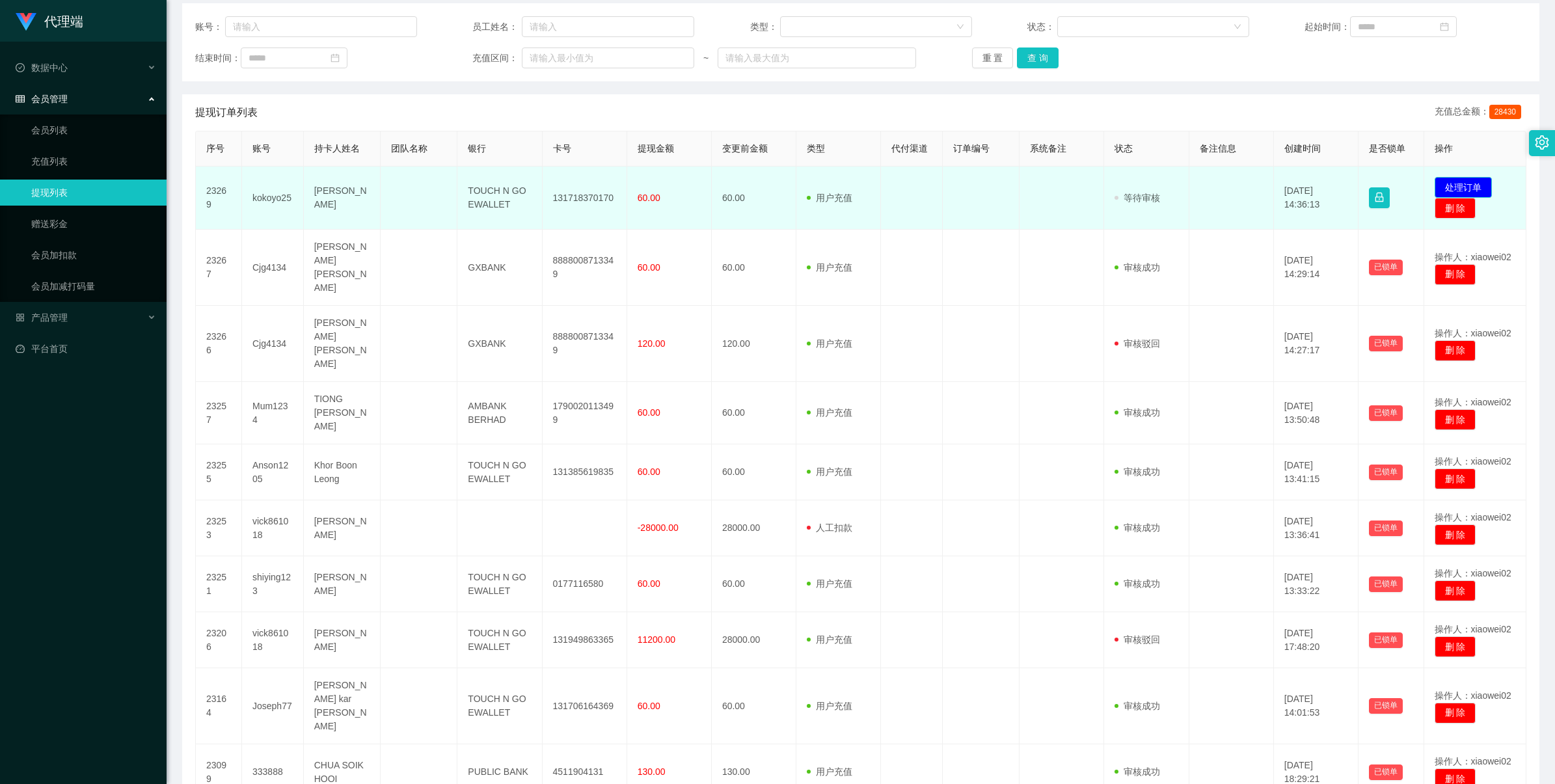
click at [1435, 184] on button "处理订单" at bounding box center [1463, 188] width 57 height 21
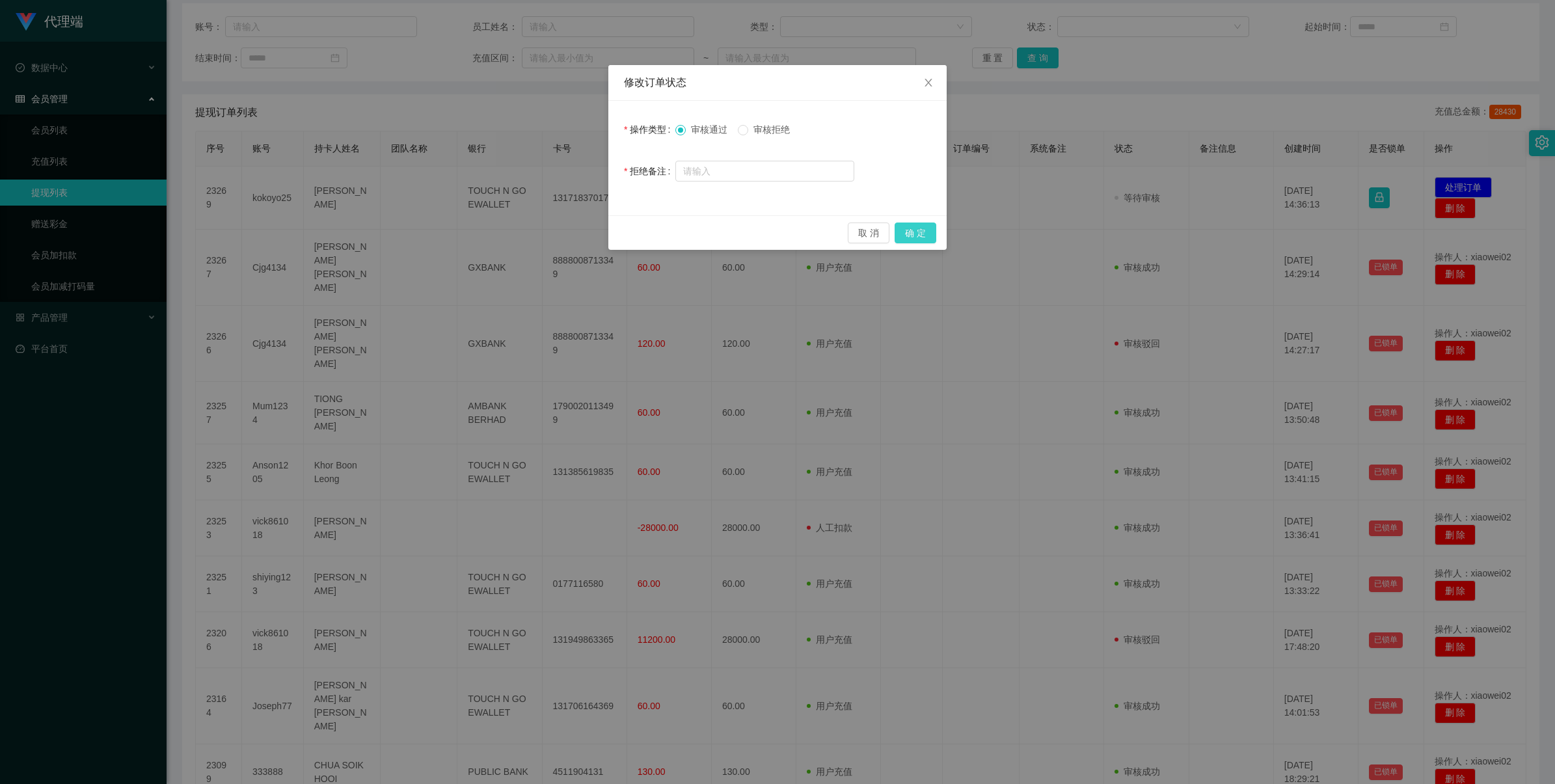
click at [916, 234] on button "确 定" at bounding box center [915, 233] width 41 height 21
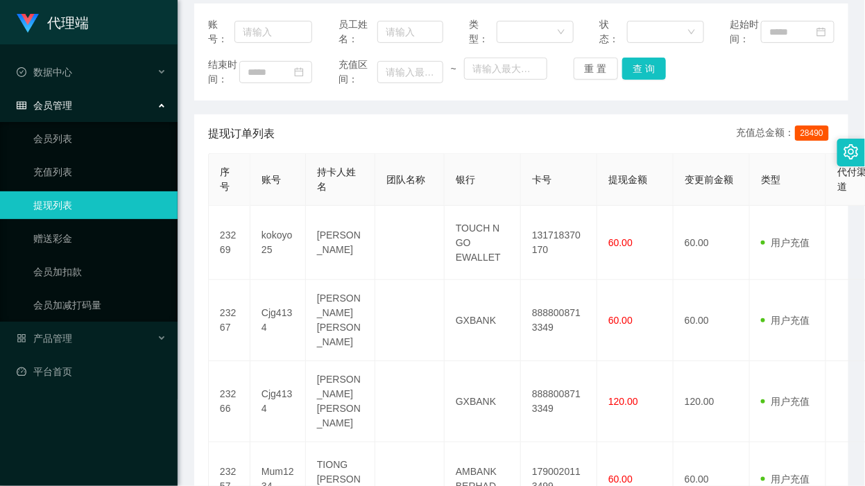
click at [90, 438] on div "代理端 数据中心 会员管理 会员列表 充值列表 提现列表 赠送彩金 会员加扣款 会员加减打码量 产品管理 平台首页" at bounding box center [89, 243] width 178 height 486
